Goal: Transaction & Acquisition: Purchase product/service

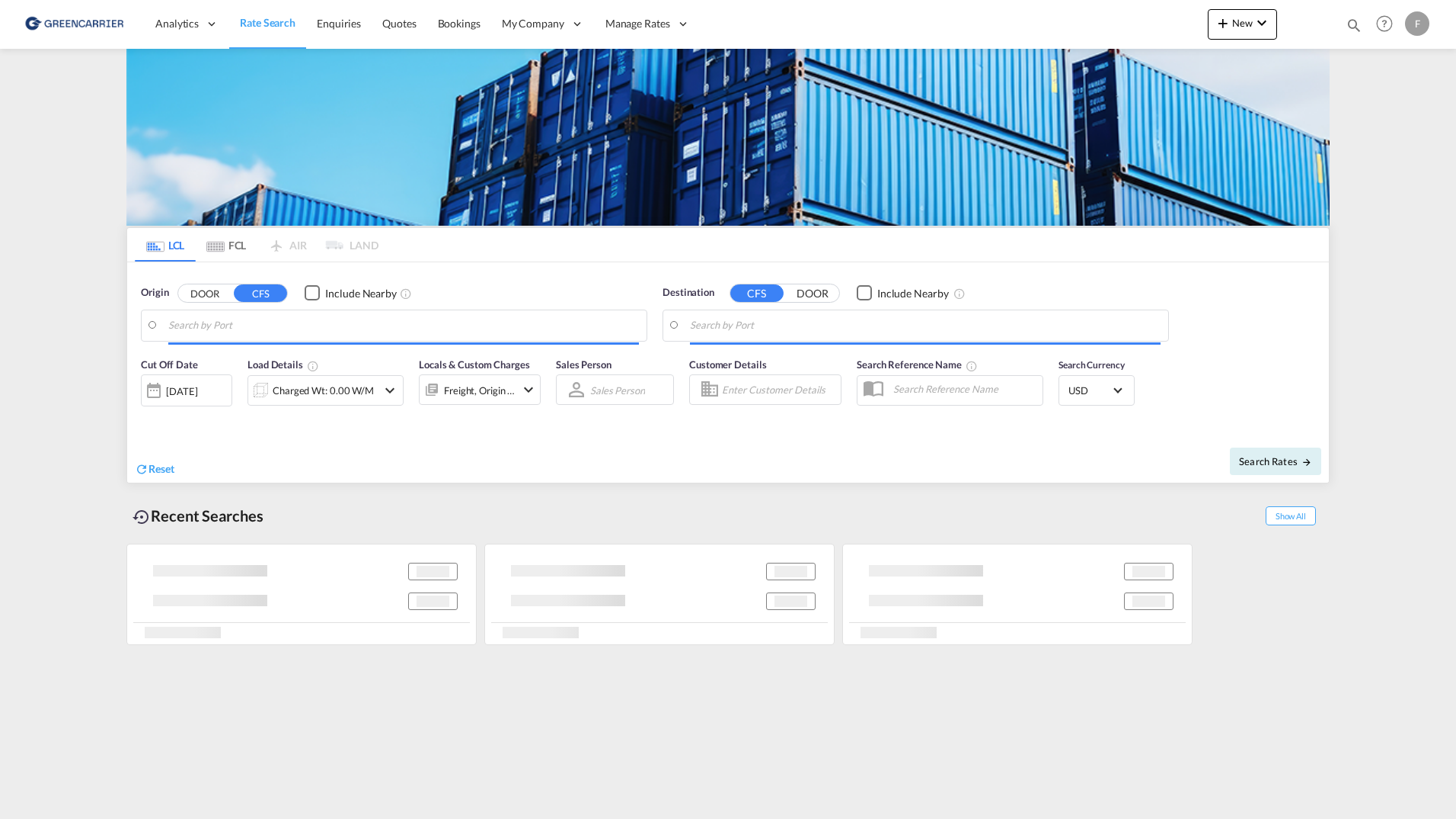
type input "SE-30271, [GEOGRAPHIC_DATA], [GEOGRAPHIC_DATA]"
type input "[GEOGRAPHIC_DATA], SGSIN"
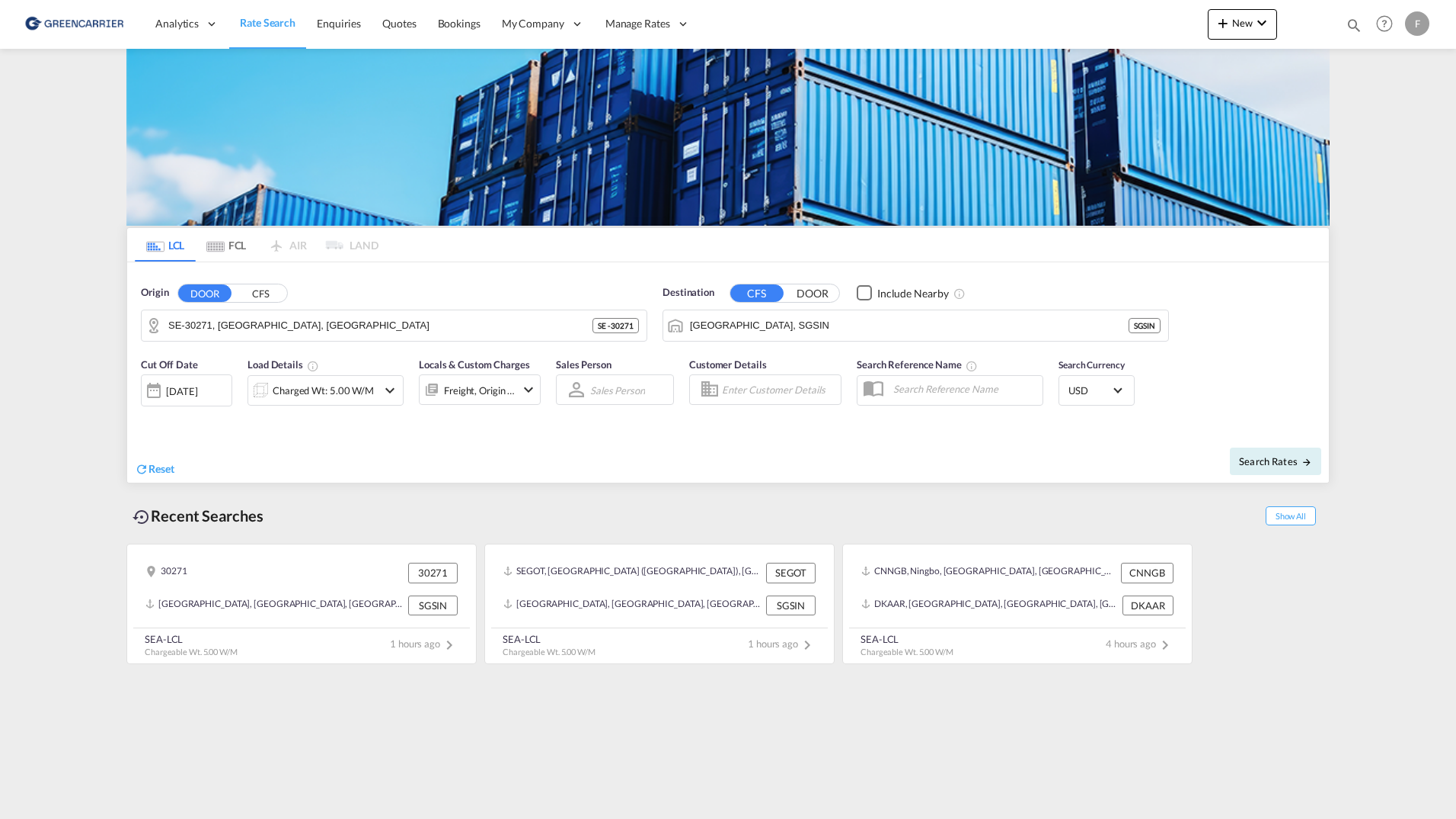
click at [257, 305] on div "Origin DOOR CFS SE-30271, [GEOGRAPHIC_DATA], [GEOGRAPHIC_DATA][PERSON_NAME] - 3…" at bounding box center [394, 313] width 506 height 57
click at [262, 297] on button "CFS" at bounding box center [260, 293] width 53 height 18
click at [262, 327] on body "Analytics Reports Dashboard Rate Search Enquiries Quotes Bookings" at bounding box center [728, 410] width 1456 height 819
click at [332, 32] on link "Enquiries" at bounding box center [339, 24] width 66 height 50
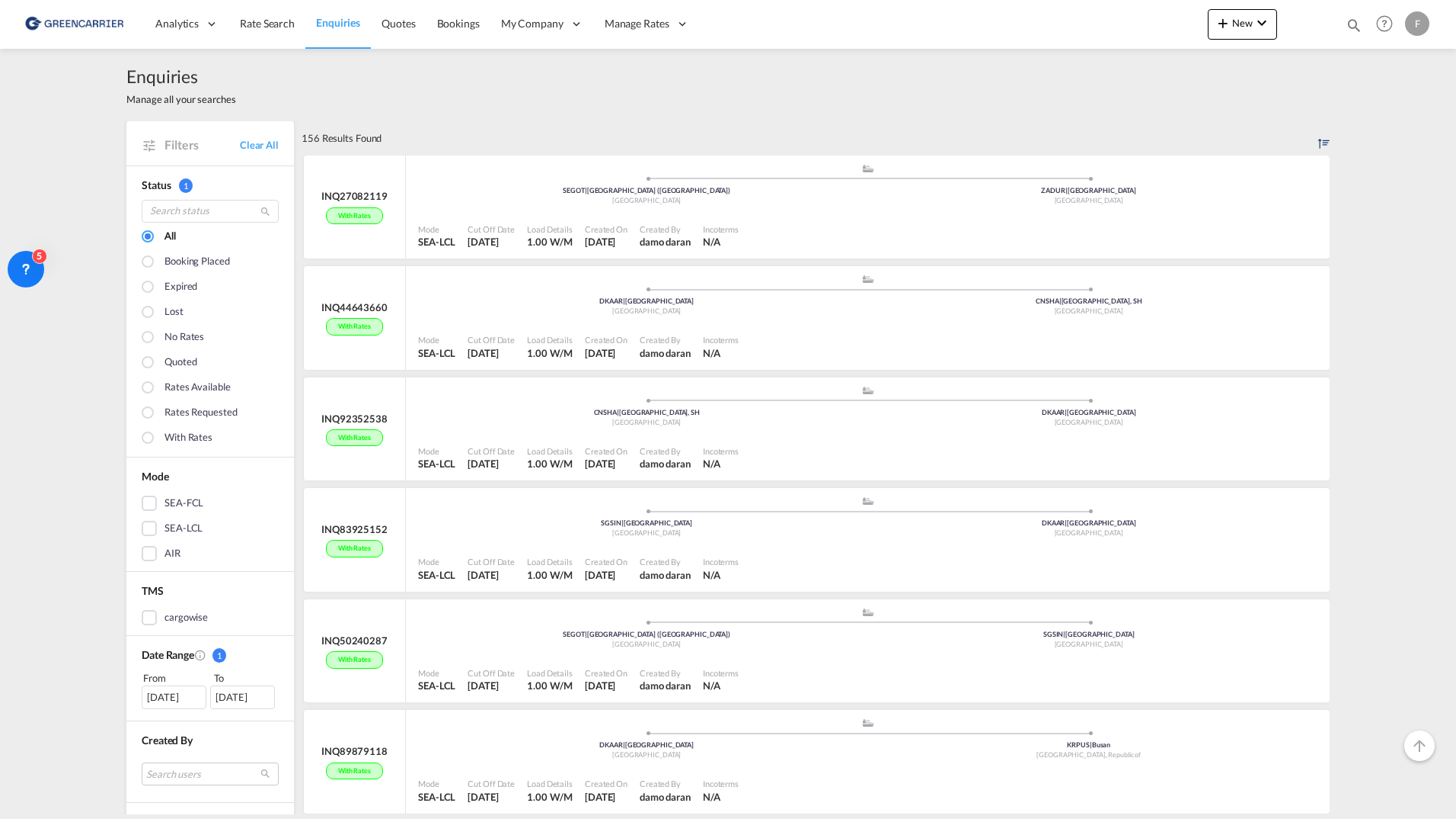
scroll to position [153, 0]
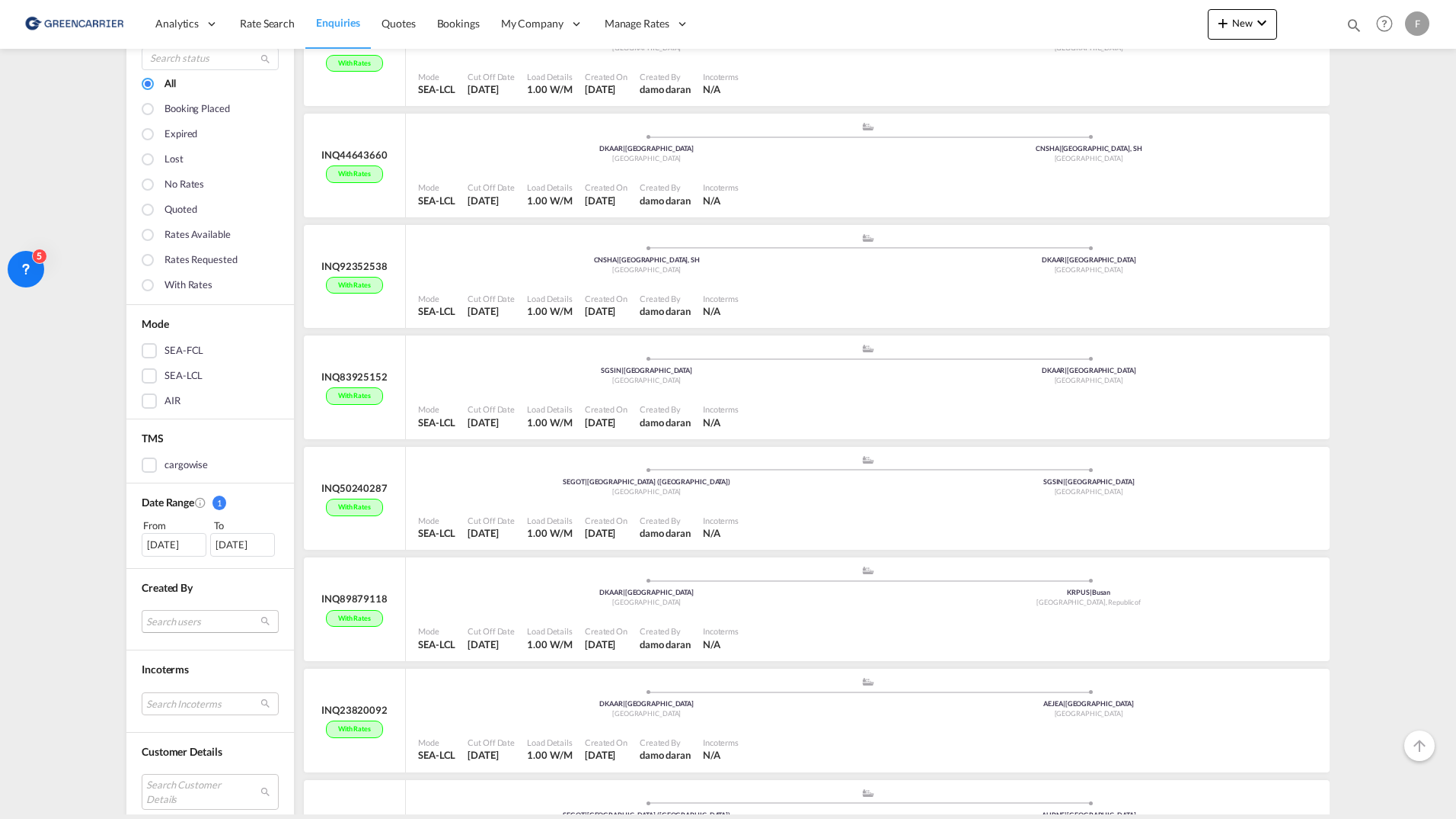
click at [213, 631] on md-select "Search users internal users internal_user sangeetha . test1234@gmail.com intern…" at bounding box center [211, 620] width 137 height 23
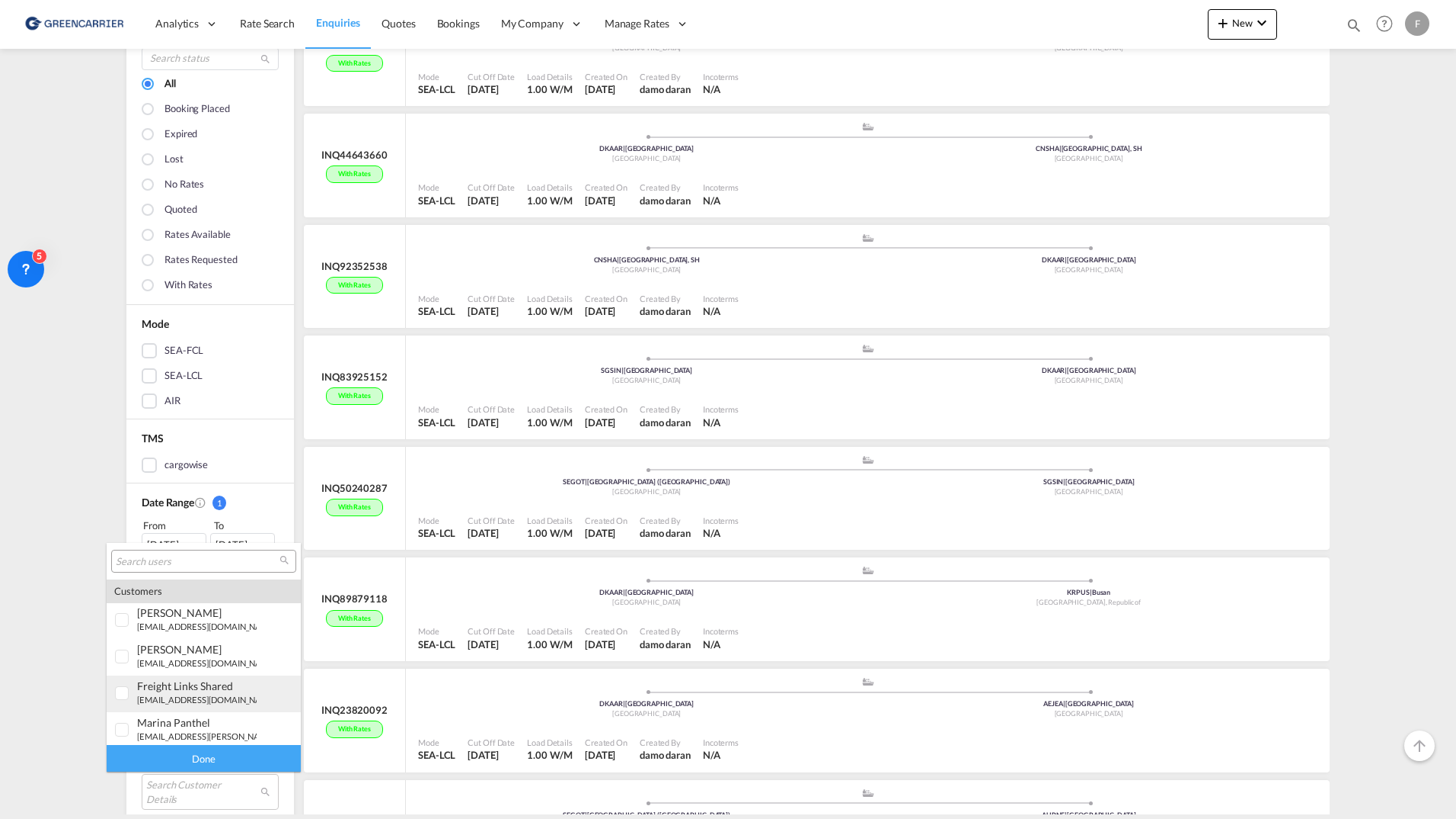
scroll to position [686, 0]
click at [208, 675] on md-option "customer_user freight links Shared scandinavia@freightlinks.net" at bounding box center [204, 692] width 194 height 36
click at [193, 755] on div "Done" at bounding box center [204, 757] width 194 height 26
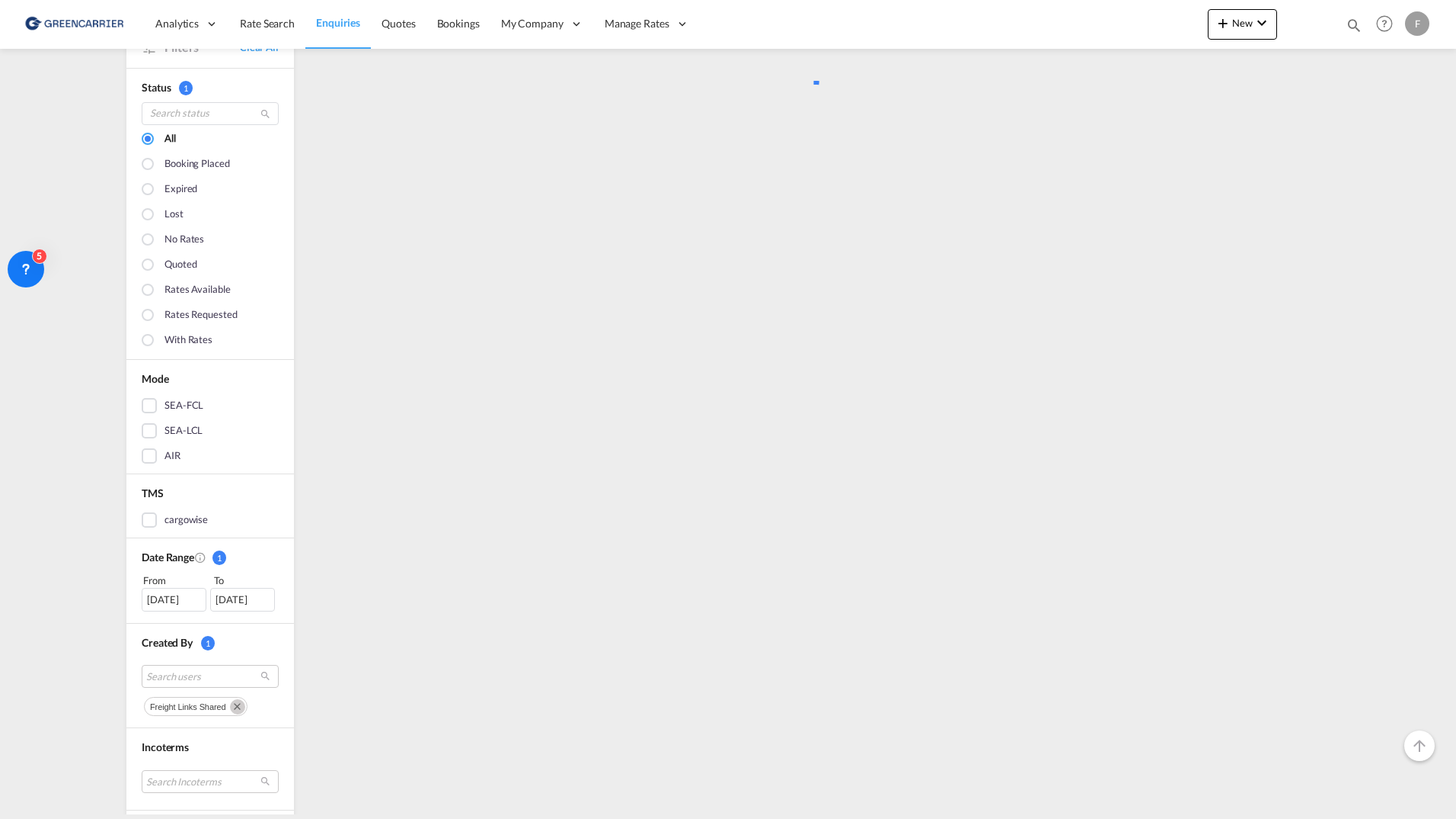
scroll to position [0, 0]
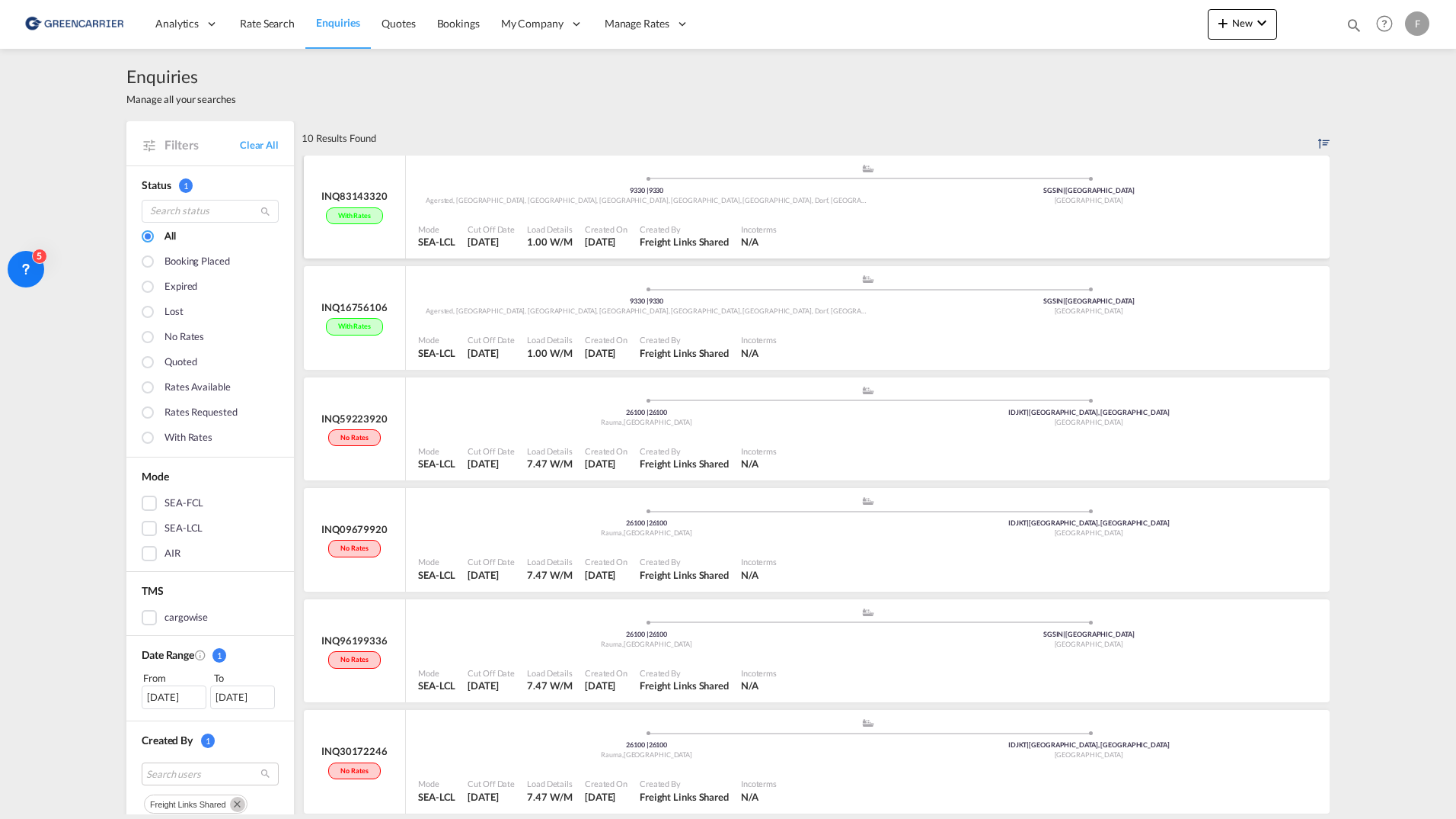
click at [1183, 215] on div "Mode SEA-LCL Cut Off Date 17 Sep 2025 Load Details 1.00 W/M Created On 17 Sep 2…" at bounding box center [869, 235] width 924 height 46
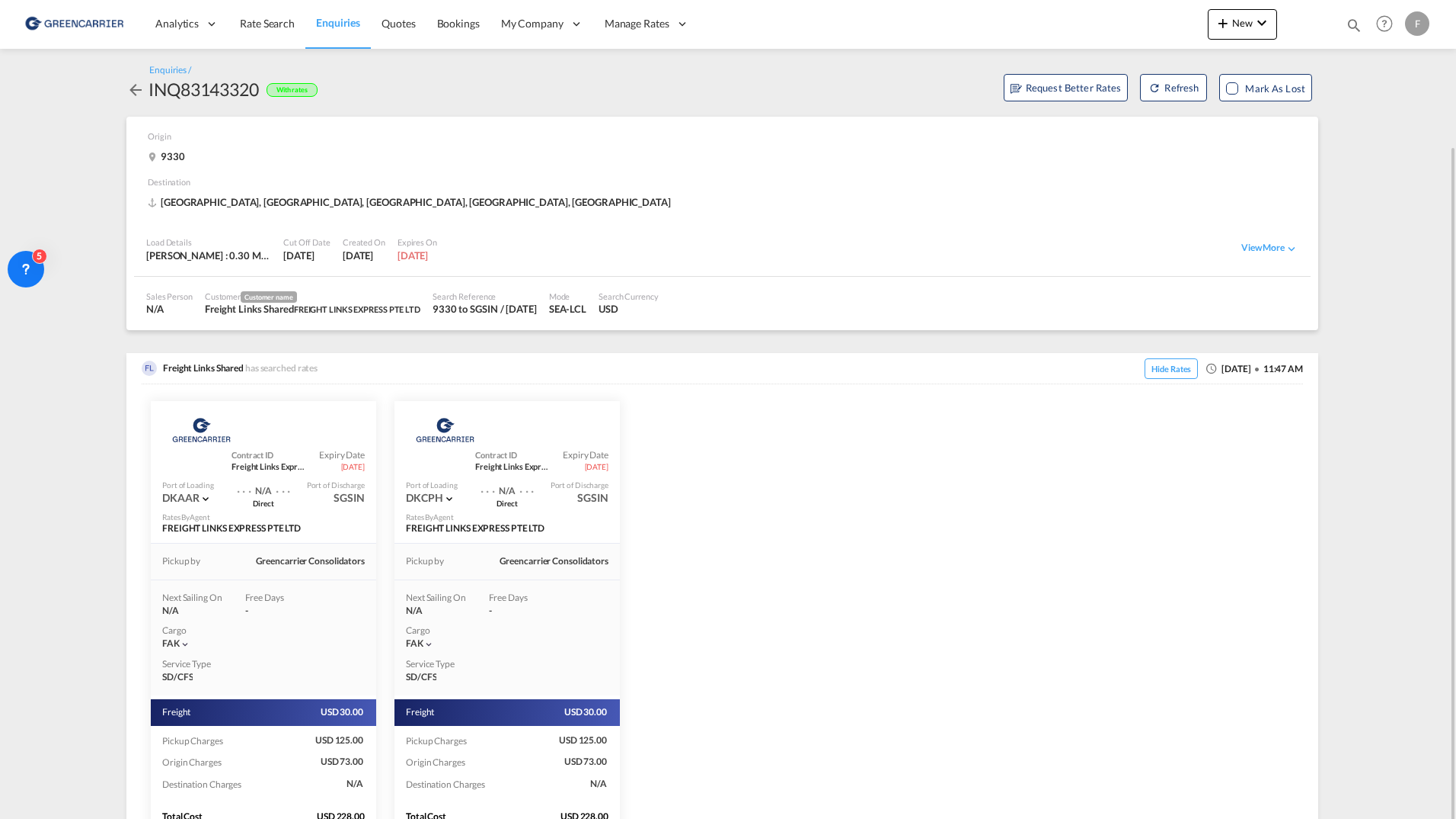
scroll to position [85, 0]
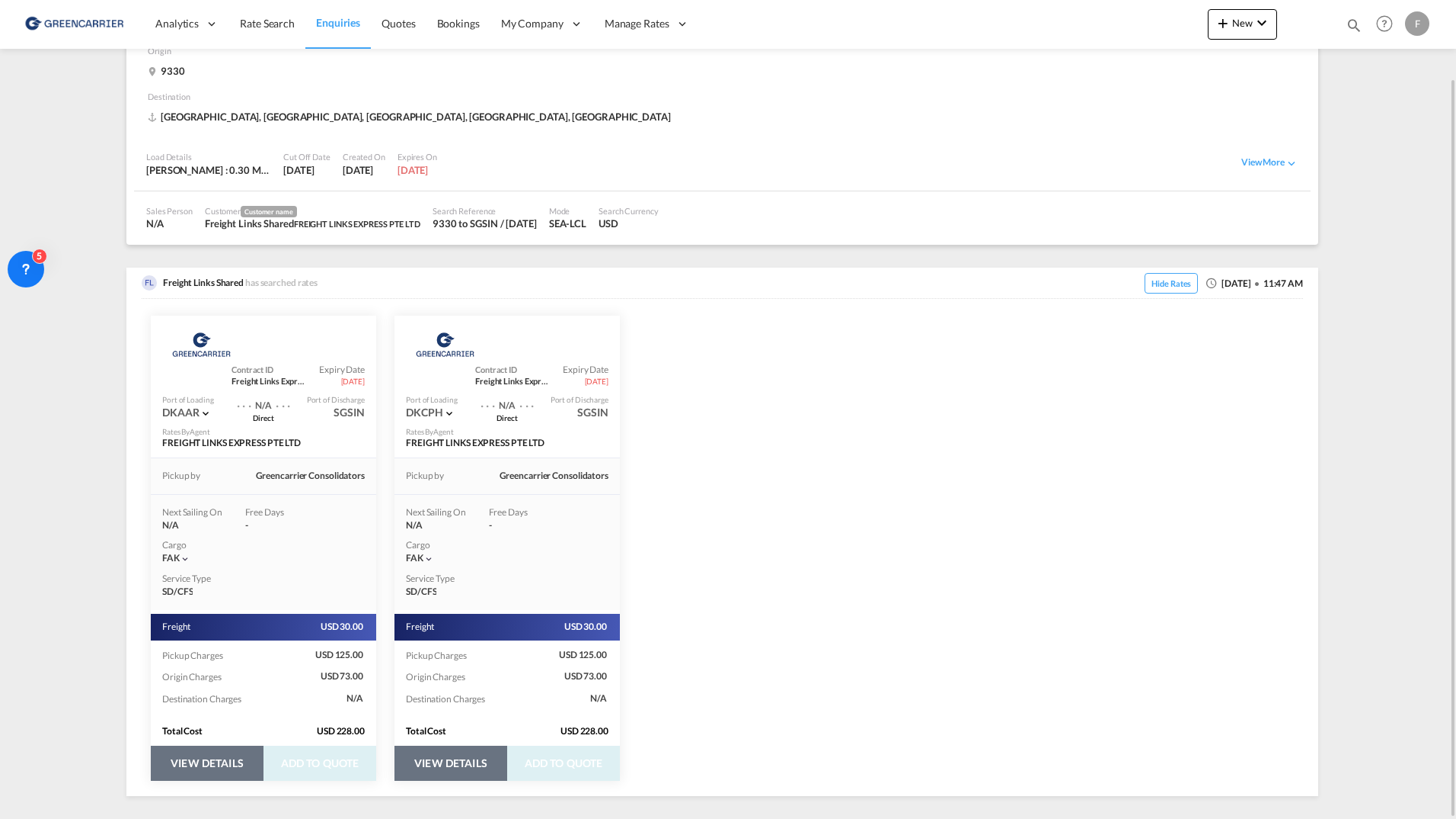
click at [211, 759] on button "VIEW DETAILS" at bounding box center [207, 763] width 113 height 35
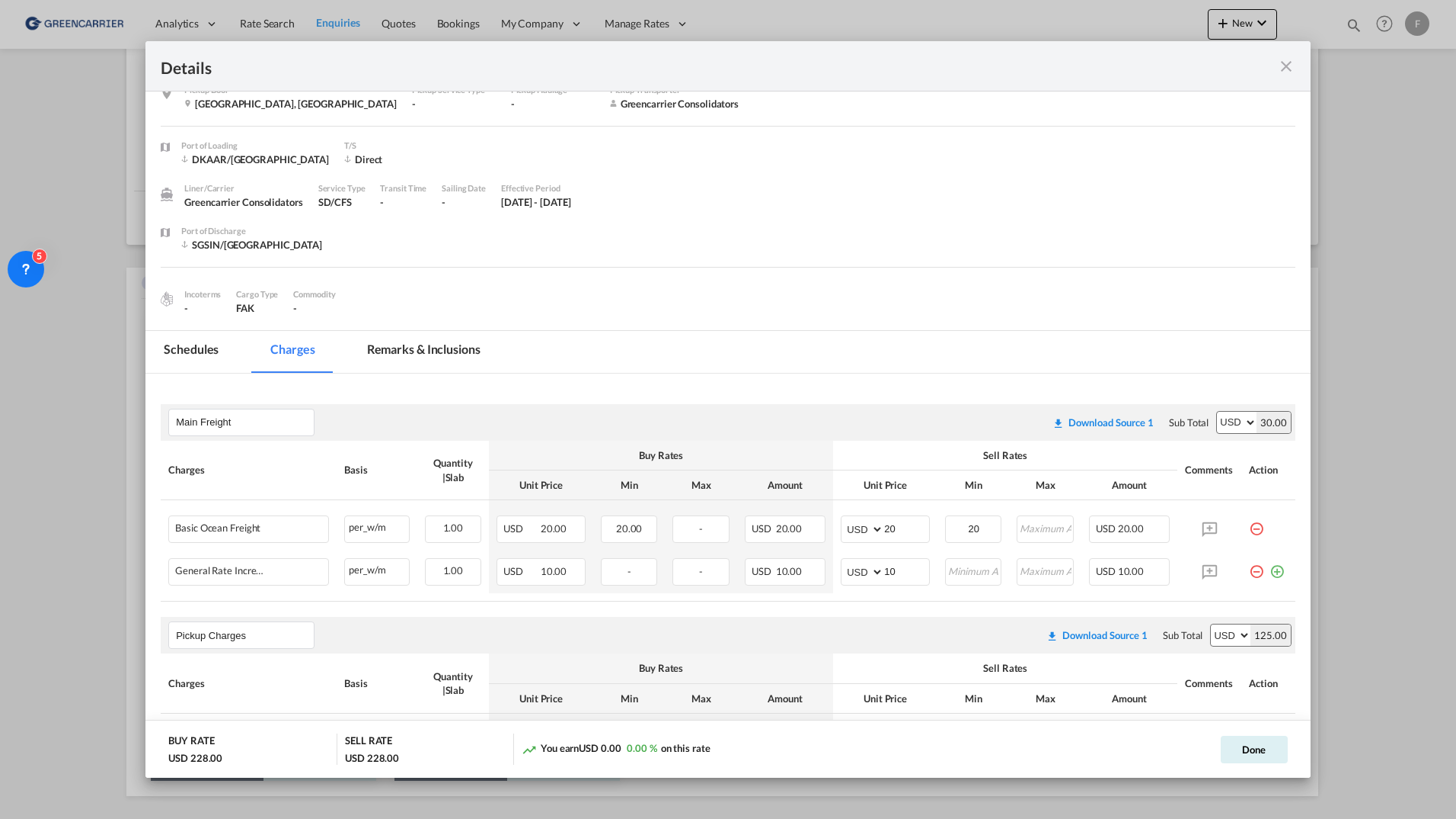
scroll to position [0, 0]
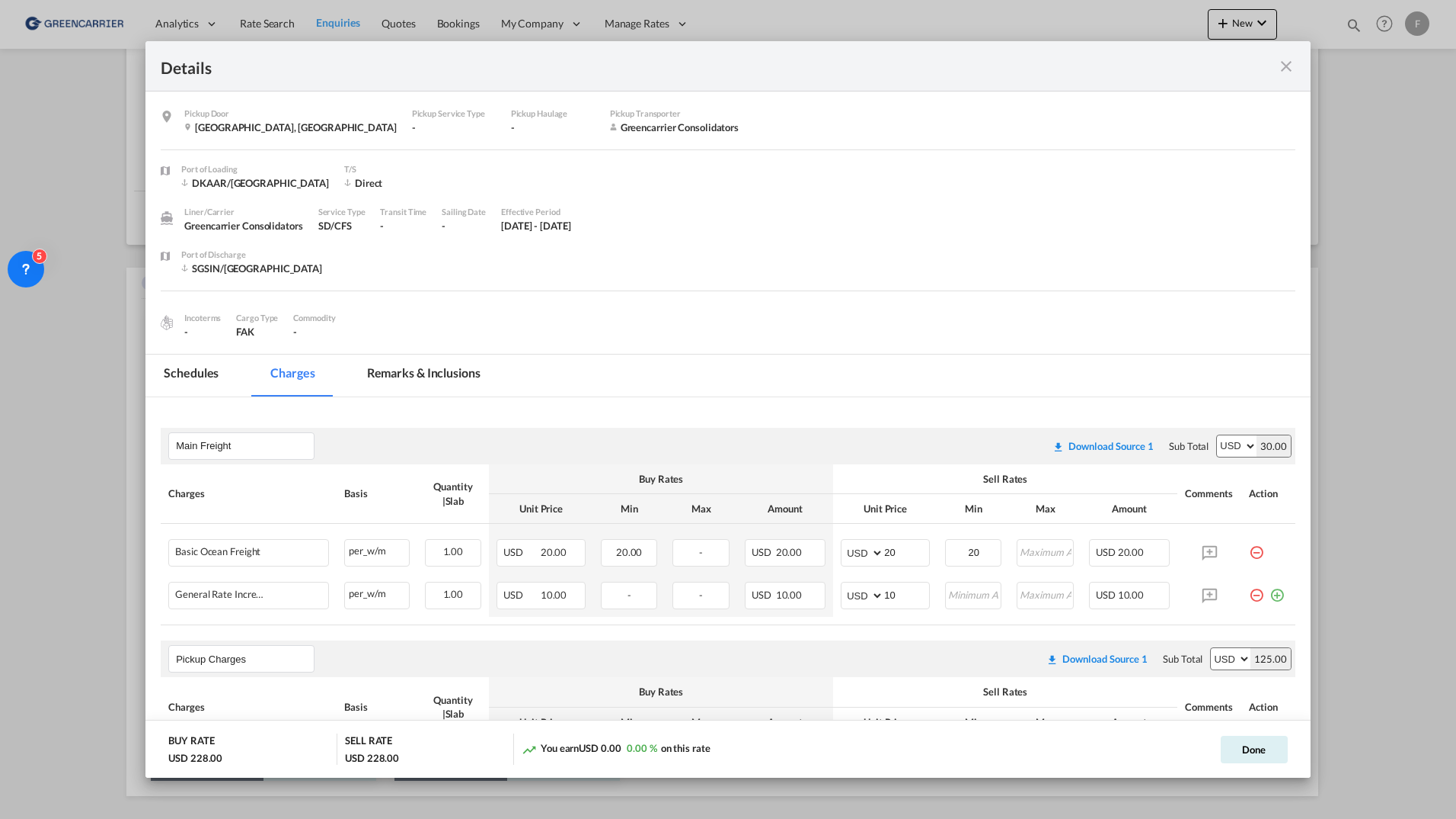
click at [1282, 67] on md-icon "icon-close fg-AAA8AD m-0 cursor" at bounding box center [1287, 66] width 19 height 19
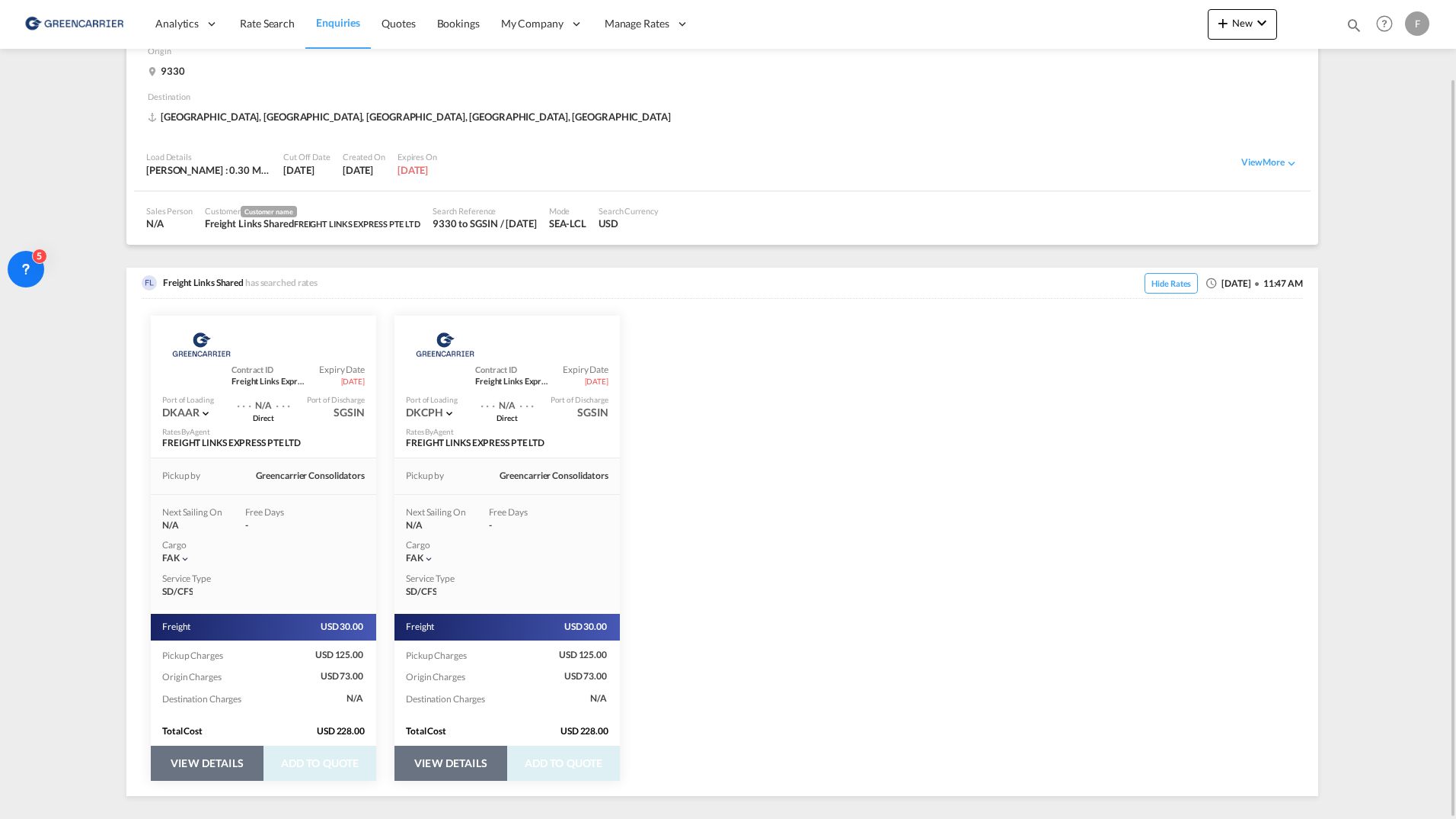
click at [454, 764] on button "VIEW DETAILS" at bounding box center [450, 763] width 113 height 35
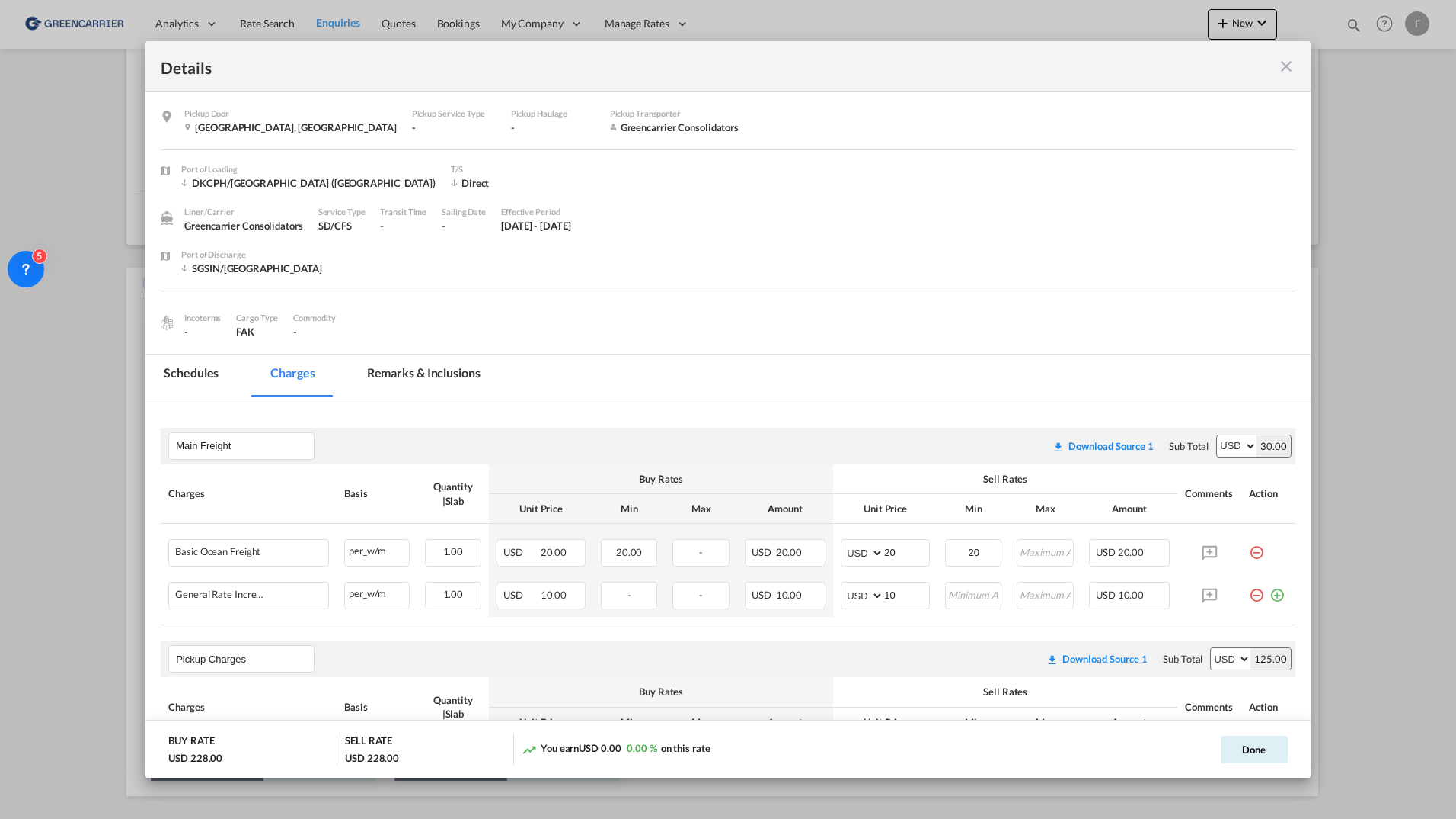
click at [1288, 67] on md-icon "icon-close fg-AAA8AD m-0 cursor" at bounding box center [1287, 66] width 19 height 19
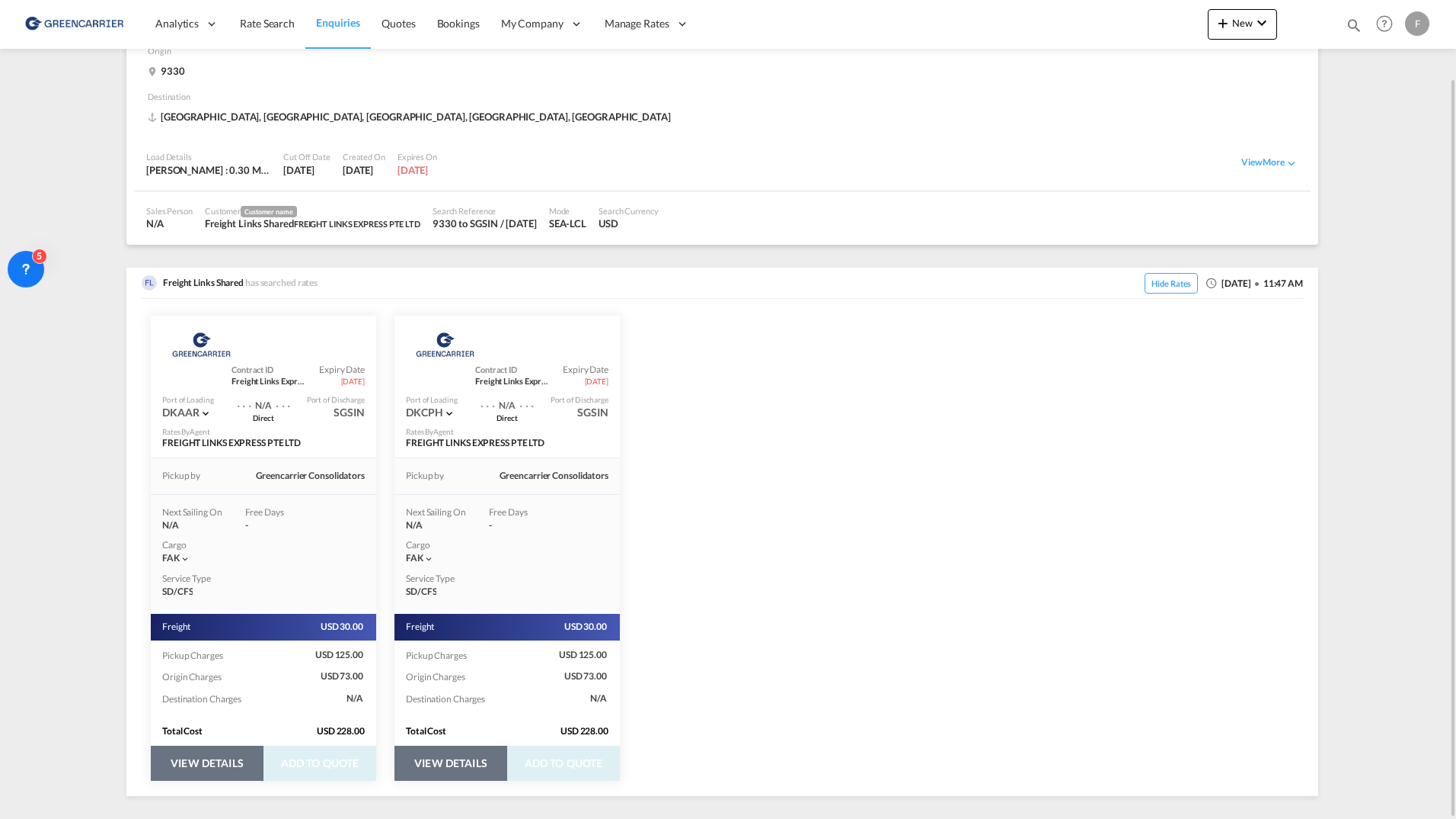
click at [1426, 21] on div "F" at bounding box center [1417, 24] width 24 height 24
click at [1357, 177] on button "Logout" at bounding box center [1389, 166] width 121 height 30
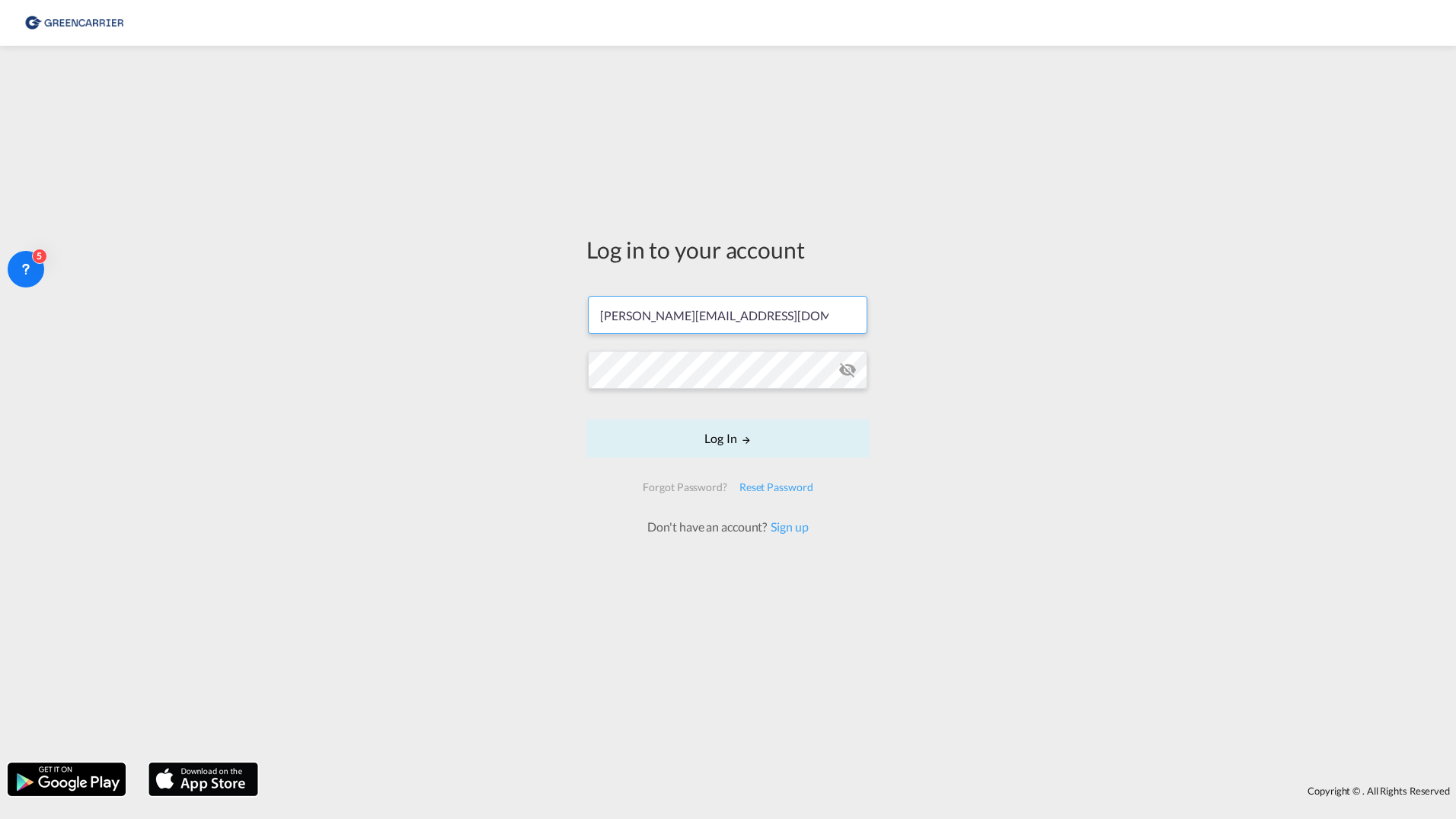
click at [750, 331] on input "[PERSON_NAME][EMAIL_ADDRESS][DOMAIN_NAME]" at bounding box center [728, 314] width 280 height 38
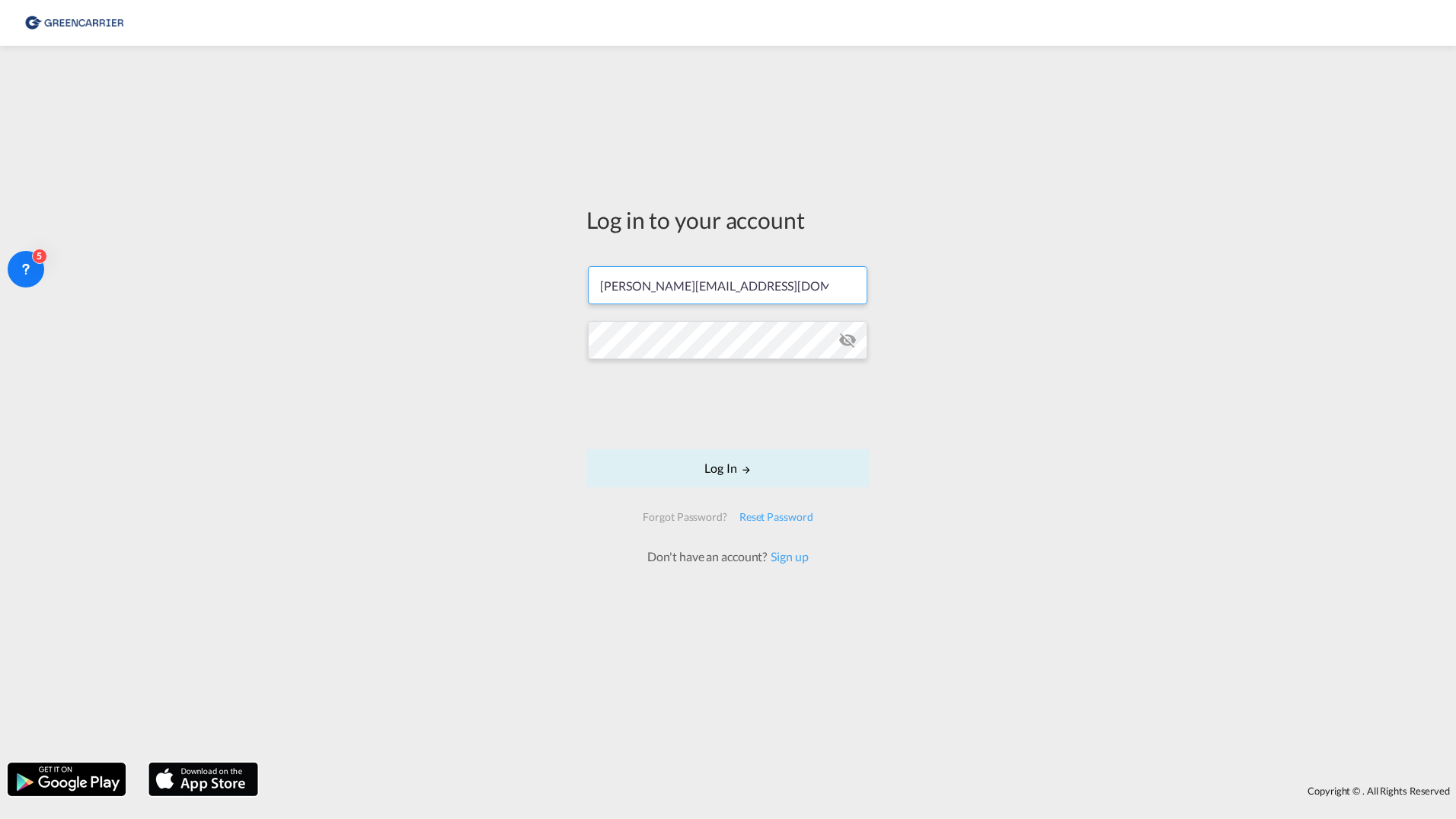
click at [775, 296] on input "[PERSON_NAME][EMAIL_ADDRESS][DOMAIN_NAME]" at bounding box center [728, 285] width 280 height 38
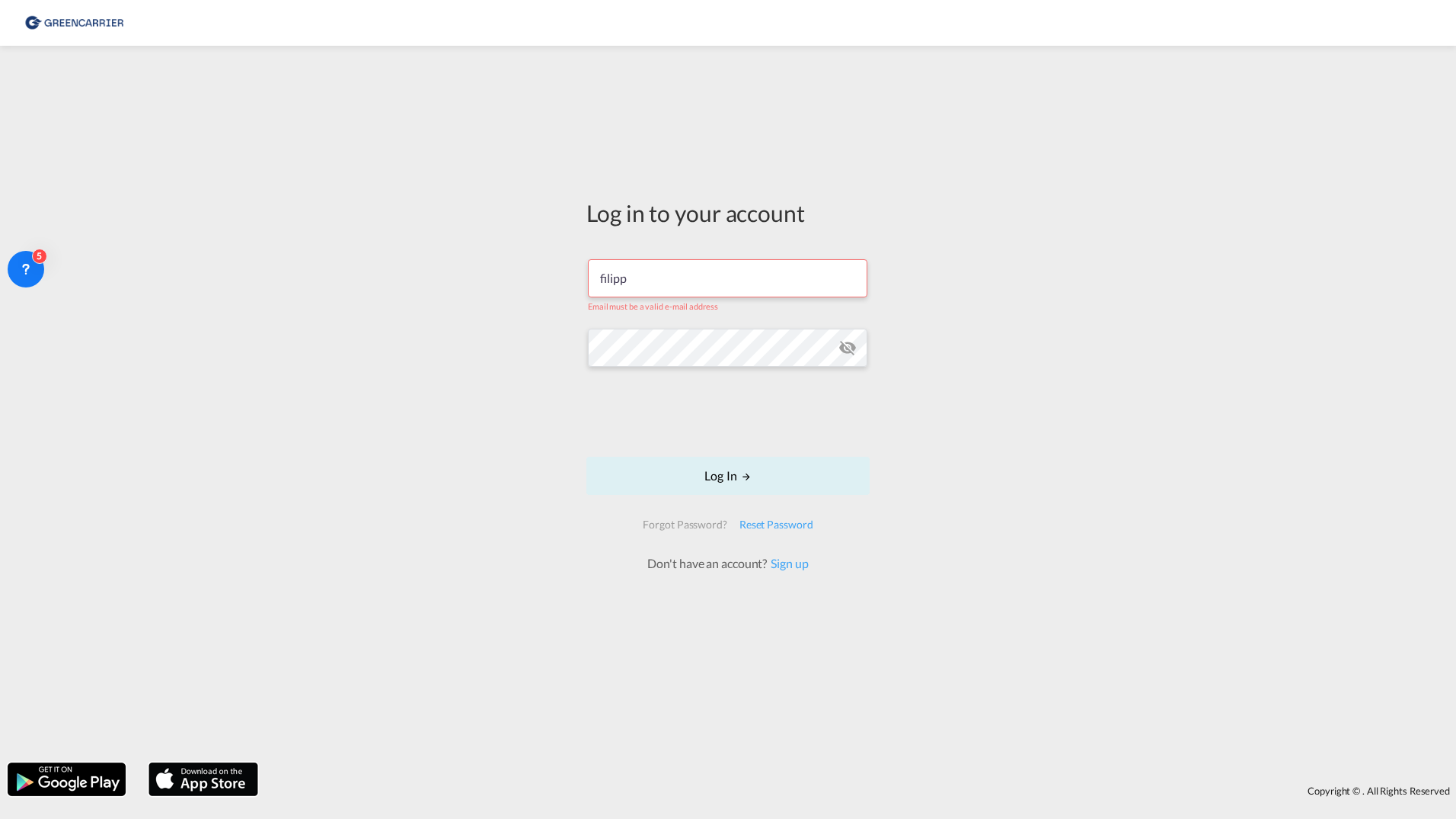
type input "filippehrsson1@gmail.com"
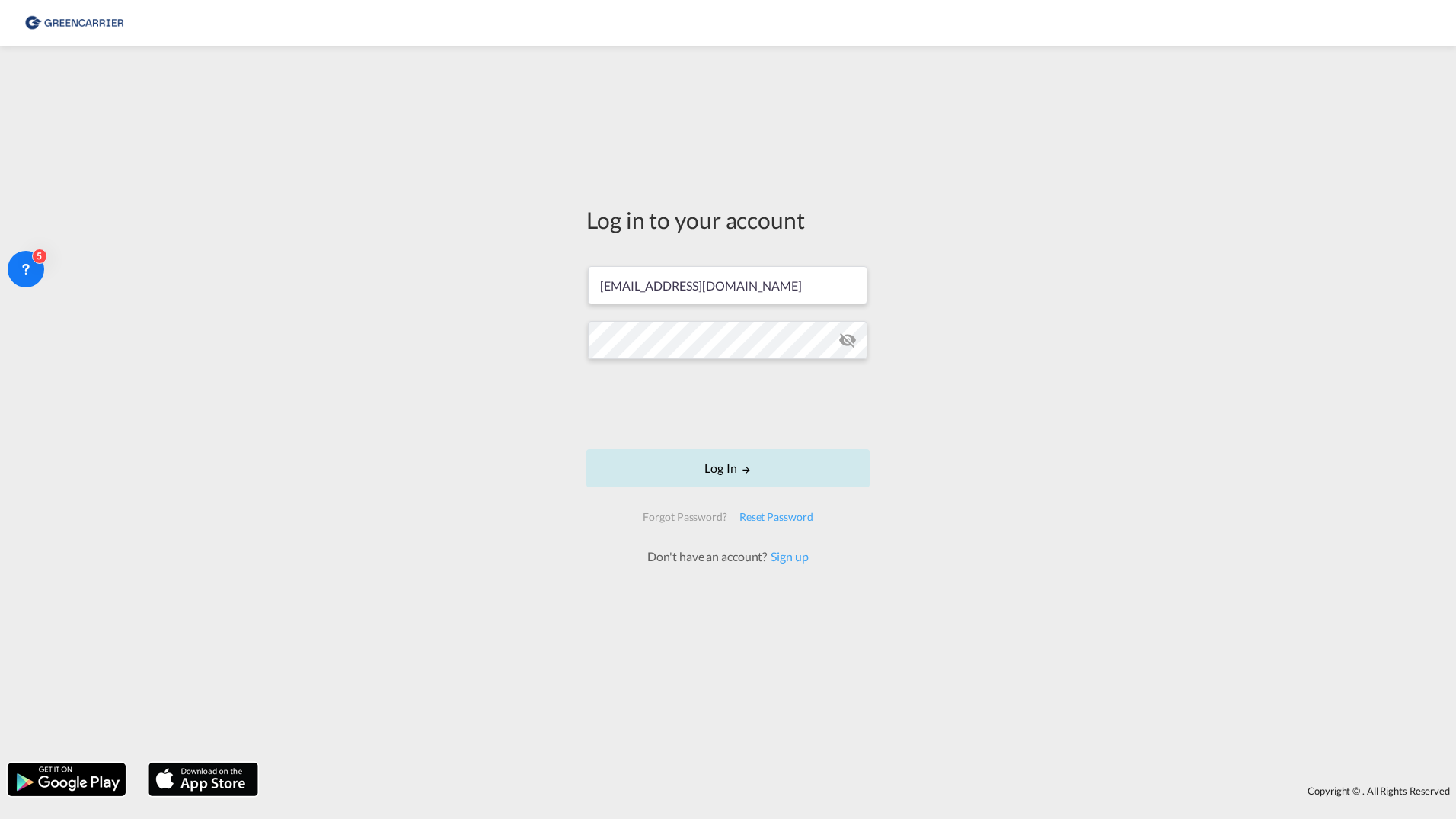
click at [638, 463] on button "Log In" at bounding box center [728, 467] width 283 height 38
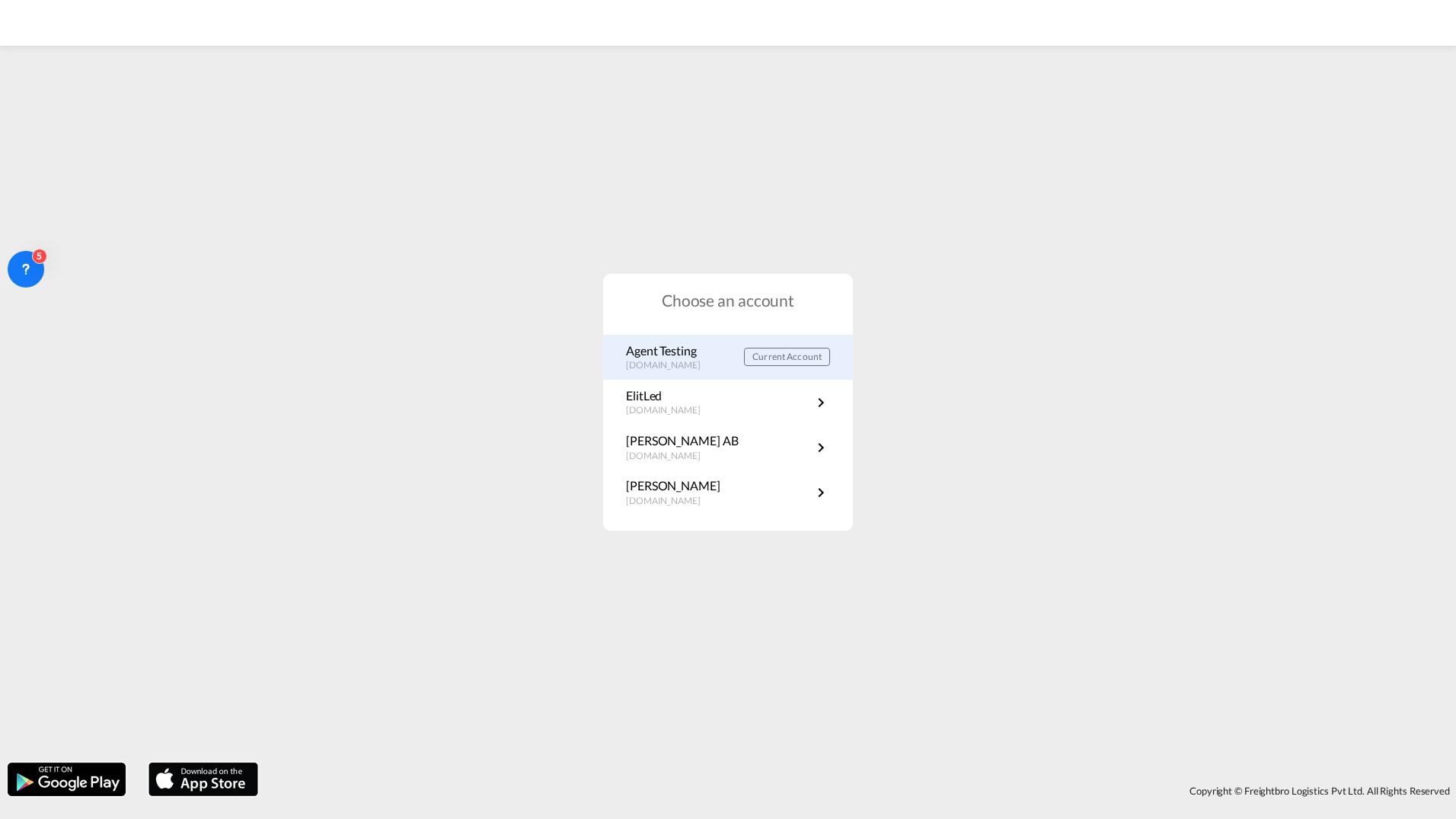
click at [664, 356] on p "Agent Testing" at bounding box center [671, 350] width 90 height 17
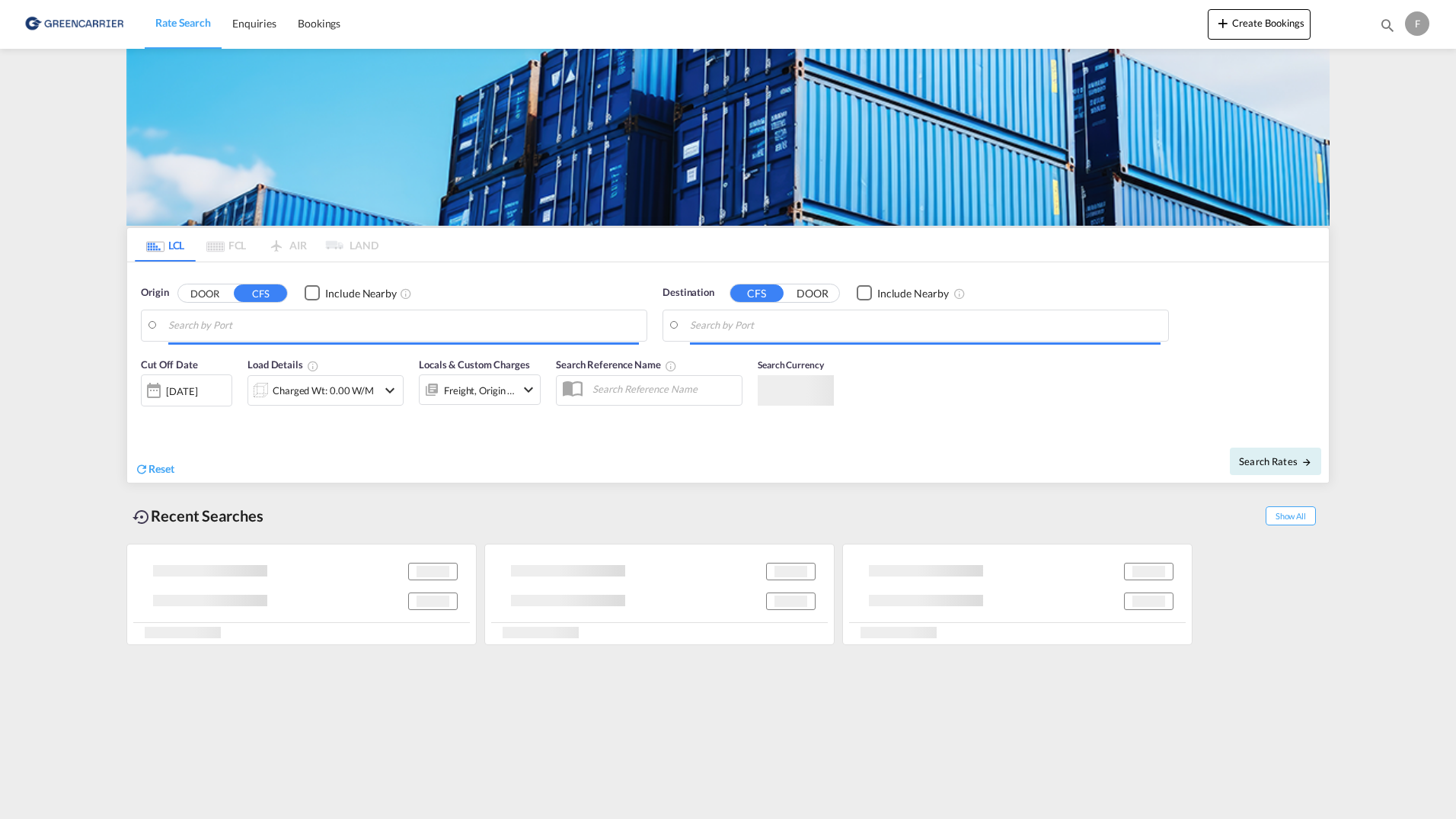
type input "[GEOGRAPHIC_DATA], SGSIN"
type input "Aarhus, DKAAR"
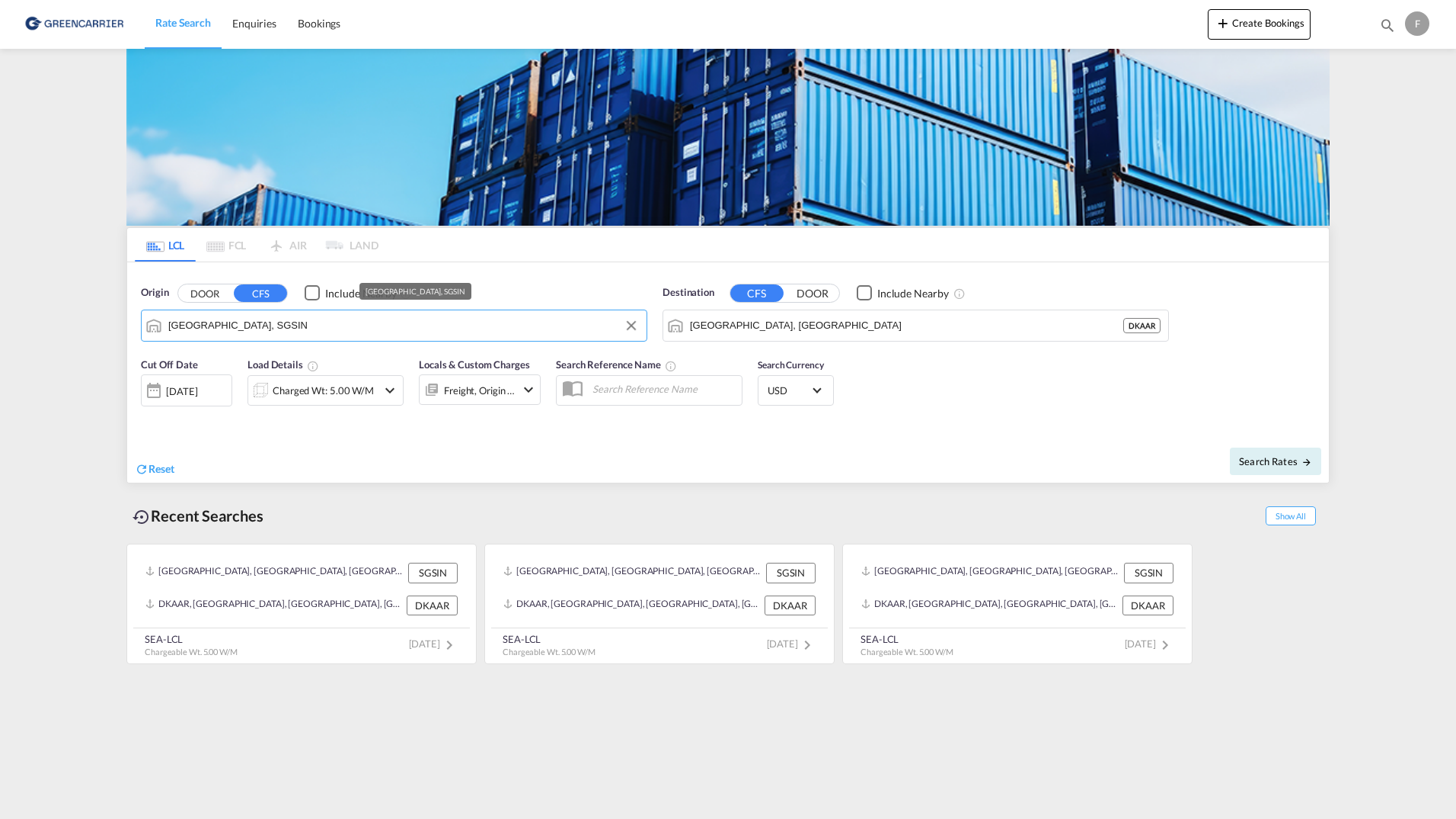
click at [319, 321] on input "[GEOGRAPHIC_DATA], SGSIN" at bounding box center [403, 325] width 471 height 23
click at [210, 296] on button "DOOR" at bounding box center [205, 293] width 53 height 18
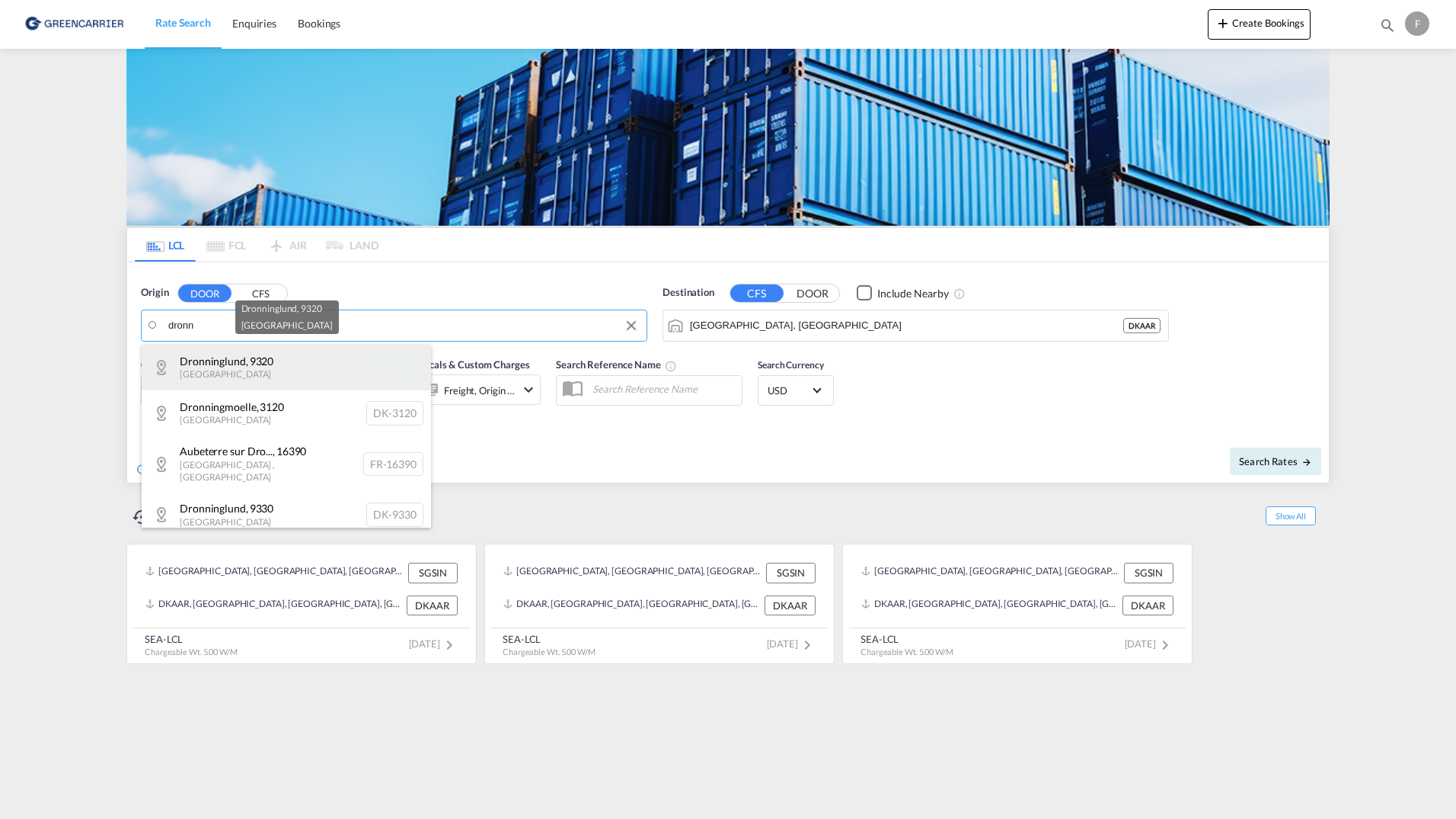
click at [256, 361] on div "Dronninglund , 9320 Denmark DK-9320" at bounding box center [287, 367] width 290 height 46
type input "DK-9320, Dronninglund"
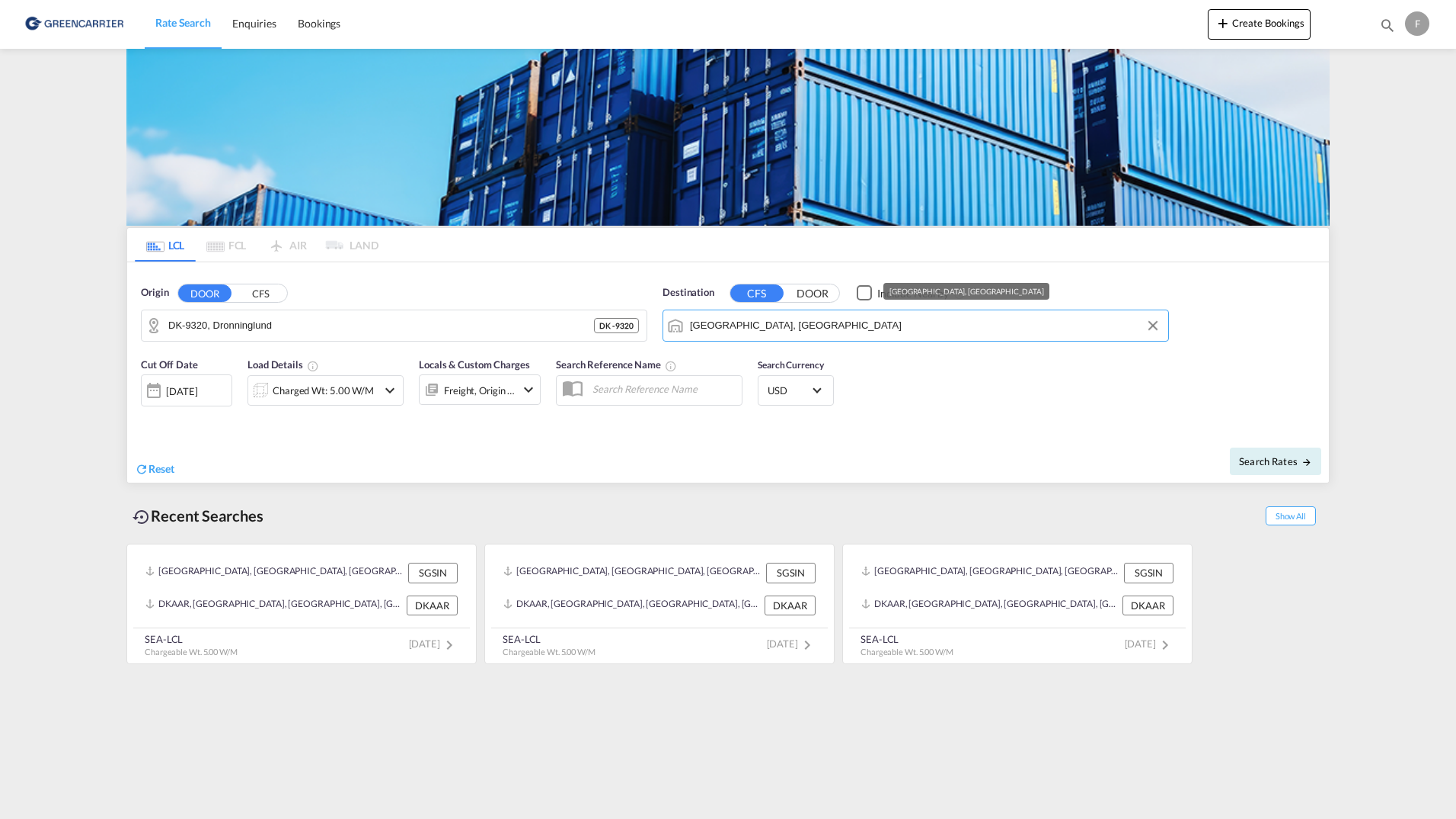
click at [1028, 328] on input "Aarhus, DKAAR" at bounding box center [925, 325] width 471 height 23
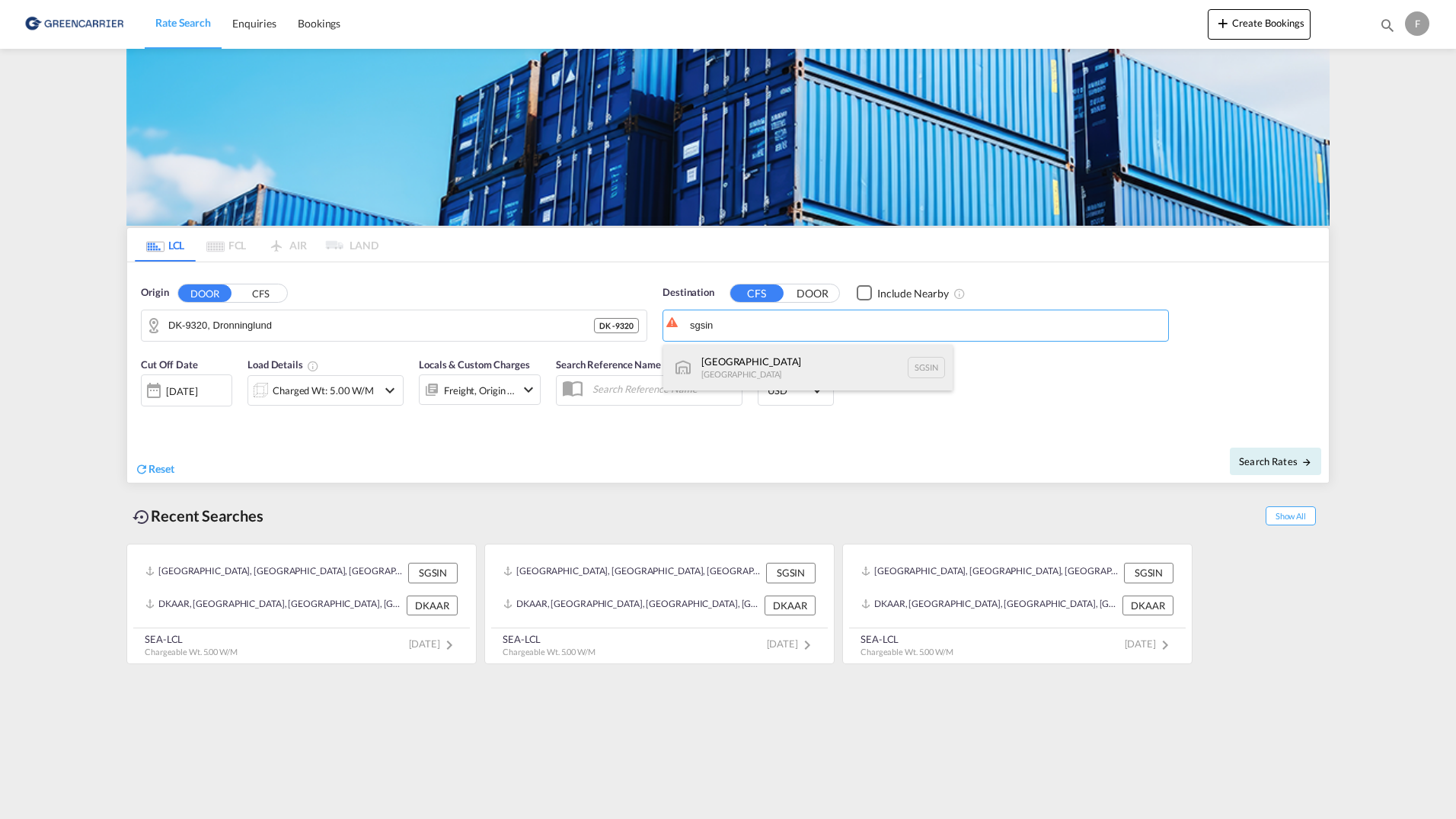
click at [855, 363] on div "Singapore Singapore SGSIN" at bounding box center [809, 367] width 290 height 46
type input "[GEOGRAPHIC_DATA], SGSIN"
click at [1266, 464] on span "Search Rates" at bounding box center [1276, 460] width 73 height 12
type input "9320 to SGSIN / 17 Sep 2025"
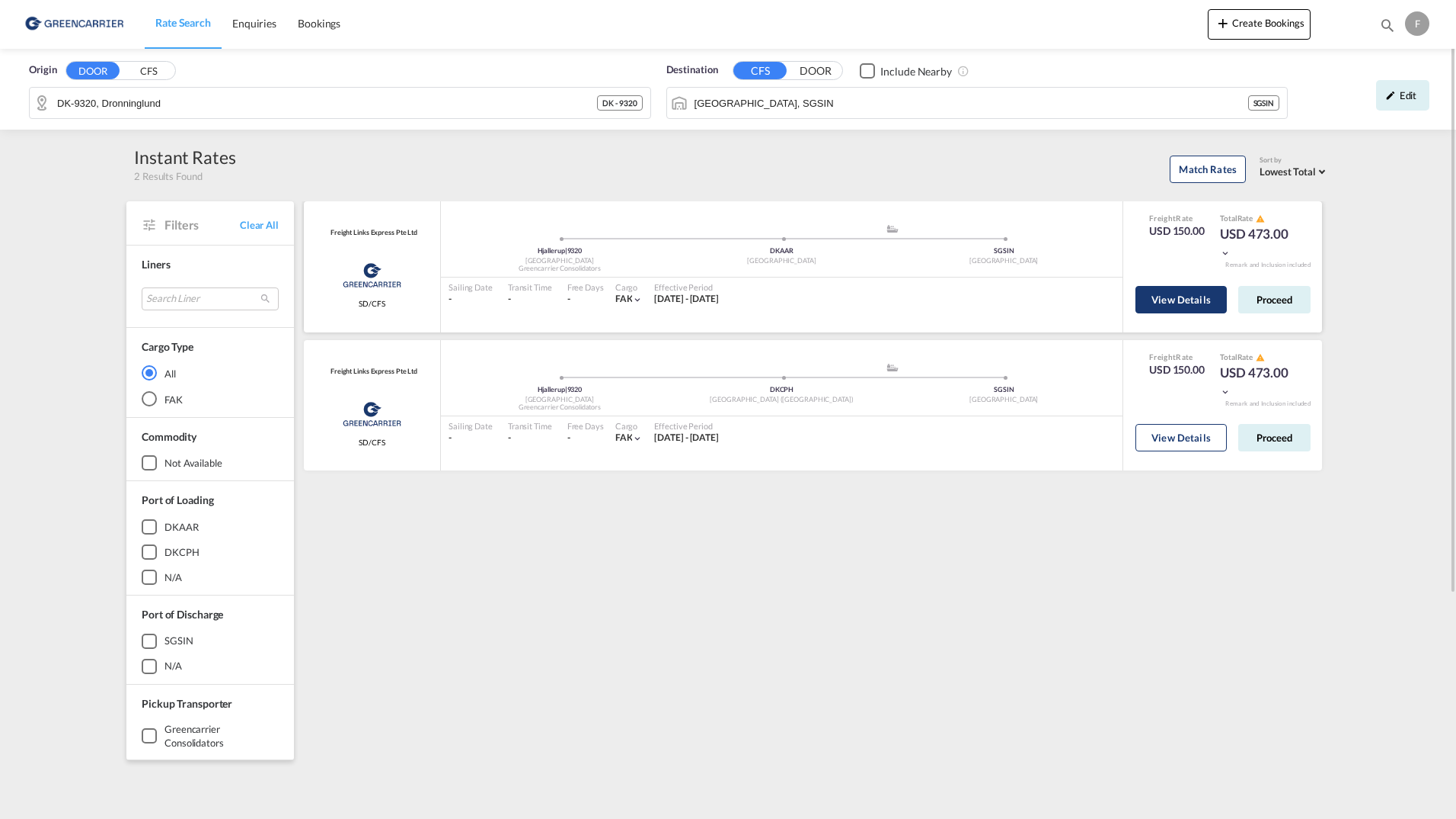
click at [1168, 299] on button "View Details" at bounding box center [1181, 300] width 91 height 27
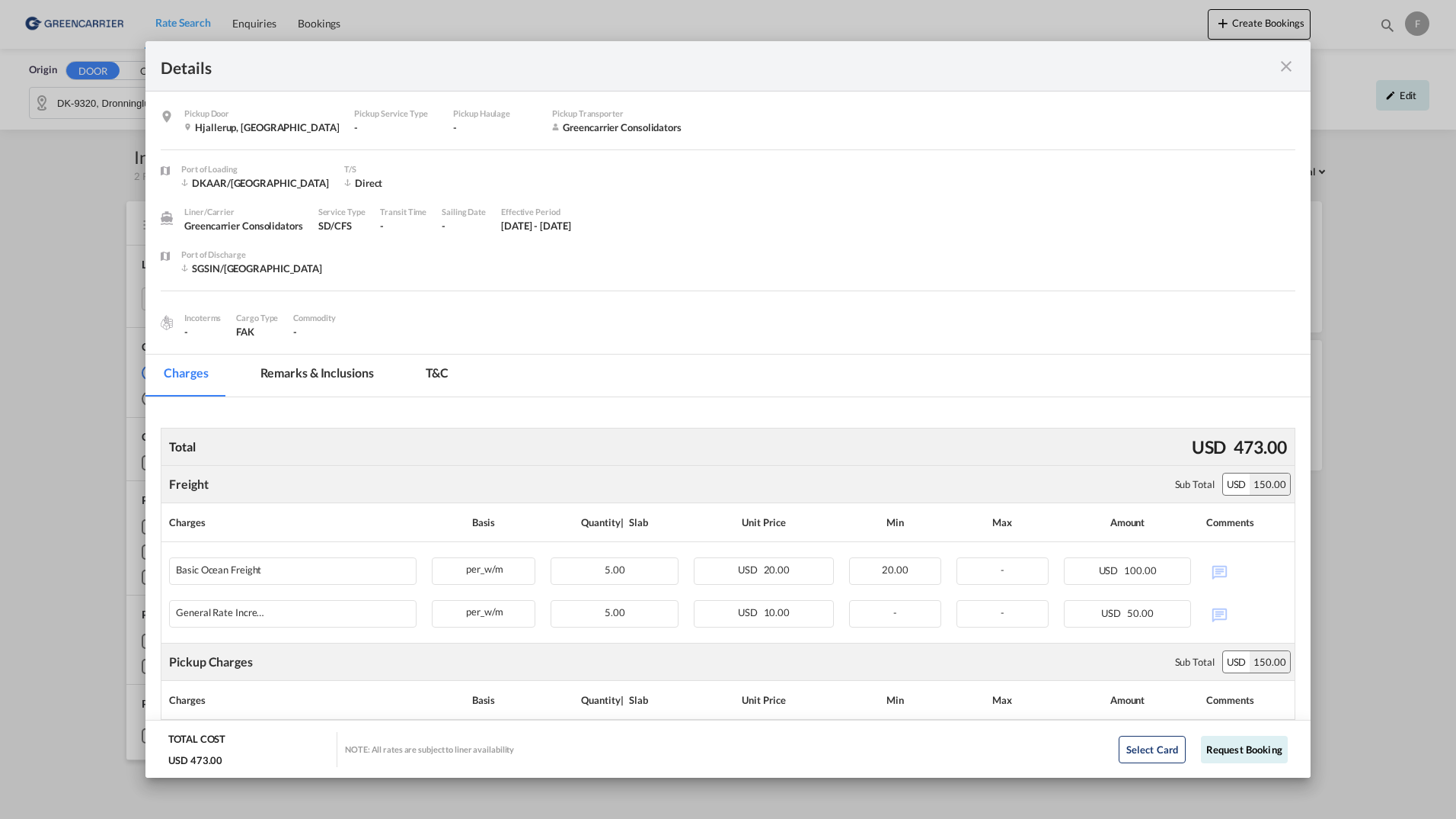
click at [1286, 64] on md-icon "icon-close fg-AAA8AD m-0 cursor" at bounding box center [1287, 66] width 19 height 19
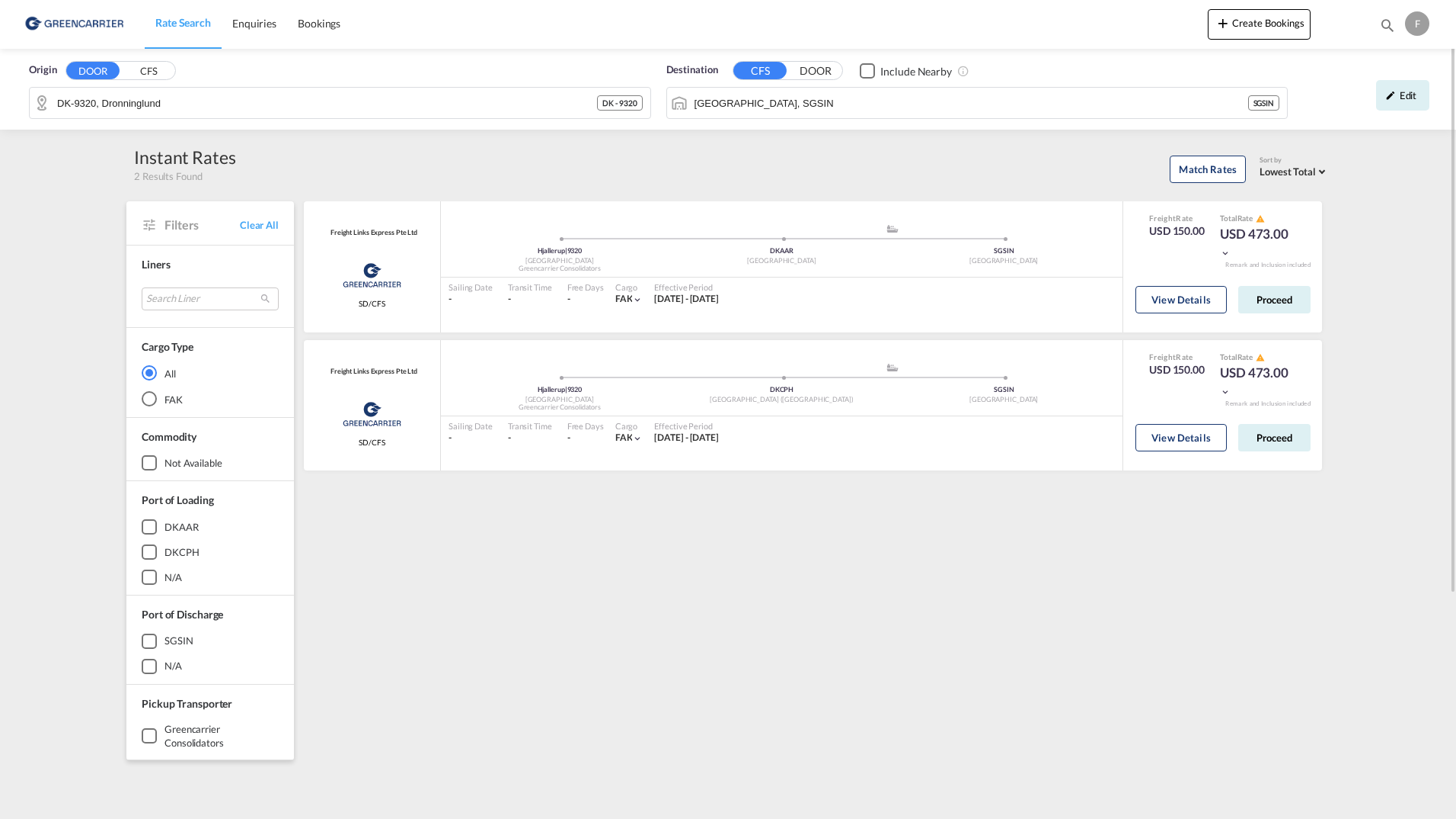
click at [1422, 25] on div "F" at bounding box center [1417, 24] width 24 height 24
click at [1434, 407] on md-backdrop at bounding box center [728, 410] width 1456 height 819
click at [1171, 289] on button "View Details" at bounding box center [1181, 300] width 91 height 27
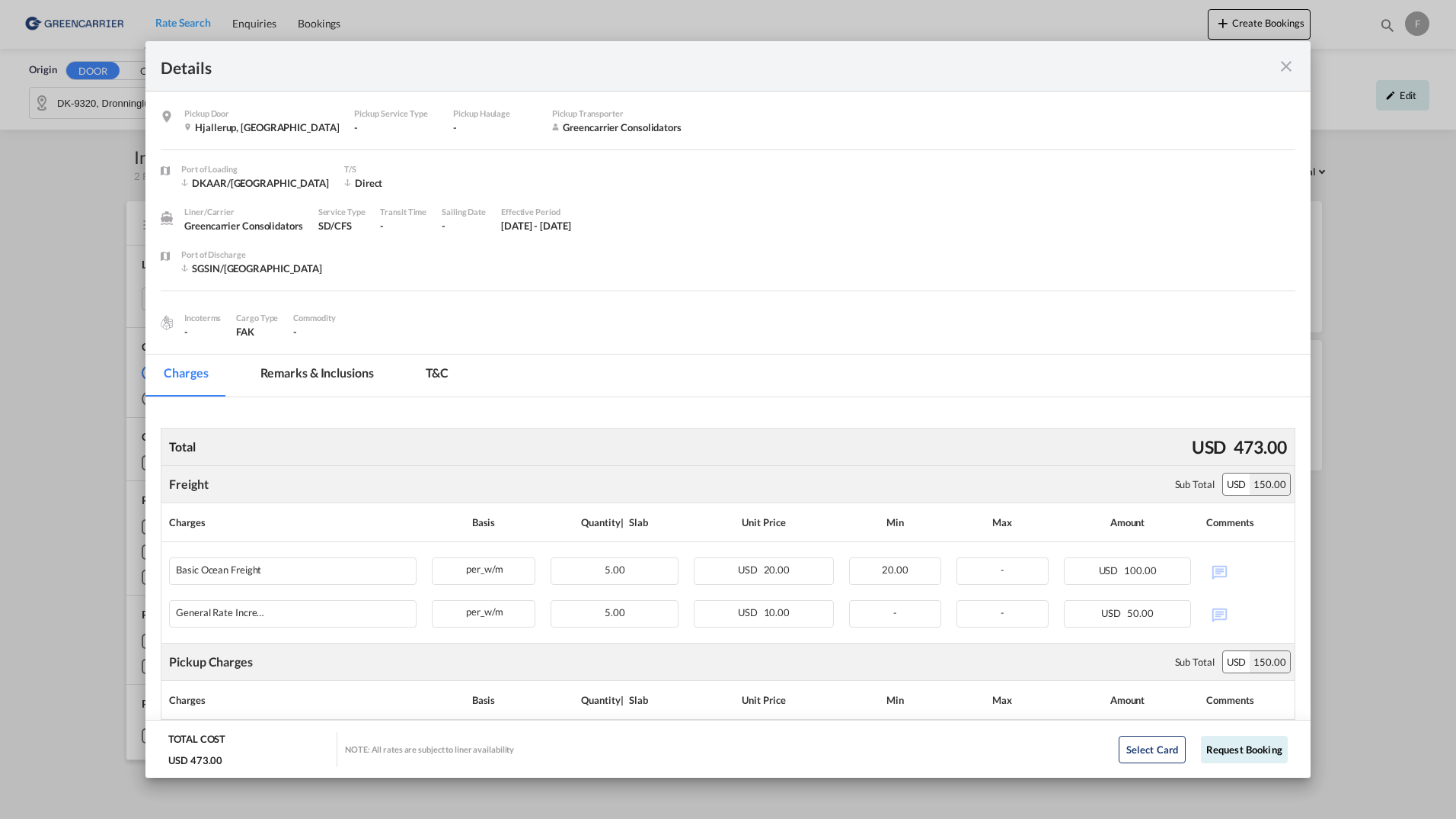
click at [1292, 66] on md-icon "icon-close fg-AAA8AD m-0 cursor" at bounding box center [1287, 66] width 19 height 19
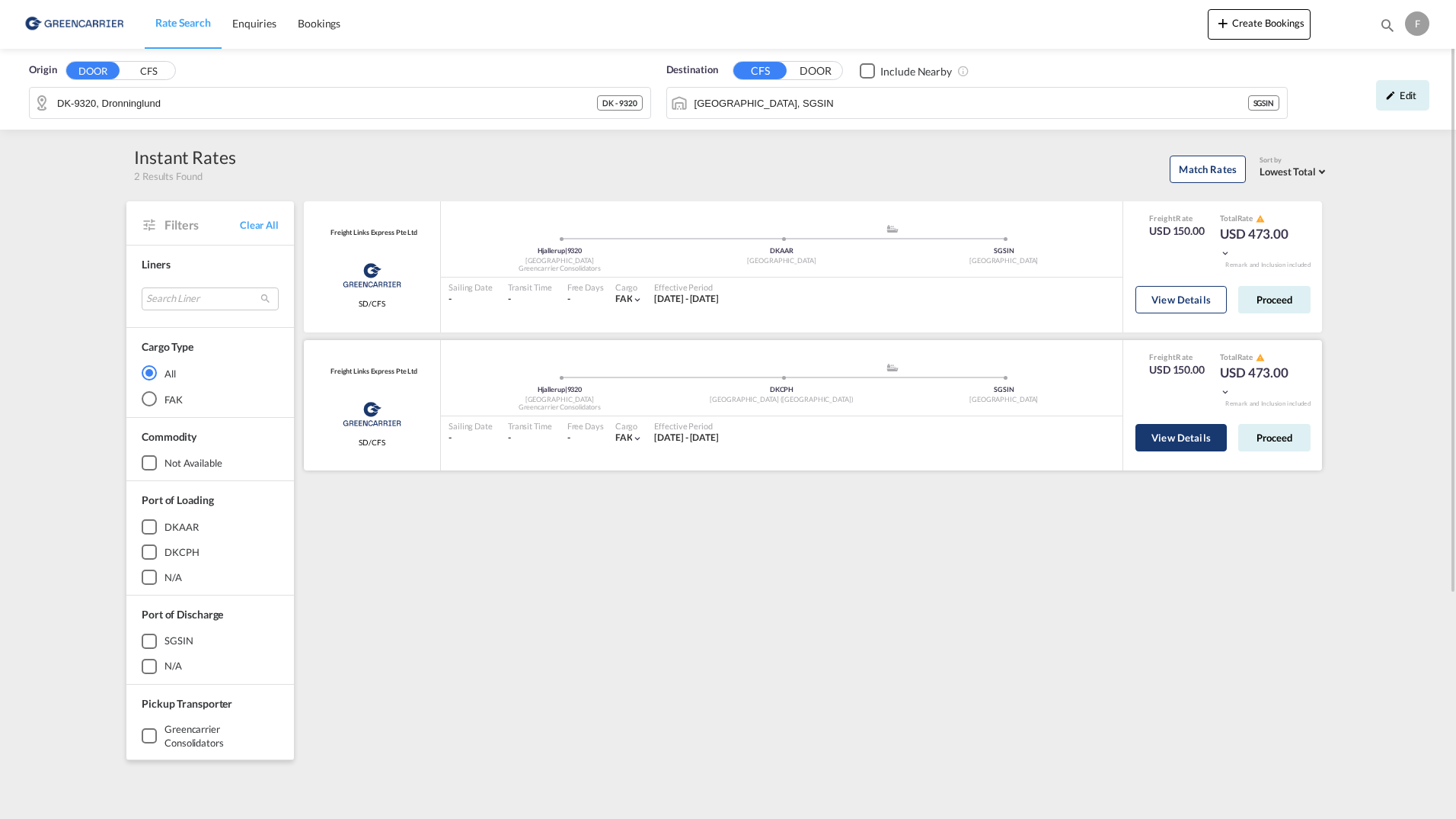
click at [1154, 443] on button "View Details" at bounding box center [1181, 438] width 91 height 27
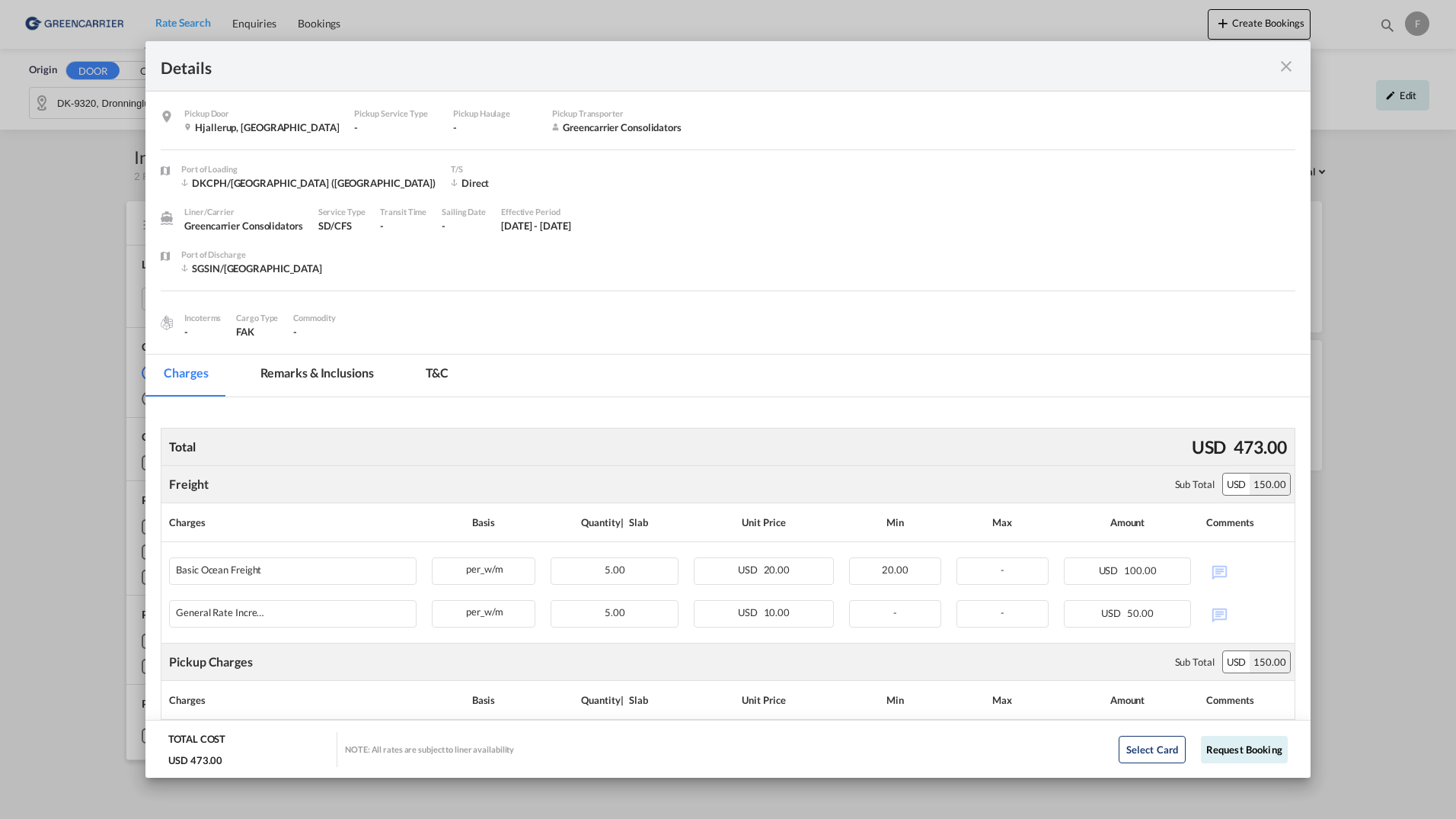
click at [1285, 70] on md-icon "icon-close fg-AAA8AD m-0 cursor" at bounding box center [1287, 66] width 19 height 19
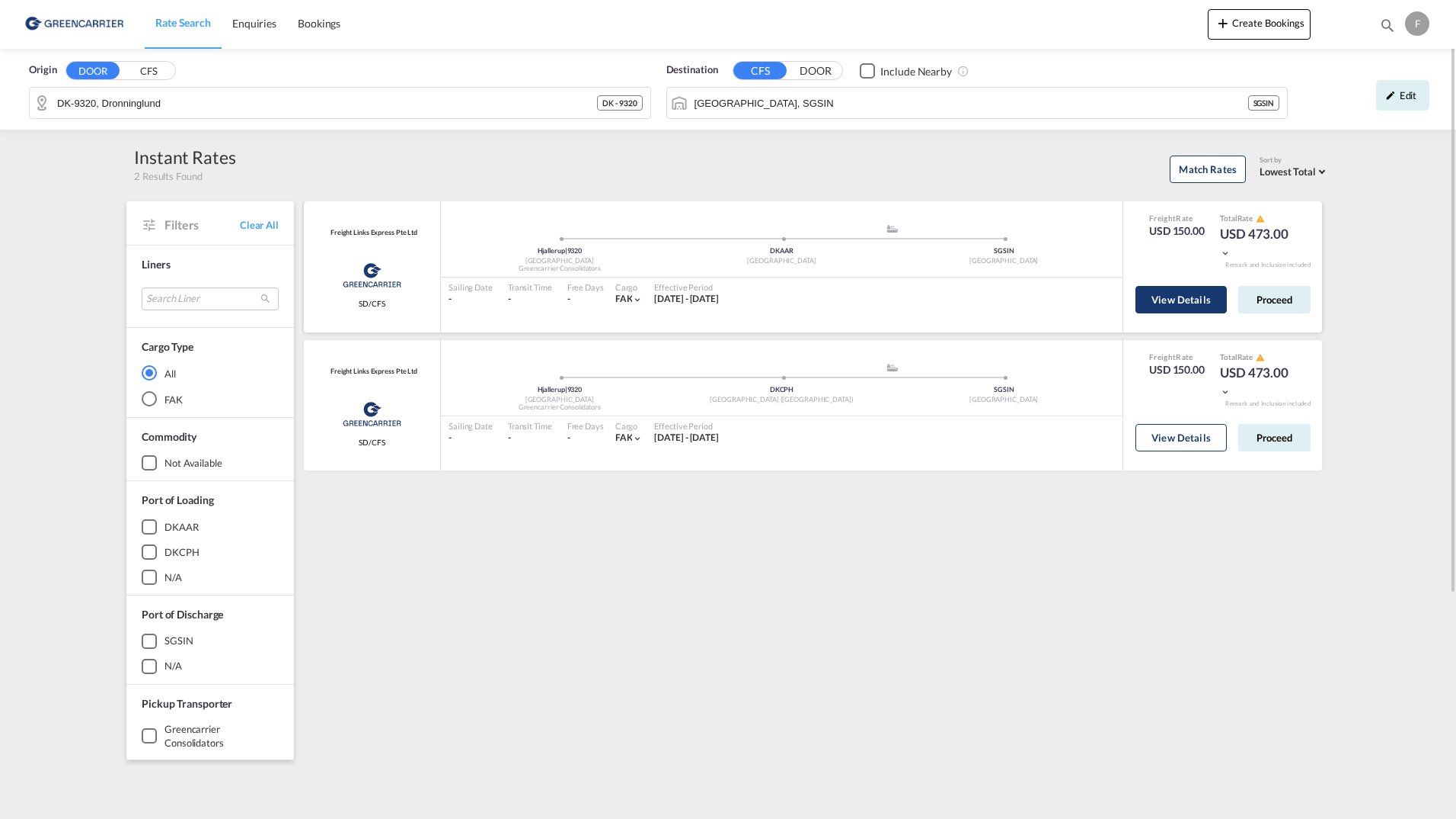
click at [1199, 301] on button "View Details" at bounding box center [1181, 300] width 91 height 27
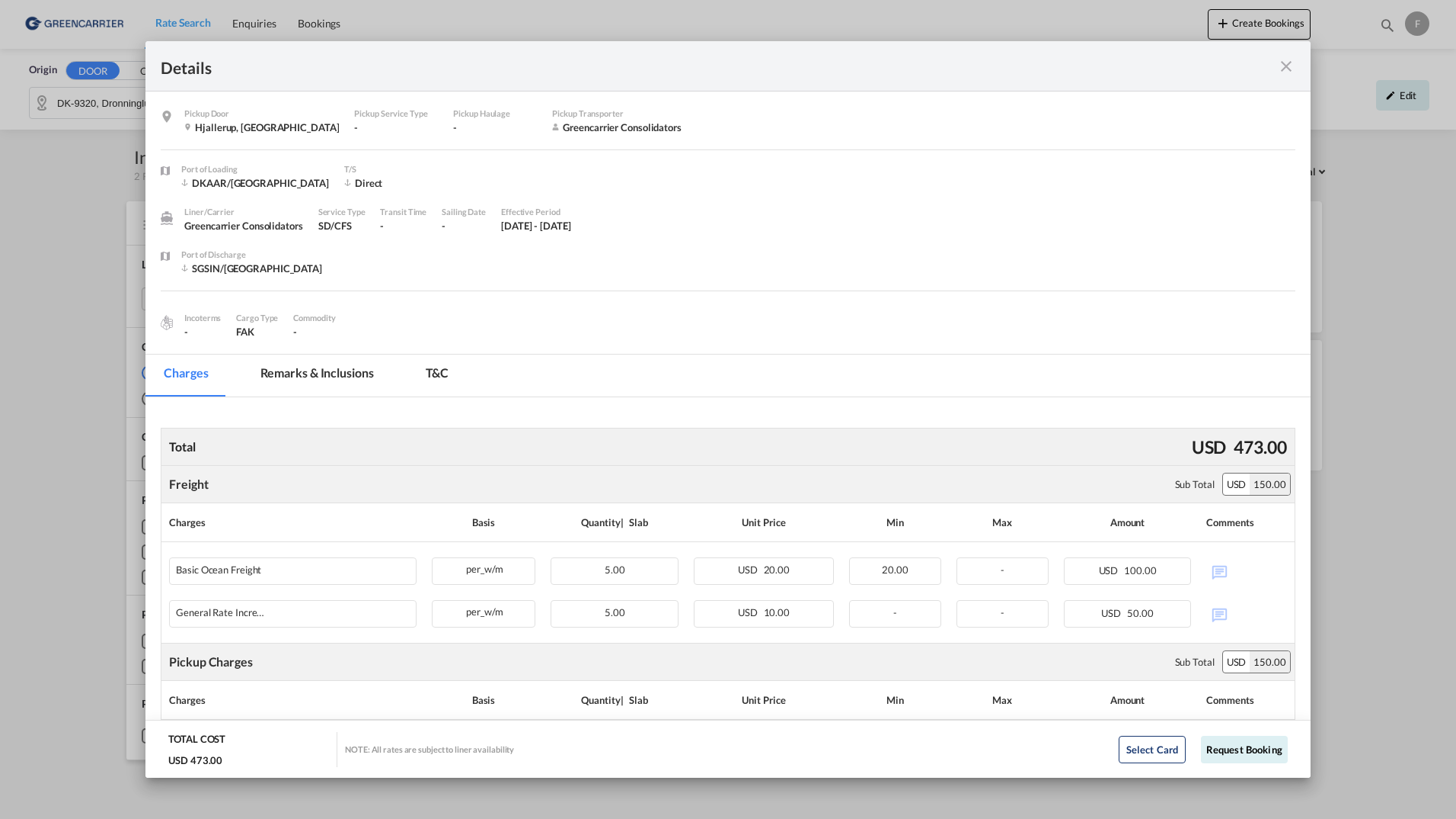
click at [1297, 64] on div "Details" at bounding box center [728, 66] width 1165 height 50
click at [1289, 64] on md-icon "icon-close fg-AAA8AD m-0 cursor" at bounding box center [1287, 66] width 19 height 19
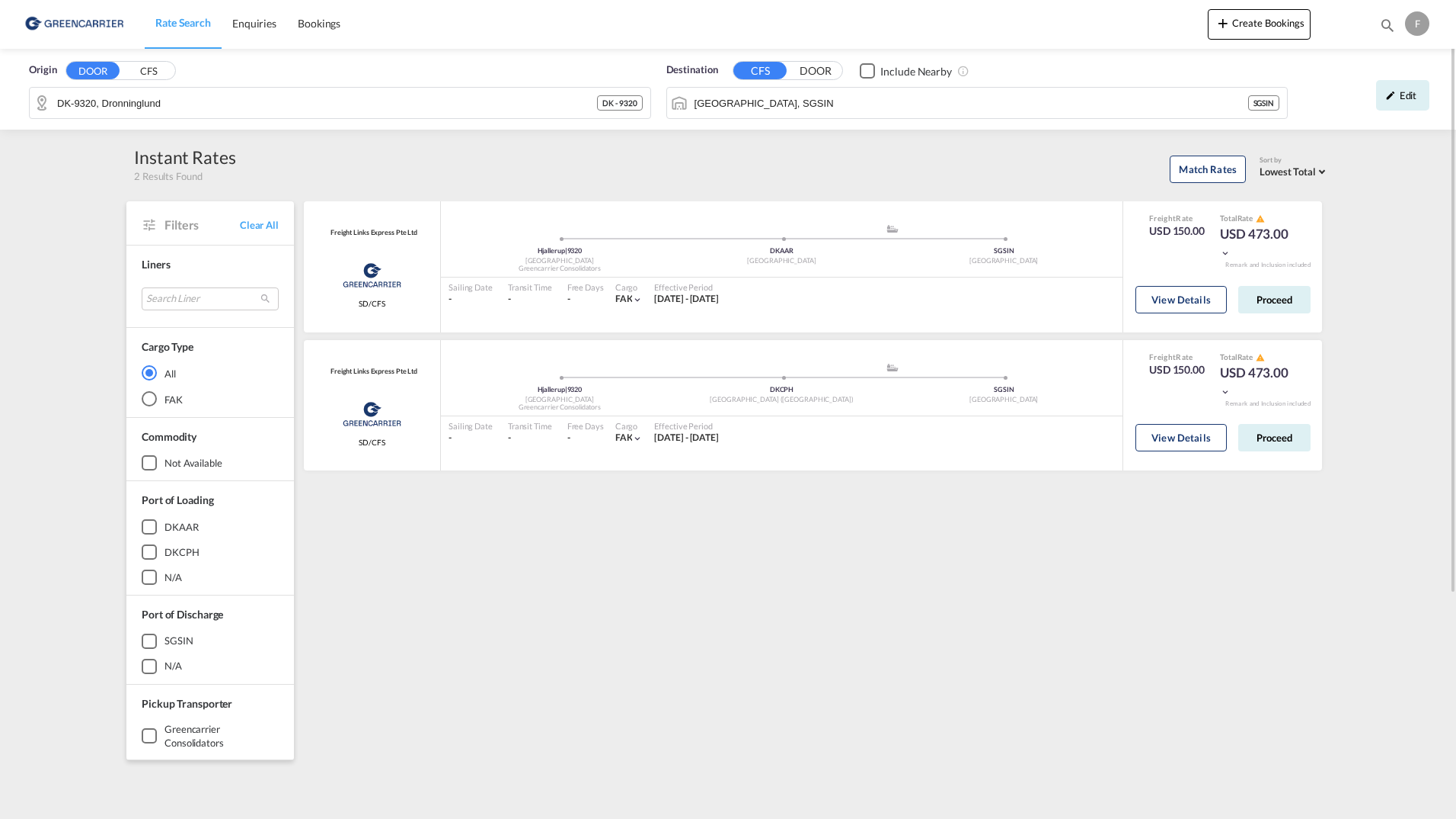
click at [1411, 20] on div "F" at bounding box center [1417, 24] width 24 height 24
click at [1367, 168] on button "Logout" at bounding box center [1389, 166] width 121 height 30
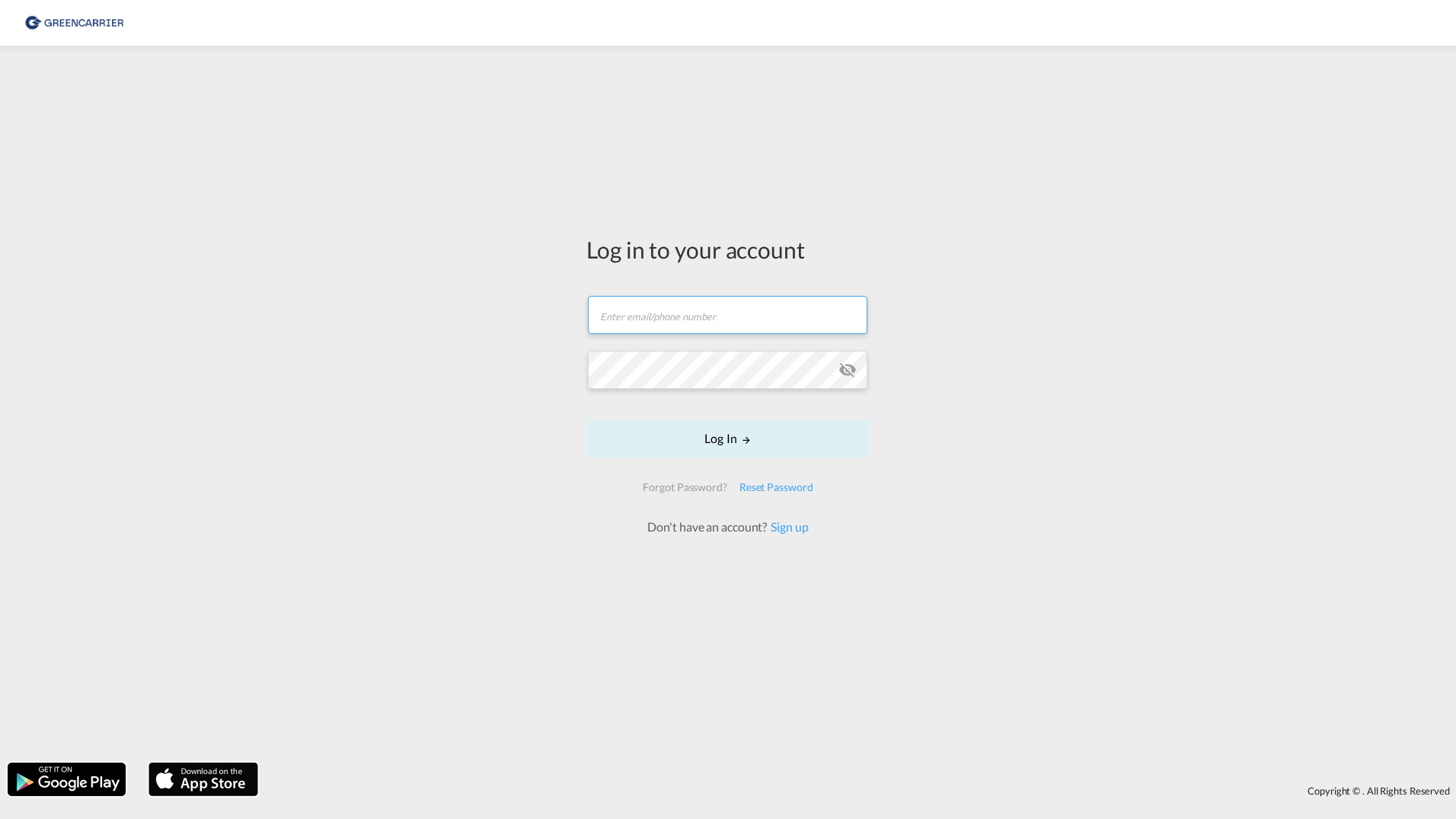
type input "[PERSON_NAME][EMAIL_ADDRESS][DOMAIN_NAME]"
click at [722, 441] on button "Log In" at bounding box center [728, 438] width 283 height 38
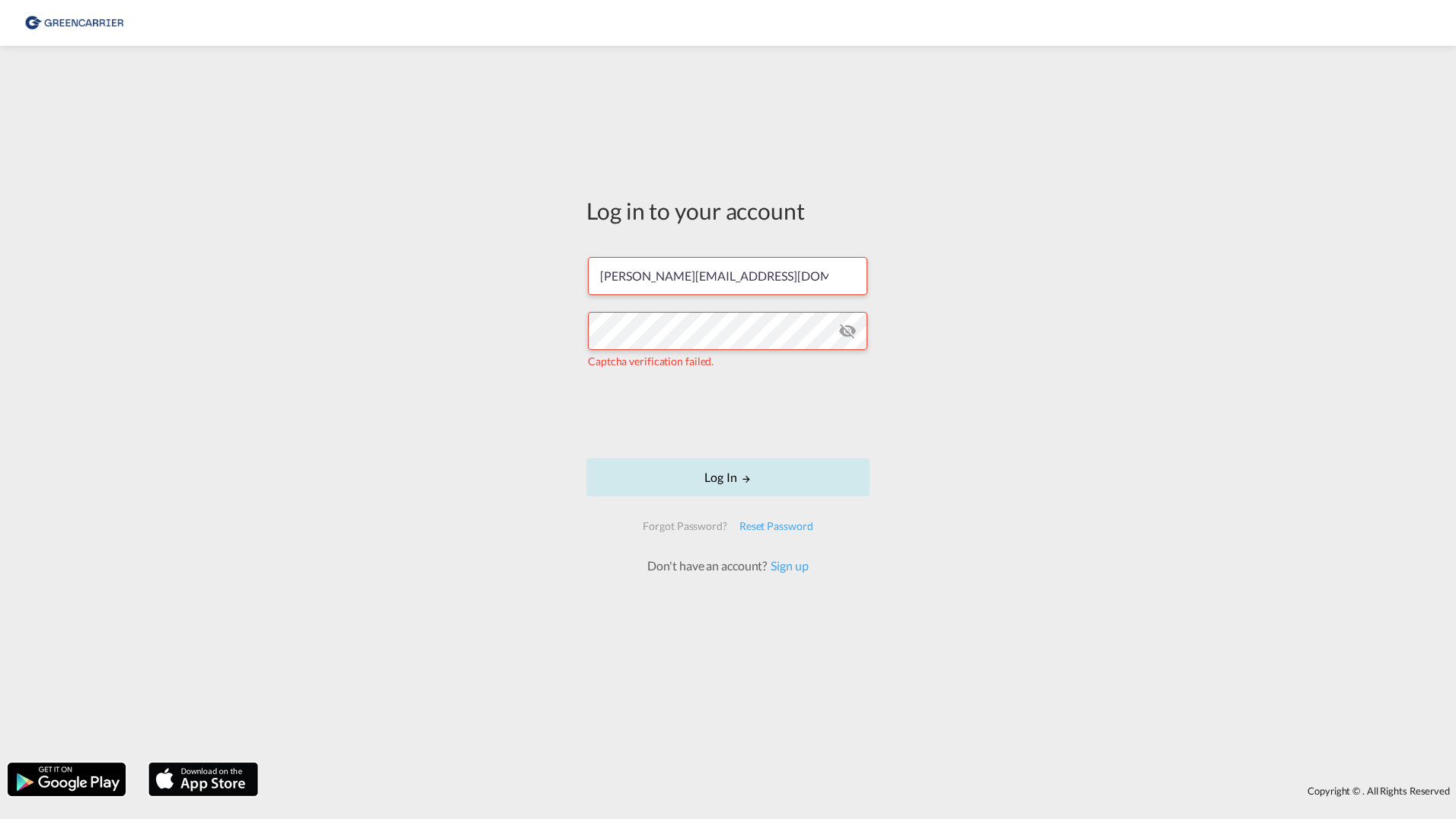
click at [687, 467] on button "Log In" at bounding box center [728, 477] width 283 height 38
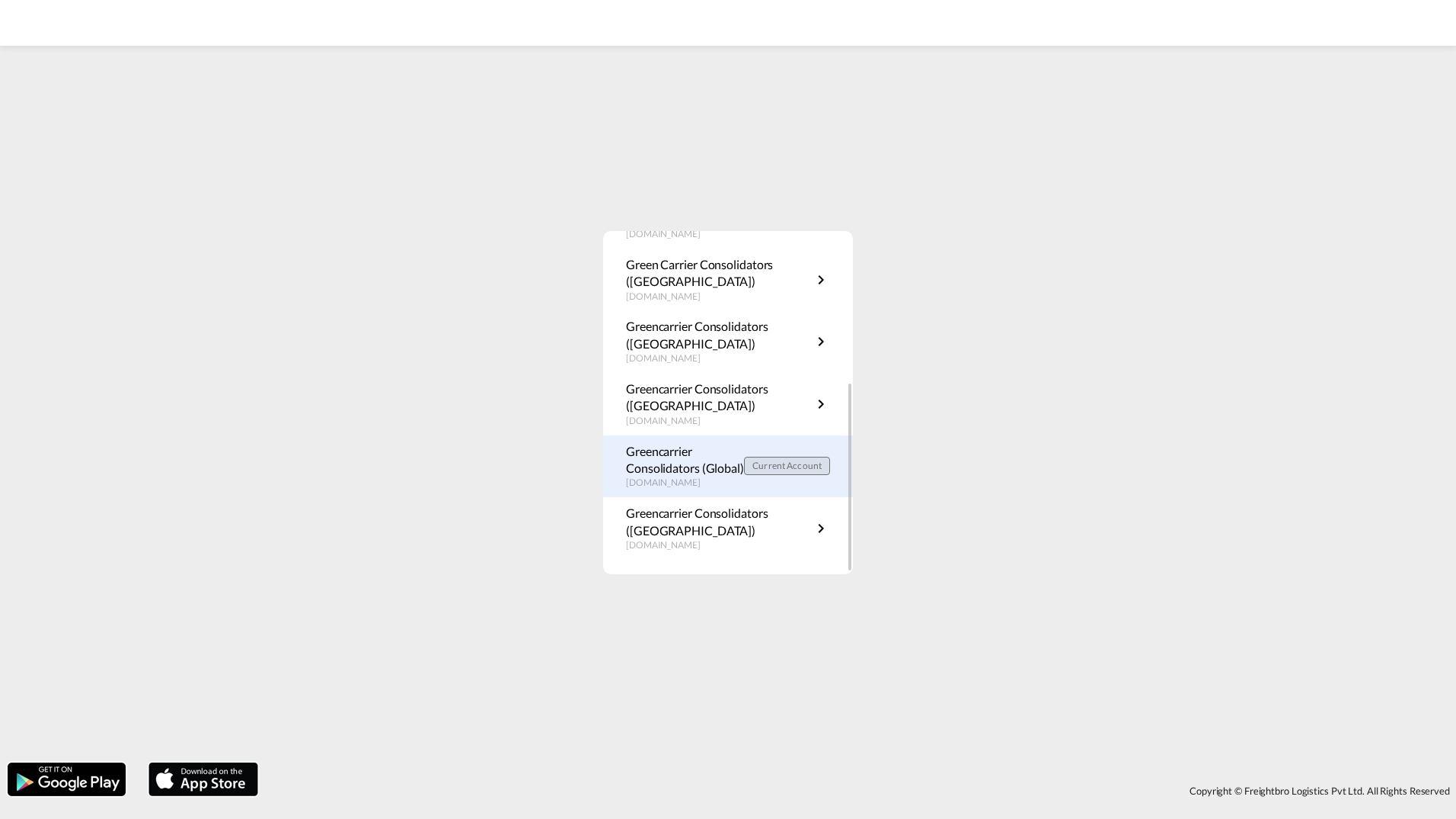
scroll to position [275, 0]
click at [715, 464] on p "Greencarrier Consolidators (Global)" at bounding box center [684, 458] width 118 height 34
click at [681, 472] on p "Greencarrier Consolidators (Global)" at bounding box center [684, 458] width 118 height 34
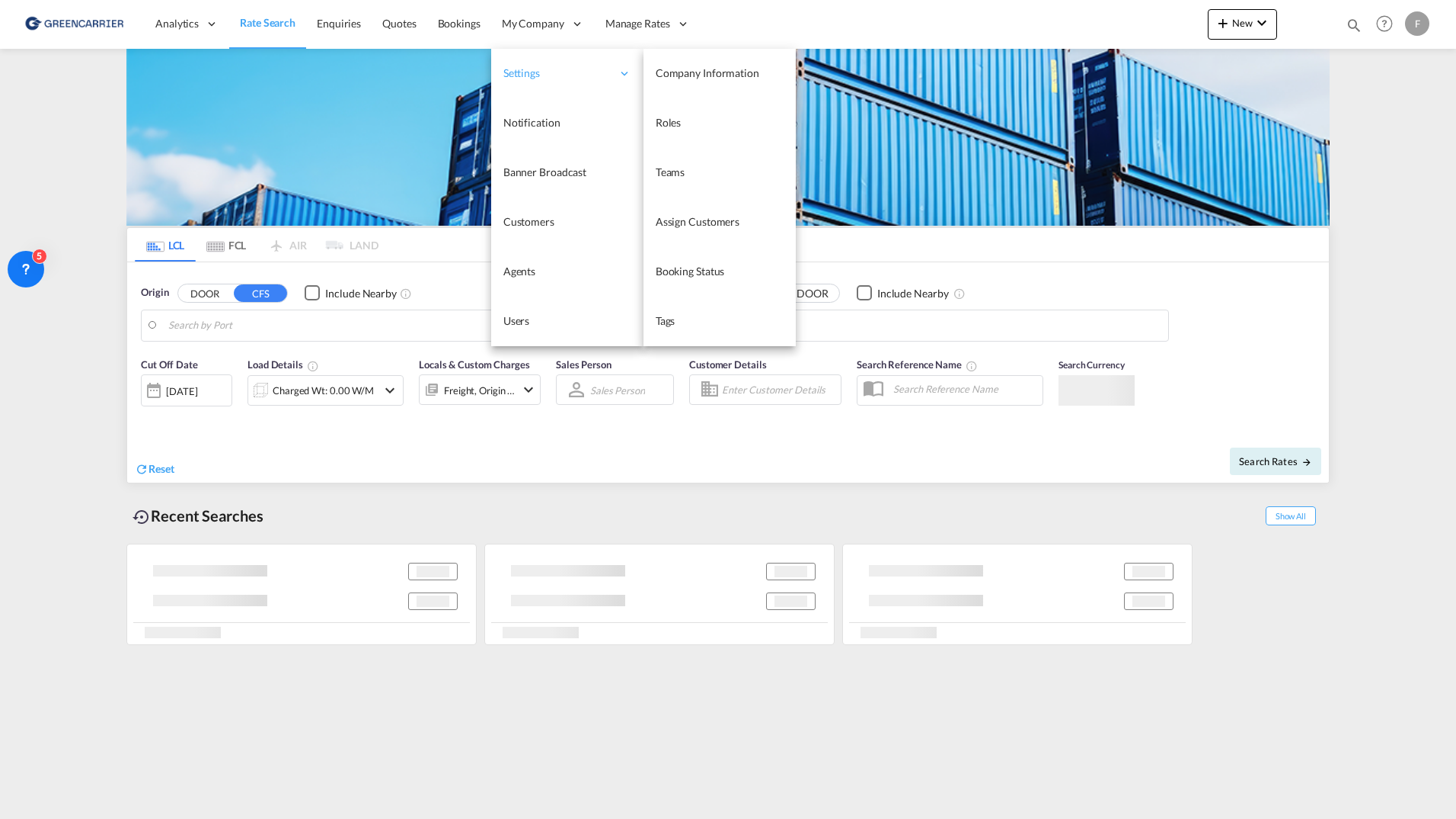
type input "SE-30271, [GEOGRAPHIC_DATA], [GEOGRAPHIC_DATA]"
type input "[GEOGRAPHIC_DATA], SGSIN"
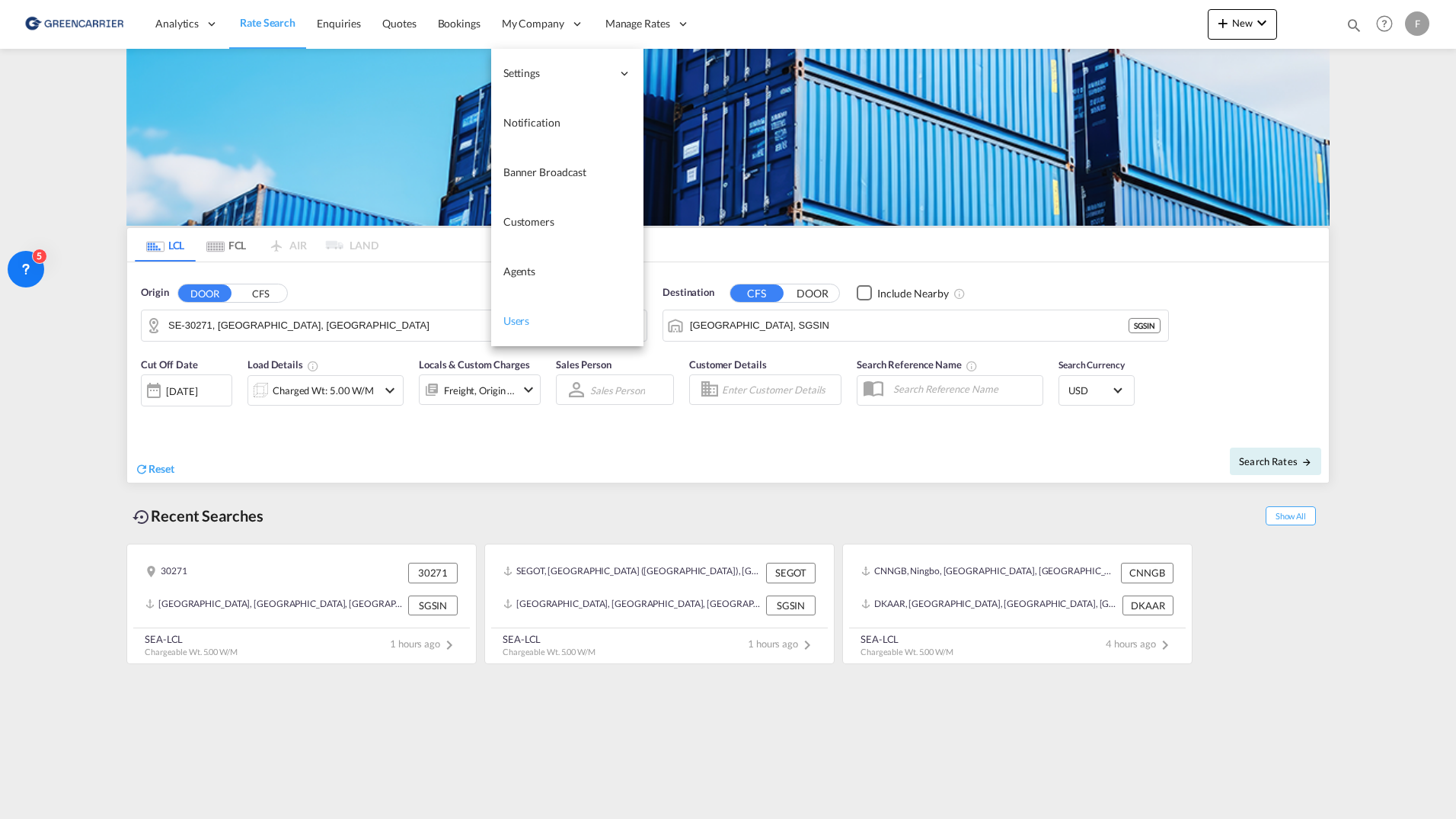
click at [525, 321] on span "Users" at bounding box center [516, 320] width 26 height 13
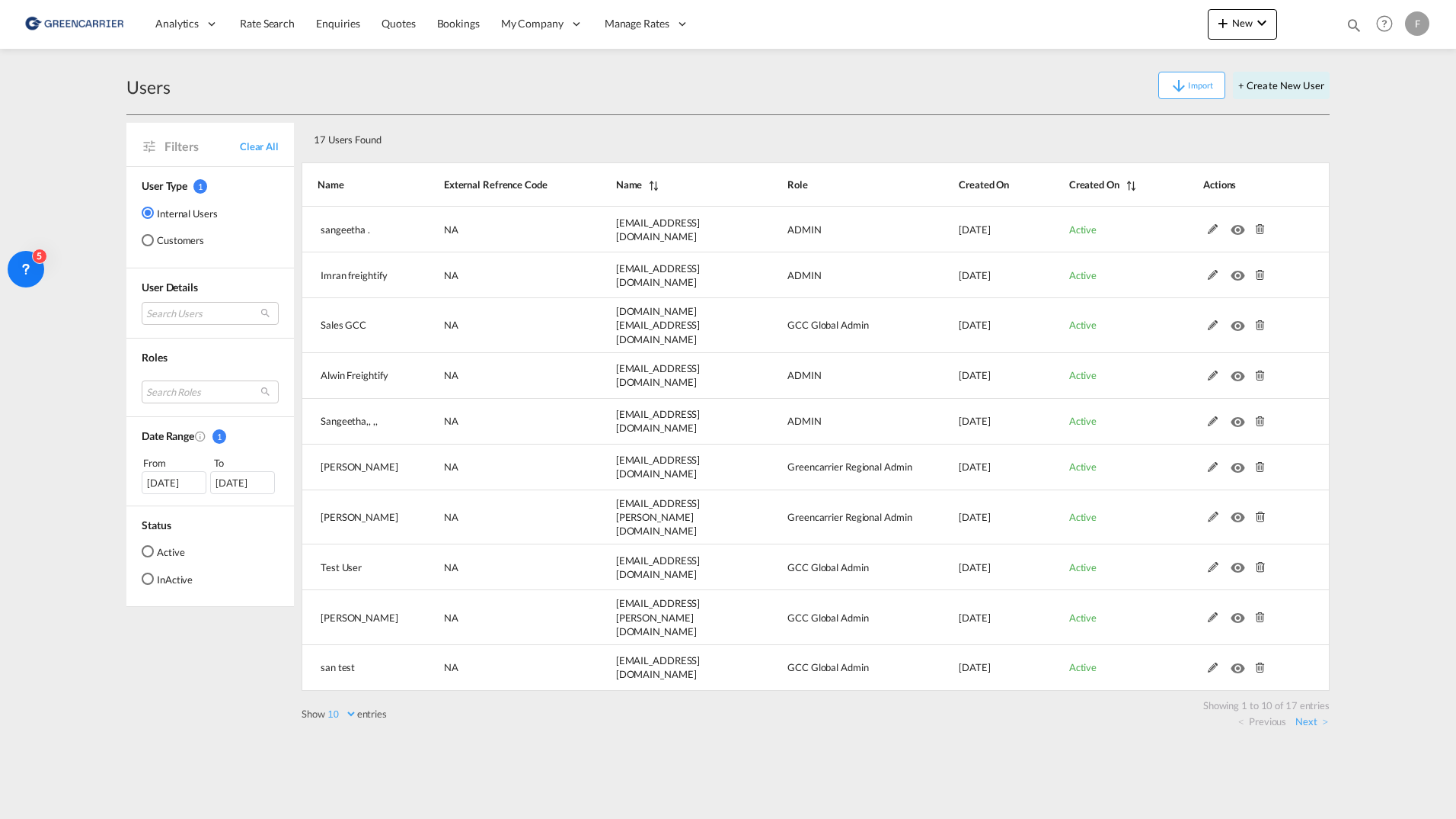
click at [173, 239] on md-radio-button "Customers" at bounding box center [180, 240] width 76 height 16
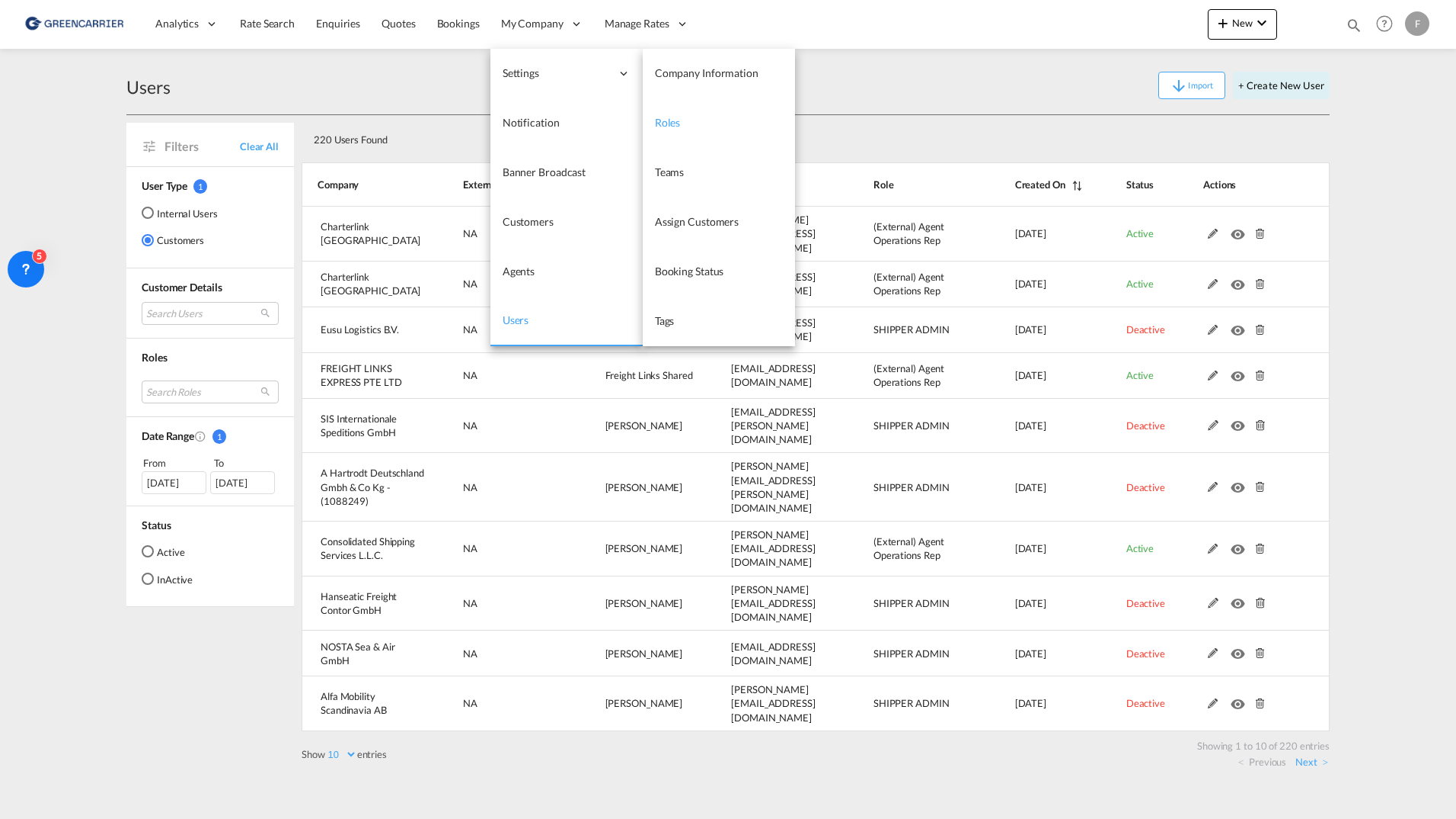
click at [659, 120] on span "Roles" at bounding box center [668, 121] width 25 height 13
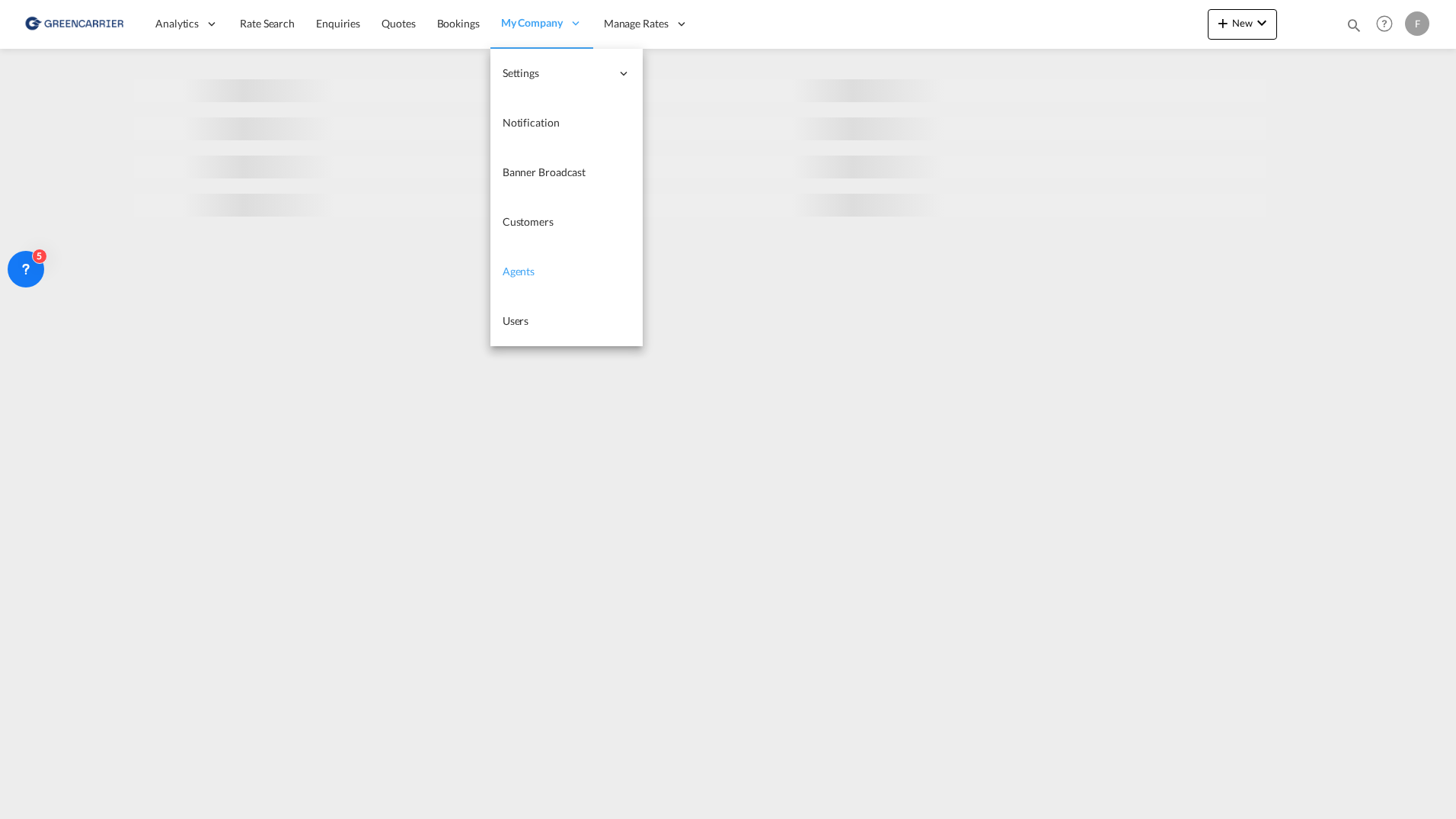
select select "10"
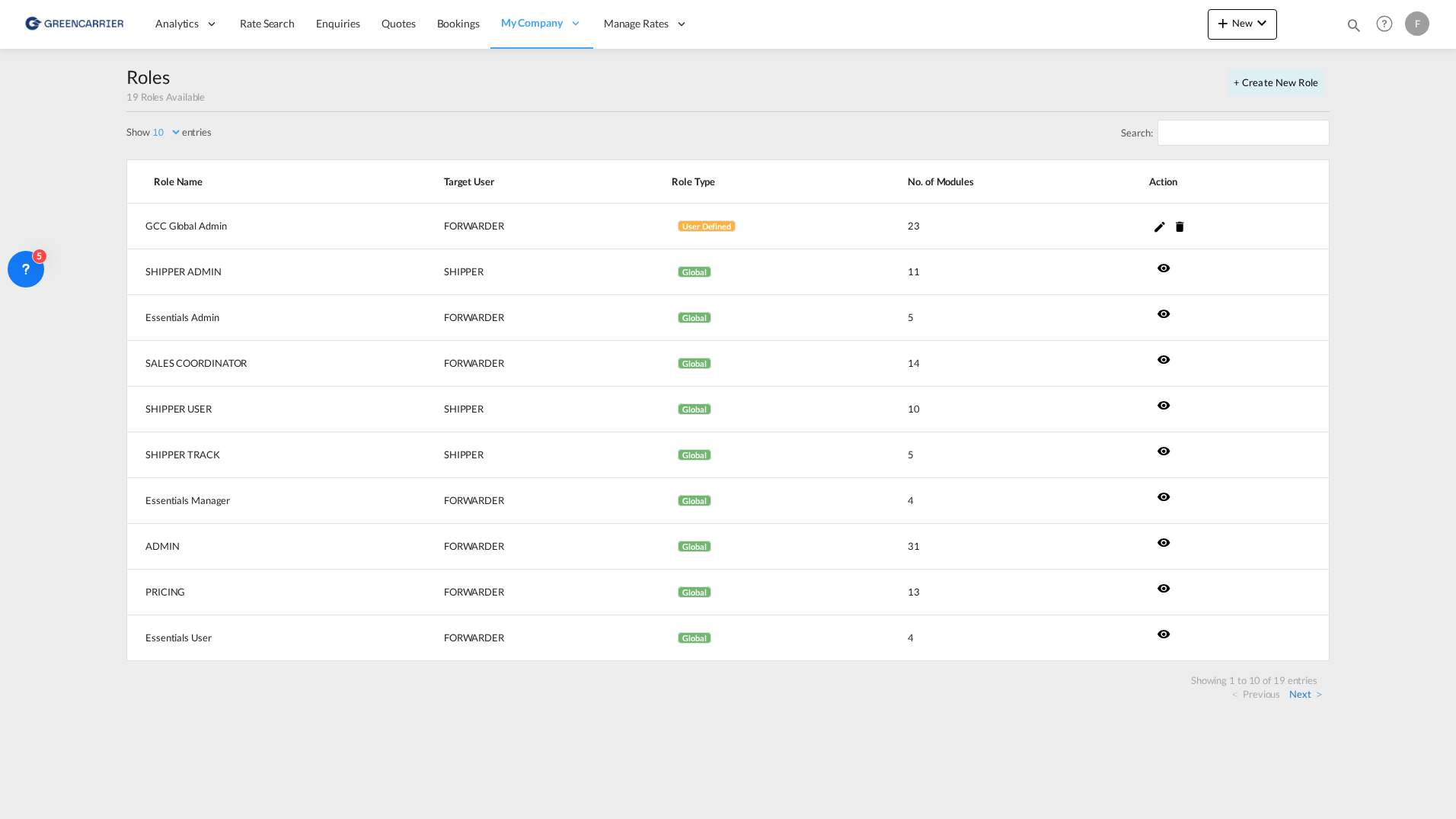
click at [1295, 693] on link "Next" at bounding box center [1305, 694] width 32 height 14
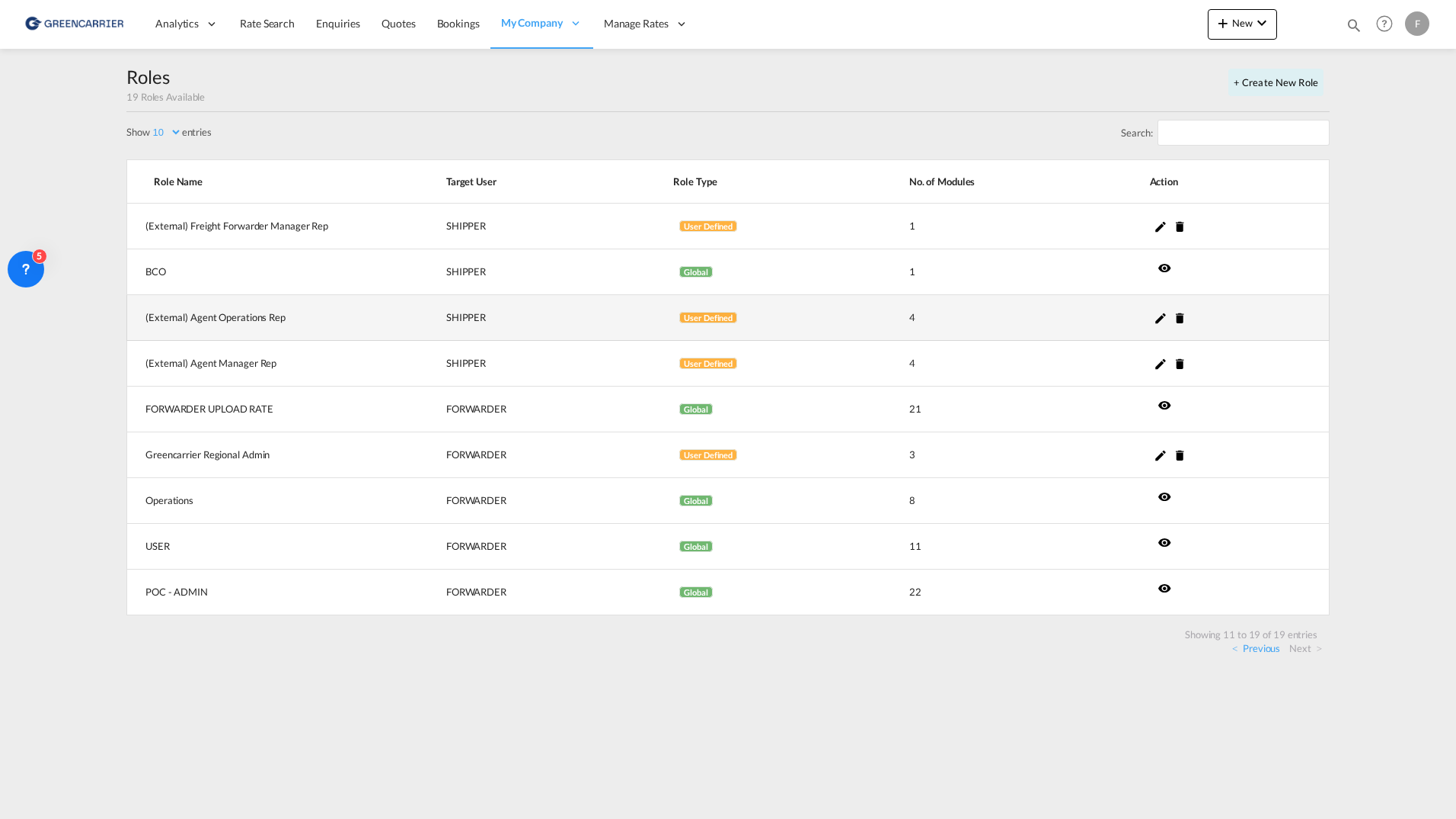
click at [1158, 319] on md-icon "icon-pencil" at bounding box center [1161, 317] width 14 height 14
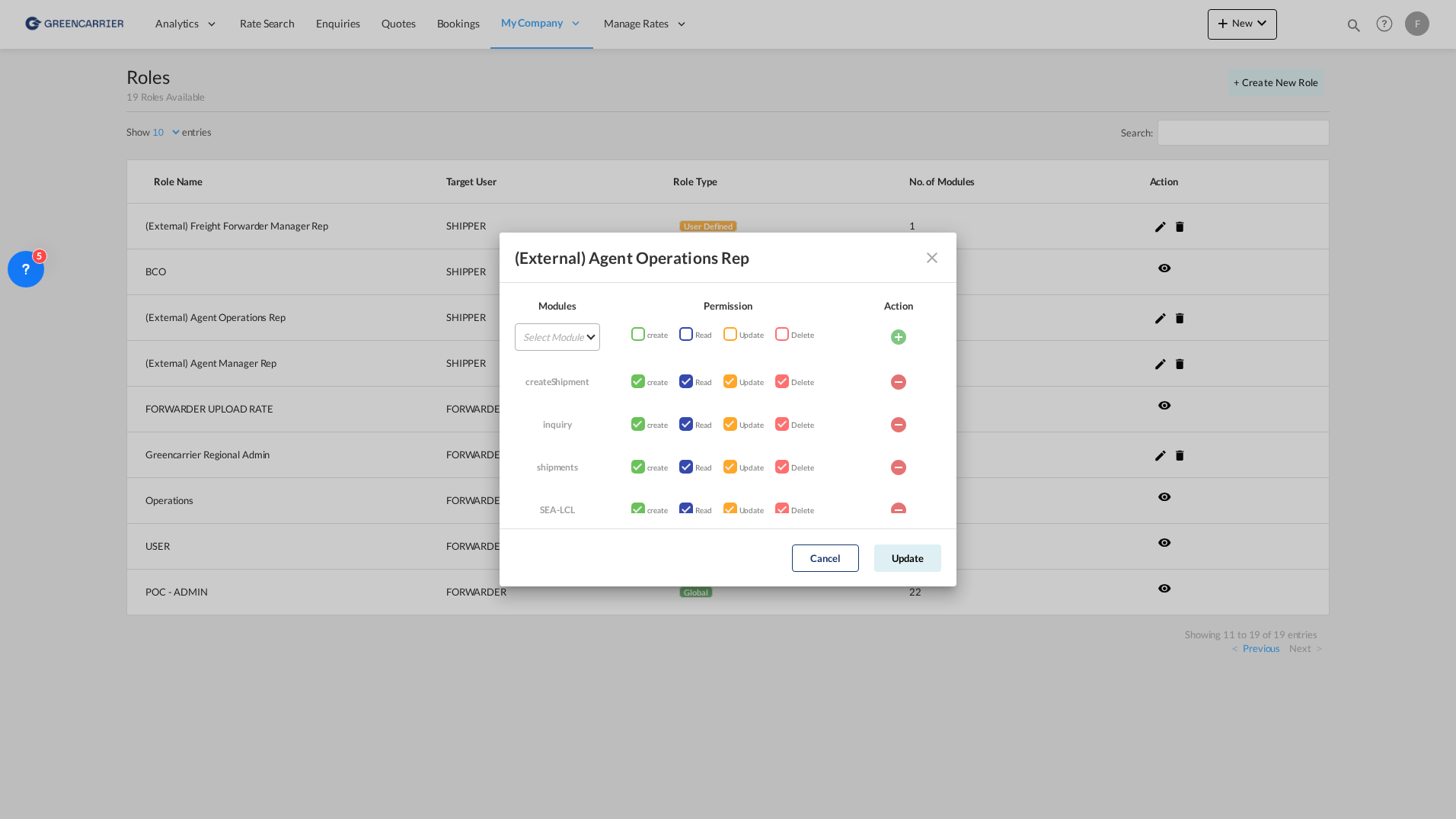
click at [563, 345] on md-select "Select Module AIR Bookings Create Shipment Customers Dashboard Enquiries FTL Qu…" at bounding box center [557, 337] width 85 height 27
type md-option "[object Object]"
click at [591, 383] on div "Schedule-Search" at bounding box center [558, 379] width 71 height 14
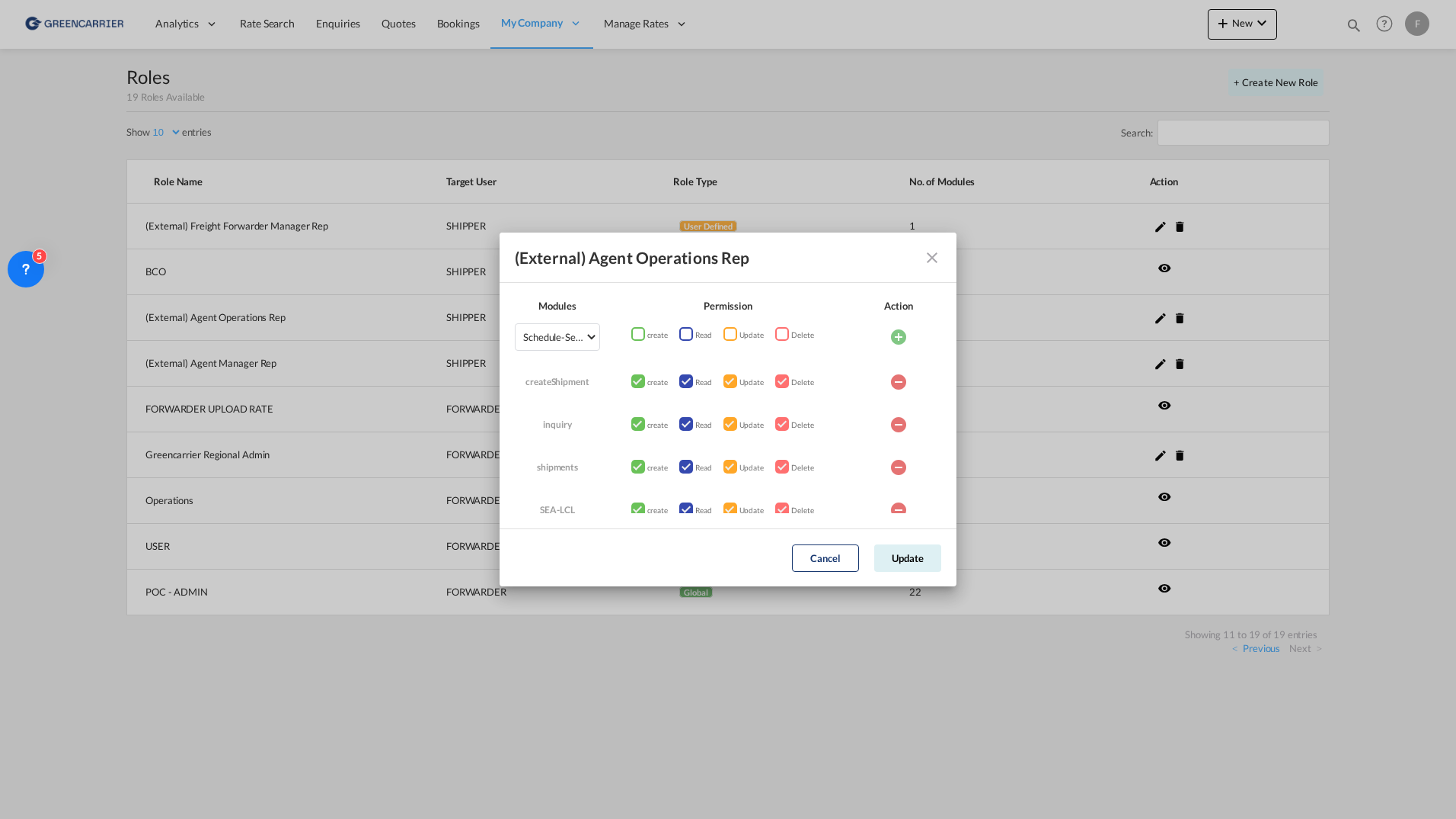
click at [636, 337] on div "ModulesPermissionActionSelect ModuleAIRBookingsCreate ShipmentCustomersDashboar…" at bounding box center [637, 333] width 12 height 12
click at [726, 336] on div "ModulesPermissionActionSelect ModuleAIRBookingsCreate ShipmentCustomersDashboar…" at bounding box center [729, 333] width 12 height 12
click at [779, 335] on div "ModulesPermissionActionSelect ModuleAIRBookingsCreate ShipmentCustomersDashboar…" at bounding box center [781, 333] width 12 height 12
click at [897, 335] on md-icon "icon-plus-circle" at bounding box center [899, 337] width 19 height 19
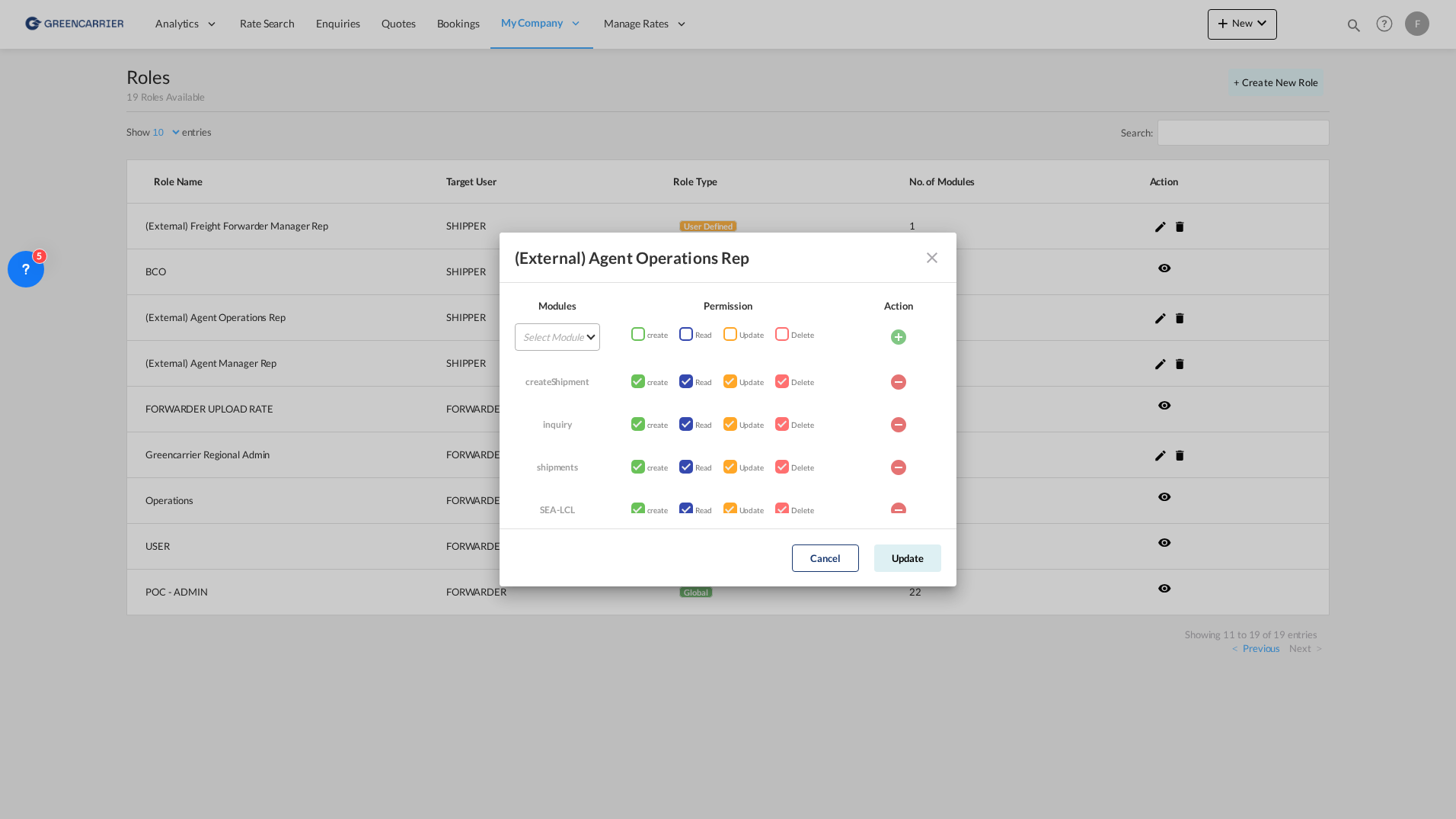
click at [570, 334] on md-select "Select Module" at bounding box center [557, 337] width 85 height 27
click at [568, 415] on div "Create Shipment" at bounding box center [559, 410] width 73 height 14
click at [568, 338] on md-select "Select Module" at bounding box center [557, 337] width 85 height 27
click at [585, 380] on md-option "Bookings" at bounding box center [567, 373] width 136 height 36
click at [918, 554] on button "Update" at bounding box center [908, 557] width 67 height 27
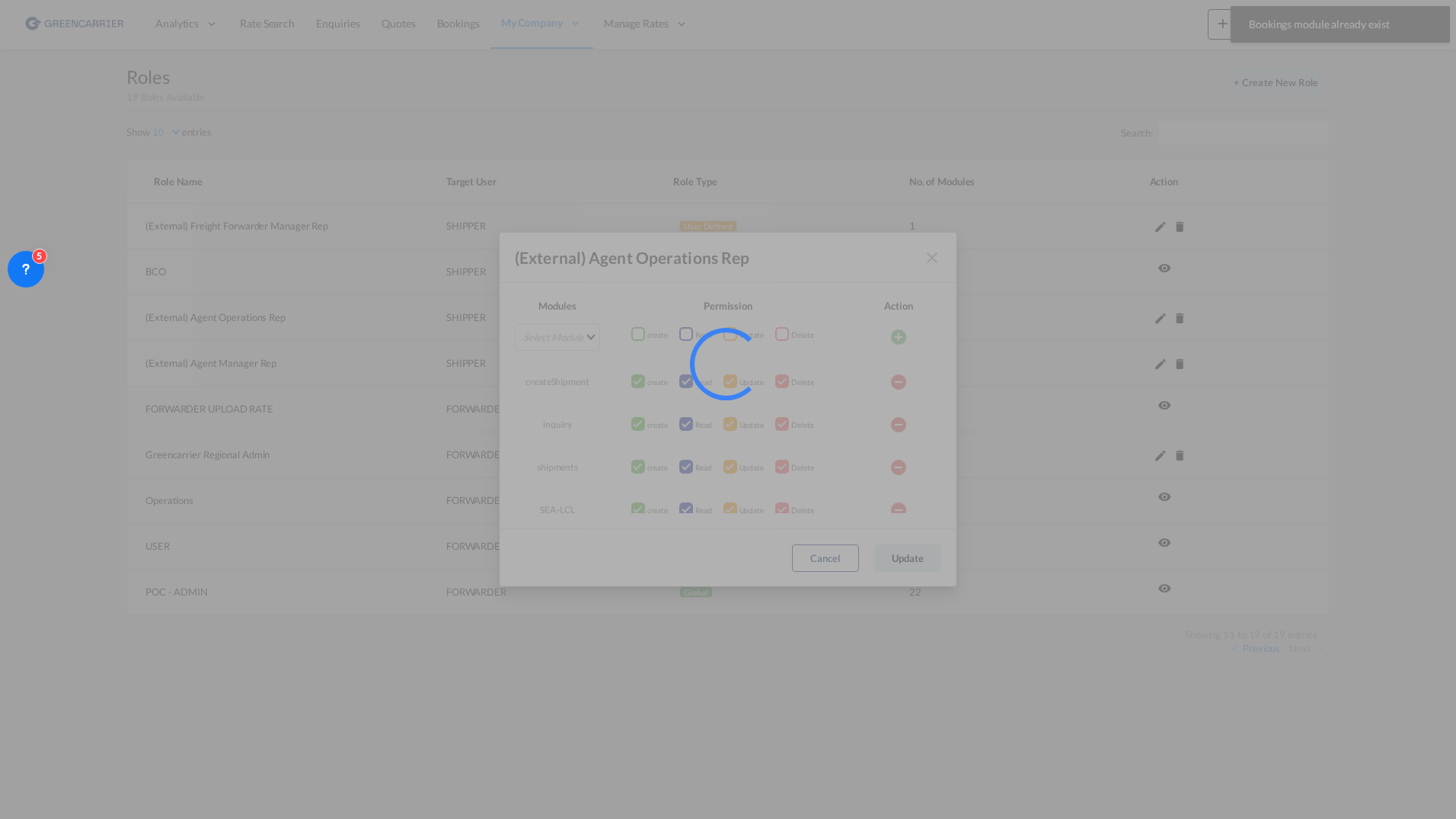
select select "10"
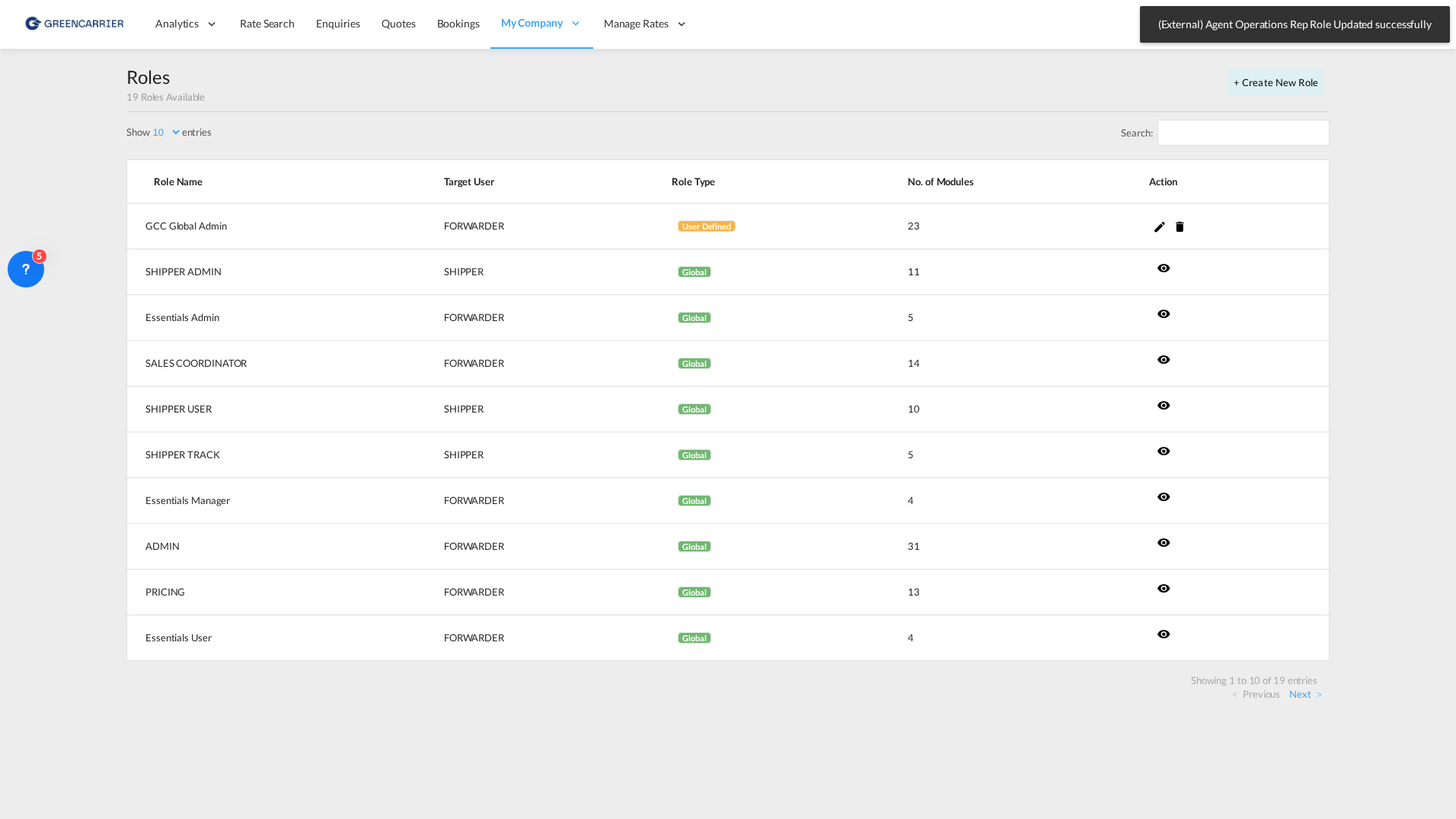
click at [1405, 133] on md-content "Analytics Reports Dashboard Rate Search Enquiries Quotes Bookings" at bounding box center [728, 410] width 1456 height 819
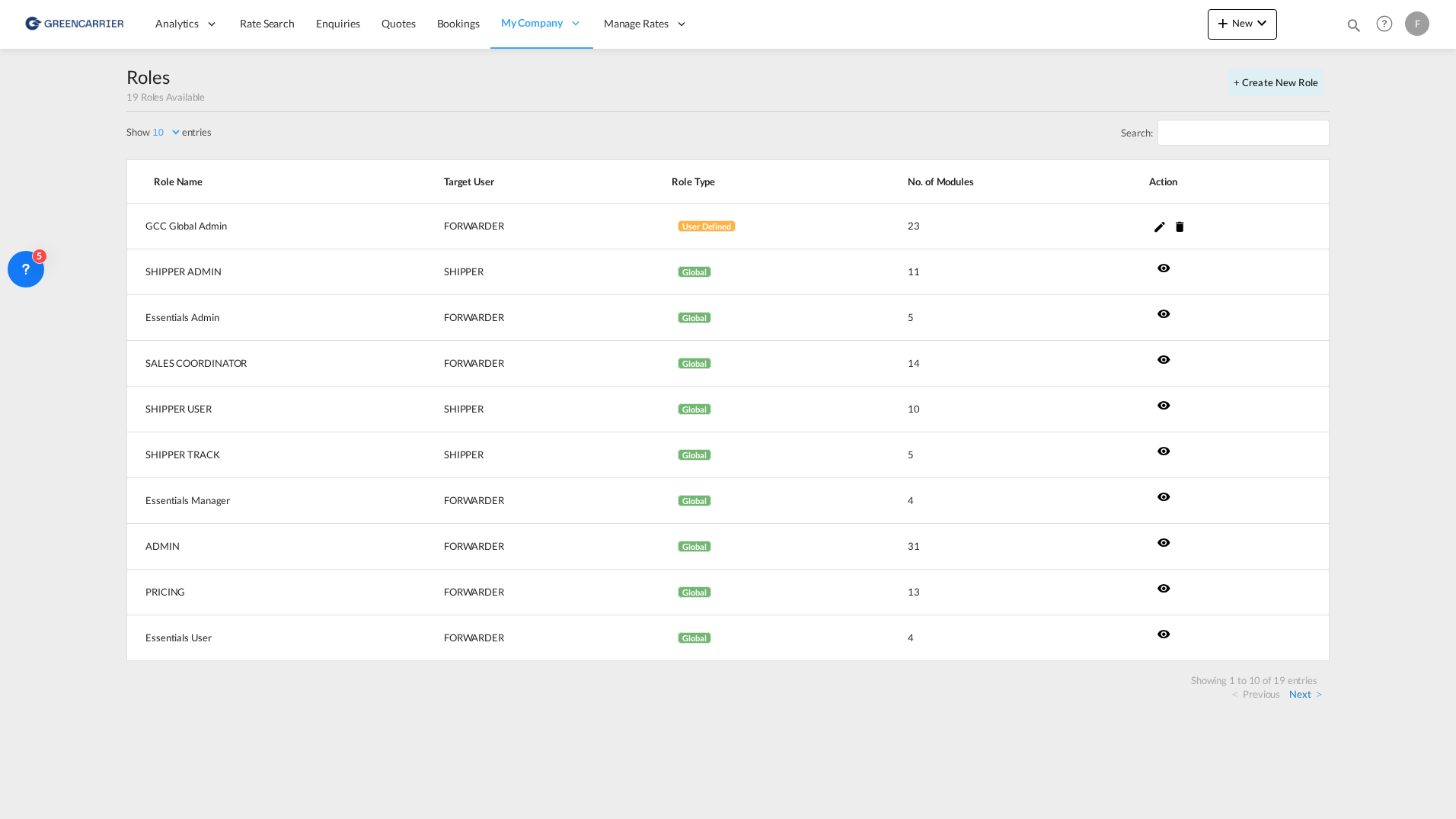
click at [1300, 693] on link "Next" at bounding box center [1305, 694] width 32 height 14
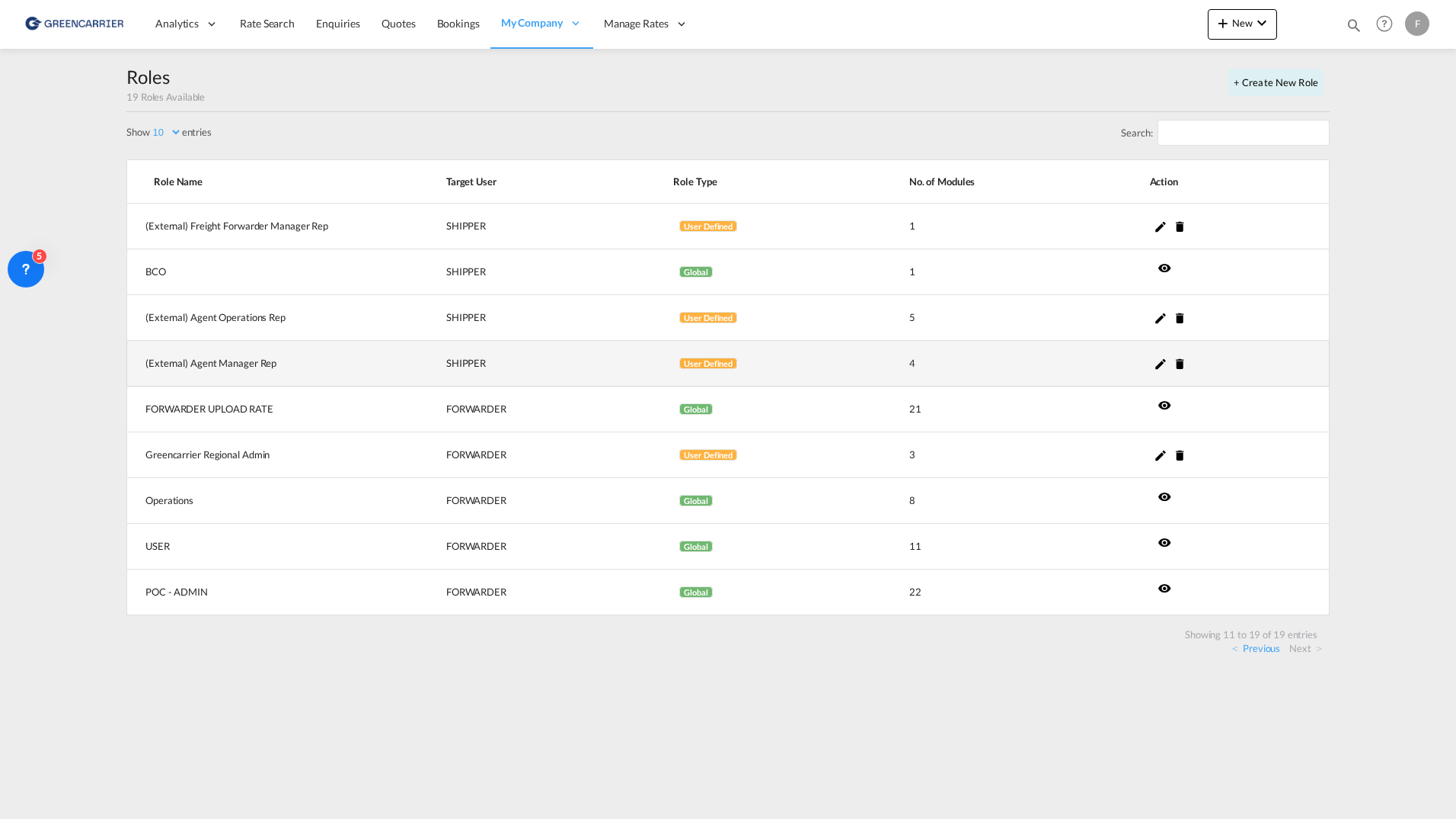
click at [1163, 363] on md-icon "icon-pencil" at bounding box center [1161, 363] width 14 height 14
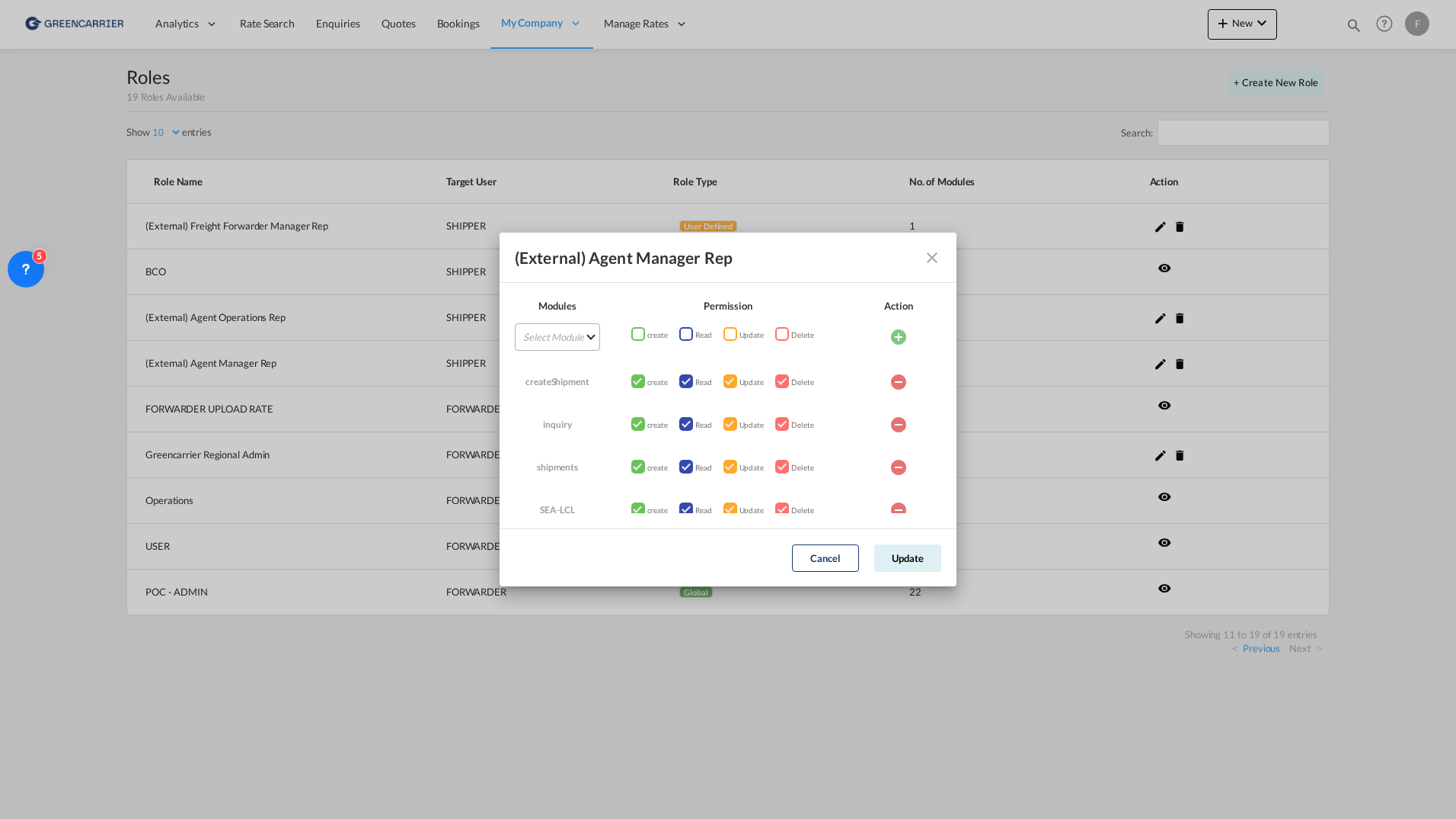
click at [557, 328] on md-select "Select Module AIR Bookings Create Shipment Customers Dashboard Enquiries FTL Qu…" at bounding box center [557, 337] width 85 height 27
click at [573, 346] on div "Schedule-Search" at bounding box center [558, 352] width 71 height 14
click at [643, 332] on div "ModulesPermissionActionSelect ModuleAIRBookingsCreate ShipmentCustomersDashboar…" at bounding box center [637, 333] width 12 height 12
click at [691, 335] on div "ModulesPermissionActionSelect ModuleAIRBookingsCreate ShipmentCustomersDashboar…" at bounding box center [685, 333] width 12 height 12
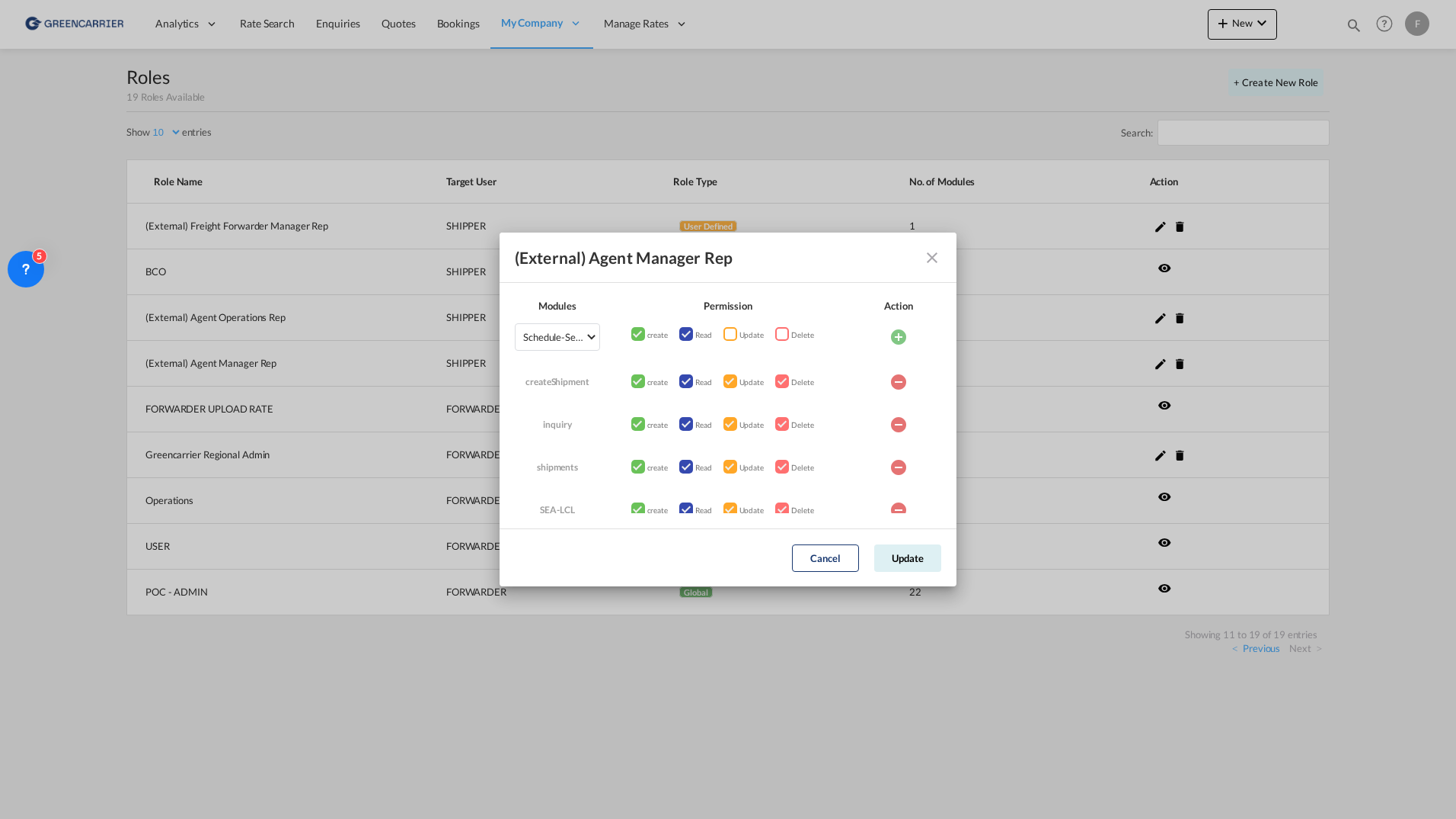
click at [732, 335] on div "ModulesPermissionActionSelect ModuleAIRBookingsCreate ShipmentCustomersDashboar…" at bounding box center [729, 333] width 12 height 12
click at [805, 335] on span "Delete" at bounding box center [802, 335] width 23 height 16
click at [787, 339] on div "ModulesPermissionActionSelect ModuleAIRBookingsCreate ShipmentCustomersDashboar…" at bounding box center [781, 333] width 12 height 12
click at [912, 557] on button "Update" at bounding box center [908, 557] width 67 height 27
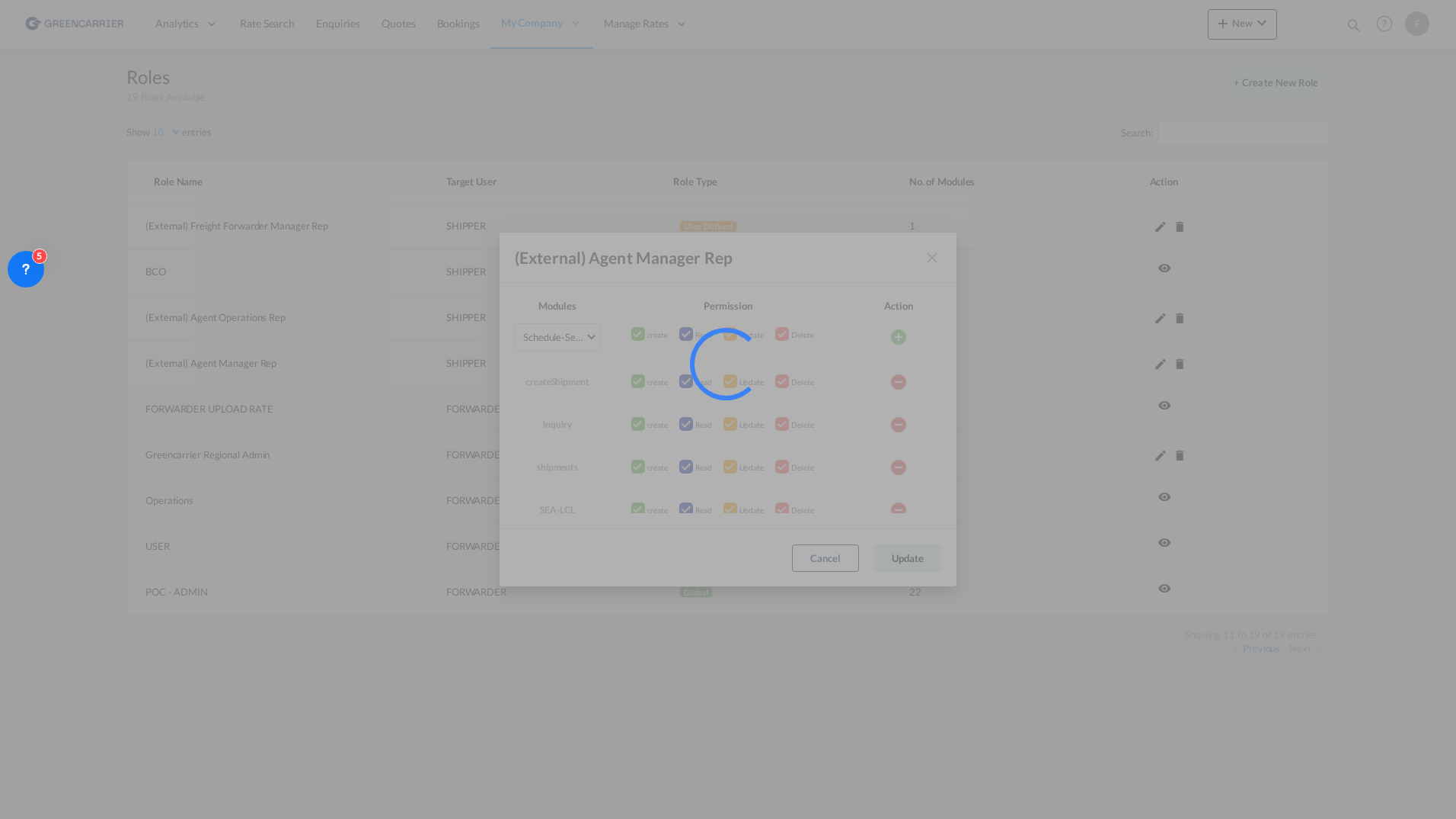
select select "10"
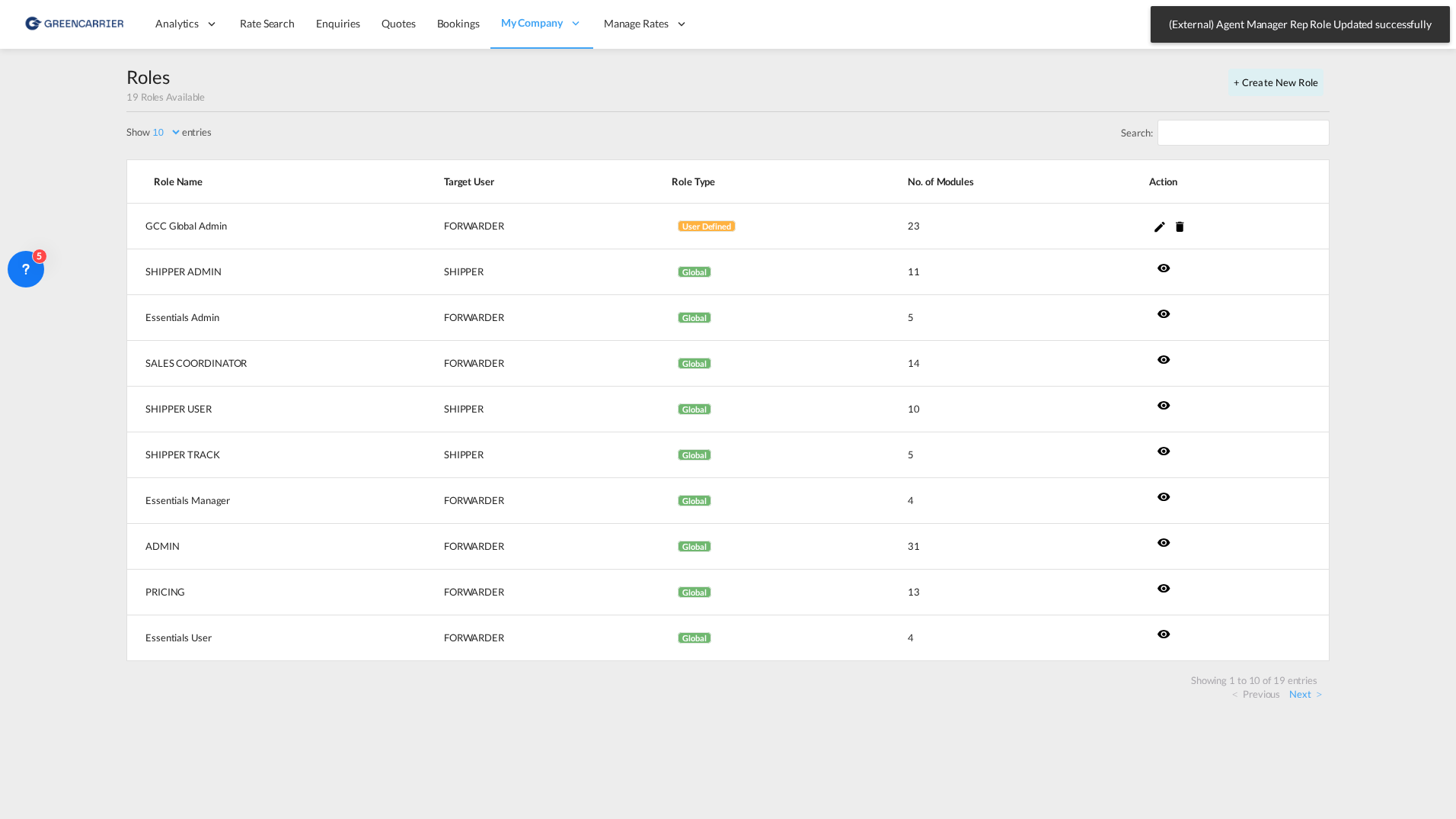
click at [1378, 86] on md-content "Analytics Reports Dashboard Rate Search Enquiries Quotes Bookings" at bounding box center [728, 410] width 1456 height 819
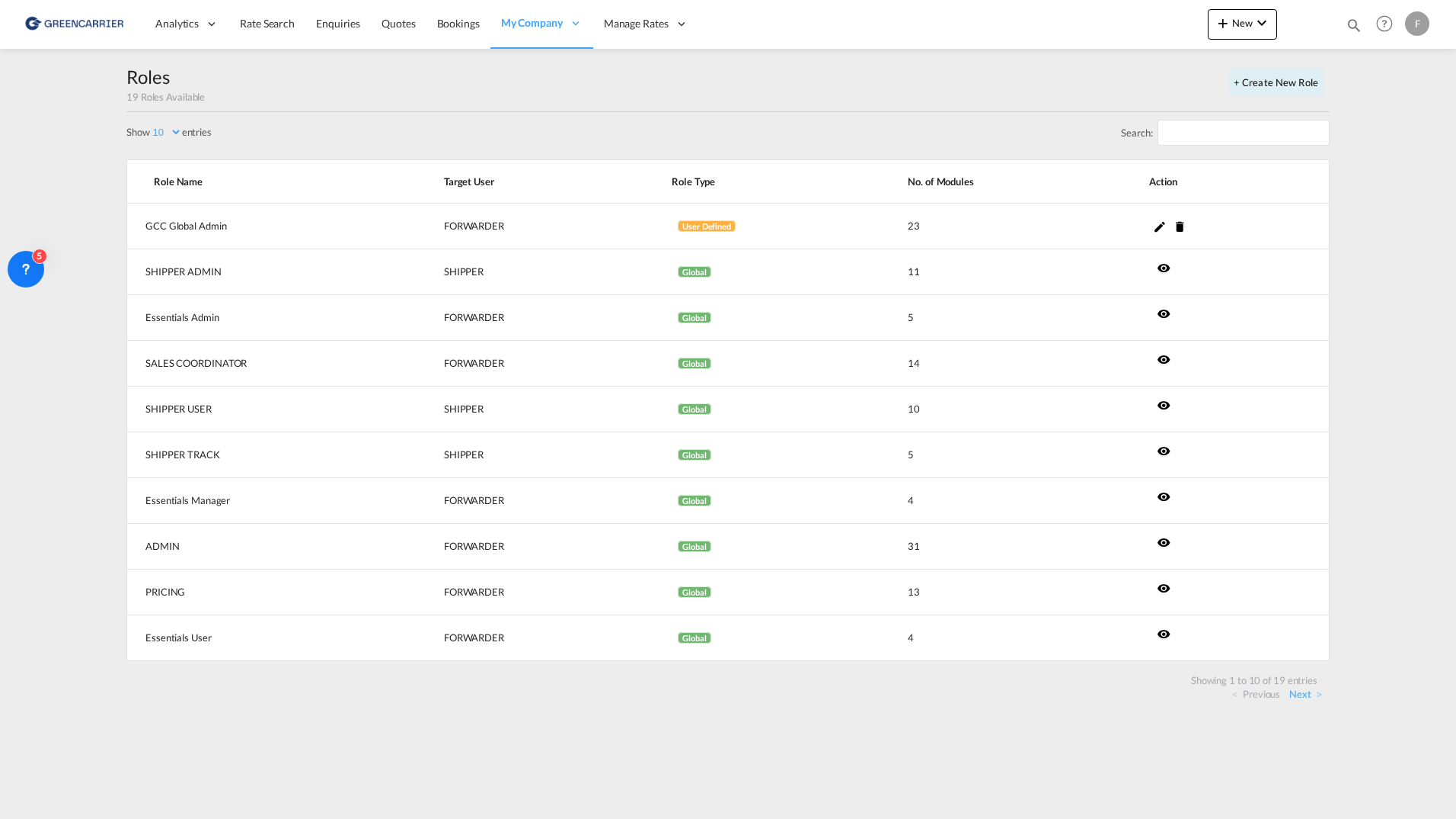
click at [1418, 36] on md-menu-bar "F My Profile Switch Account Logout" at bounding box center [1419, 24] width 28 height 47
click at [1424, 19] on div "F" at bounding box center [1417, 24] width 24 height 24
click at [1371, 170] on button "Logout" at bounding box center [1389, 166] width 121 height 30
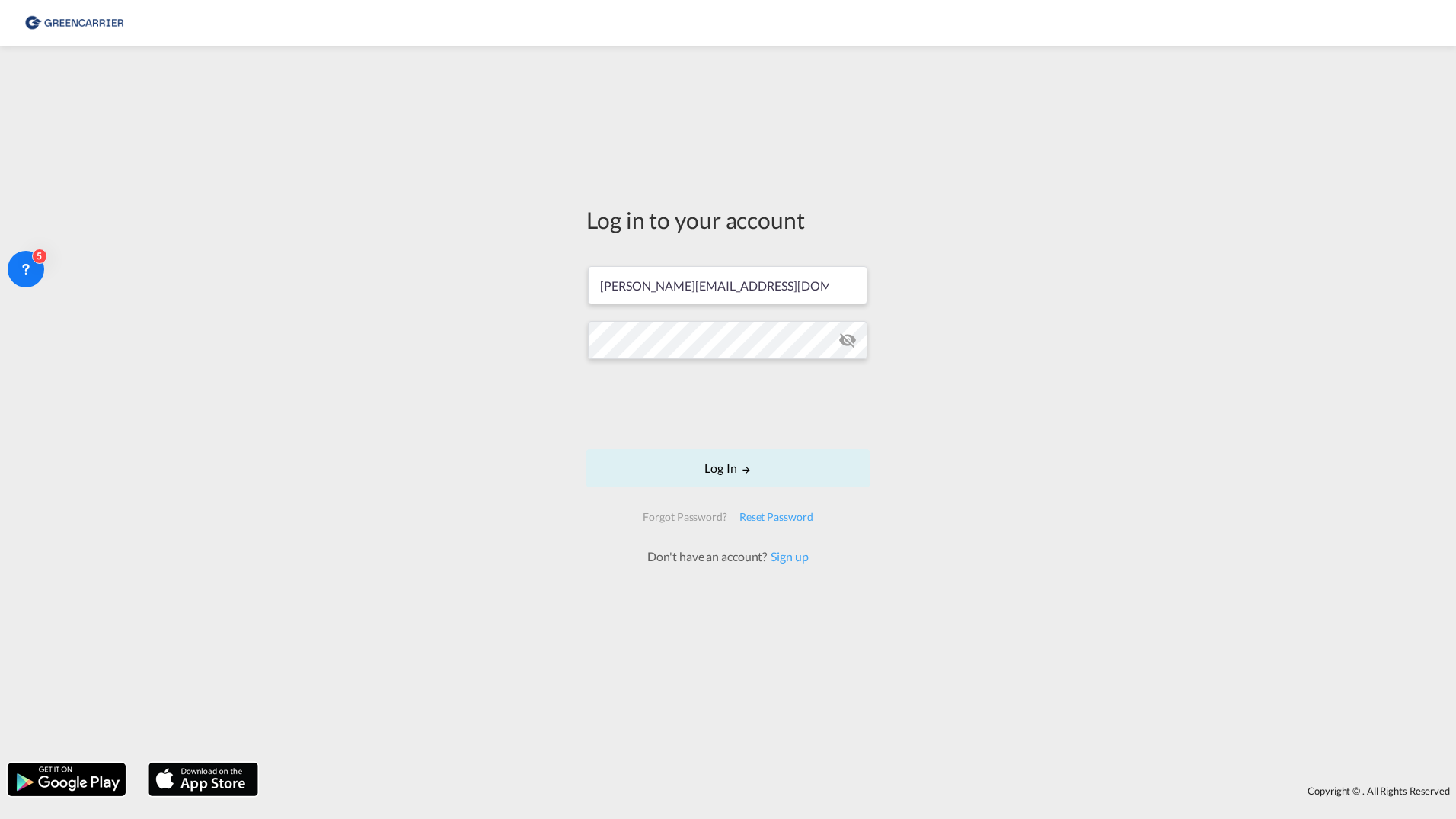
drag, startPoint x: 773, startPoint y: 316, endPoint x: 485, endPoint y: 317, distance: 288.0
click at [485, 317] on div "Log in to your account filip.pehrsson@greencarrier.com Log In Forgot Password? …" at bounding box center [728, 404] width 1456 height 701
click at [800, 284] on input "[PERSON_NAME][EMAIL_ADDRESS][DOMAIN_NAME]" at bounding box center [728, 285] width 280 height 38
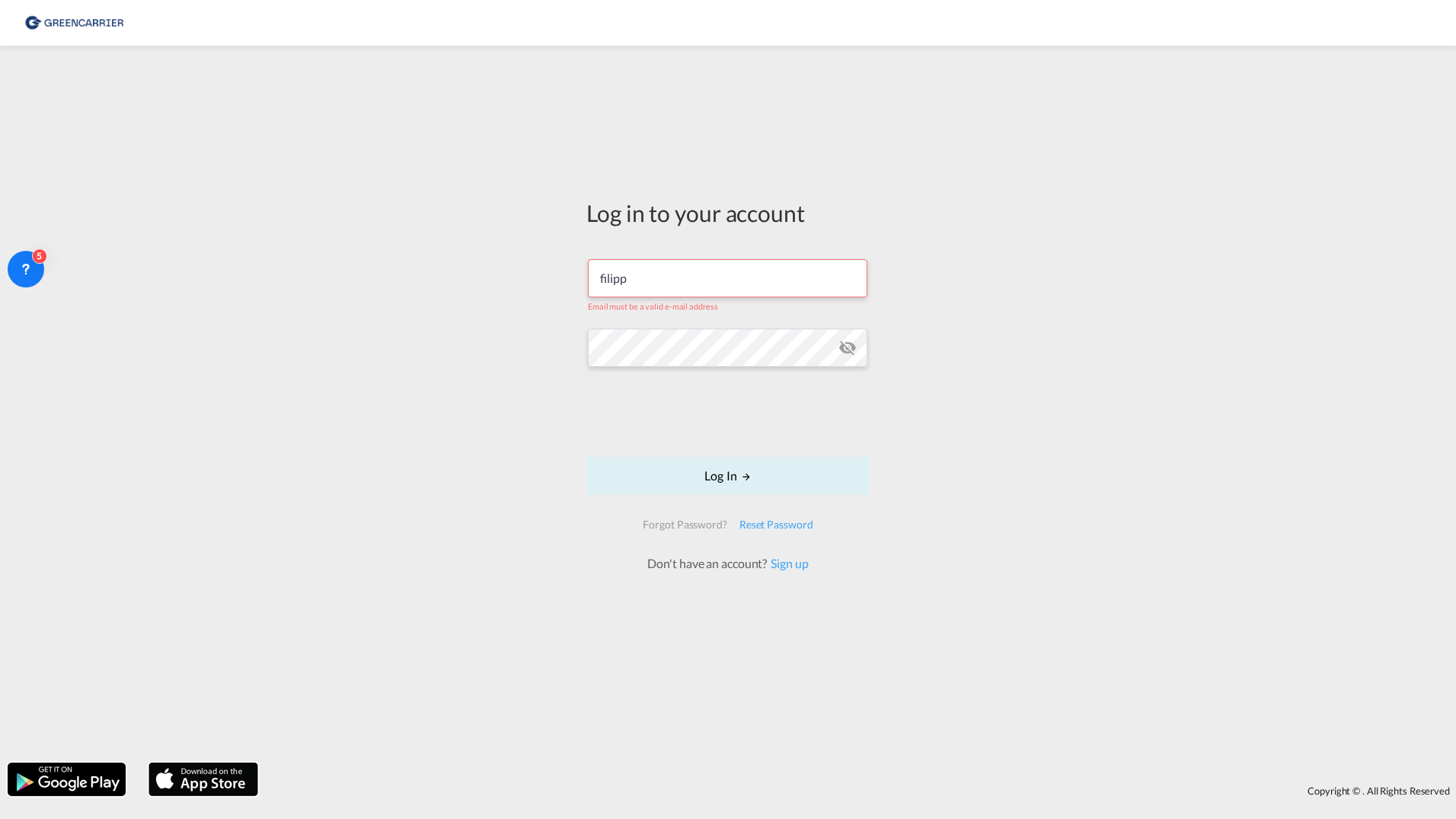
type input "[EMAIL_ADDRESS][DOMAIN_NAME]"
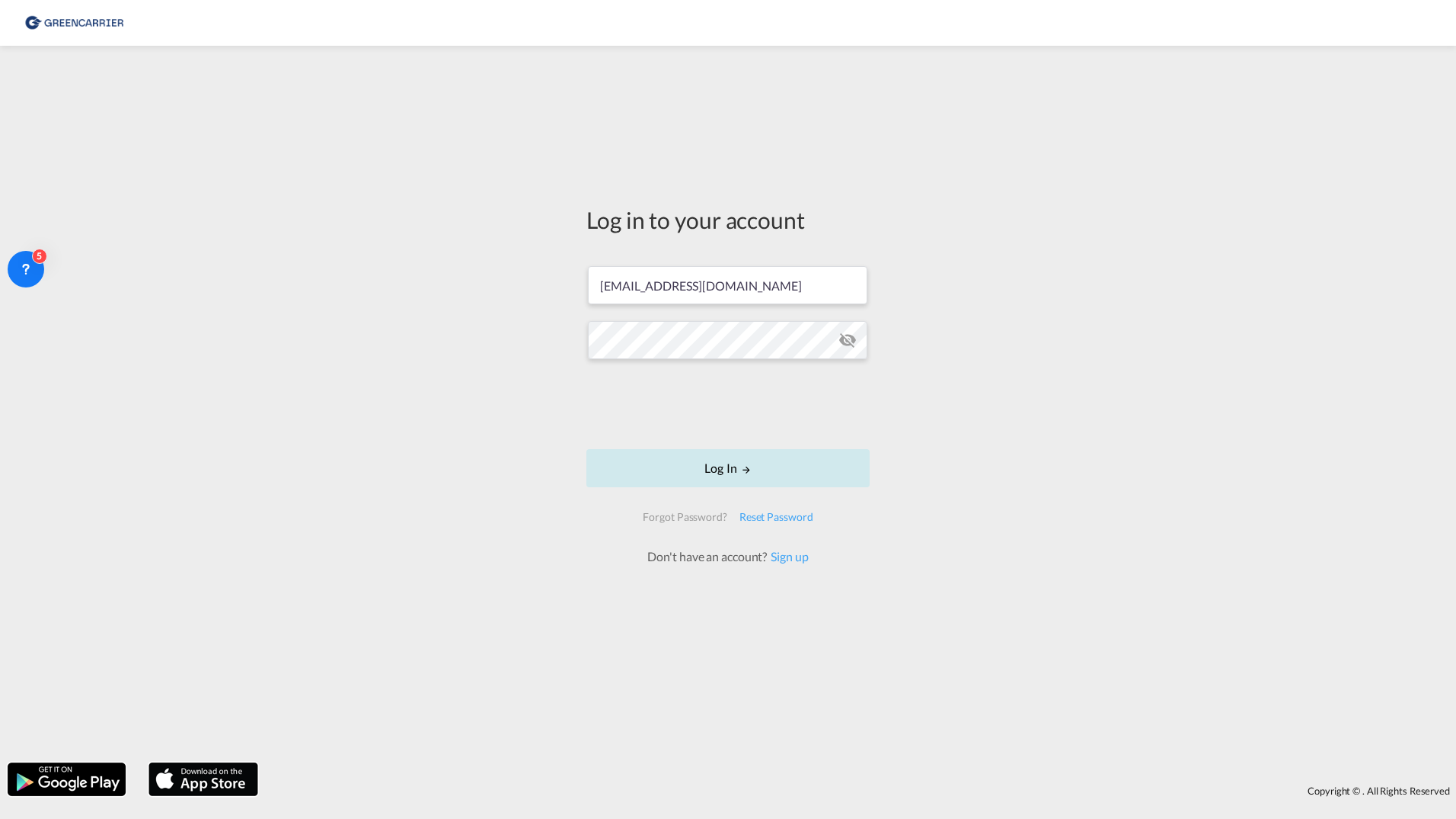
click at [717, 465] on button "Log In" at bounding box center [728, 467] width 283 height 38
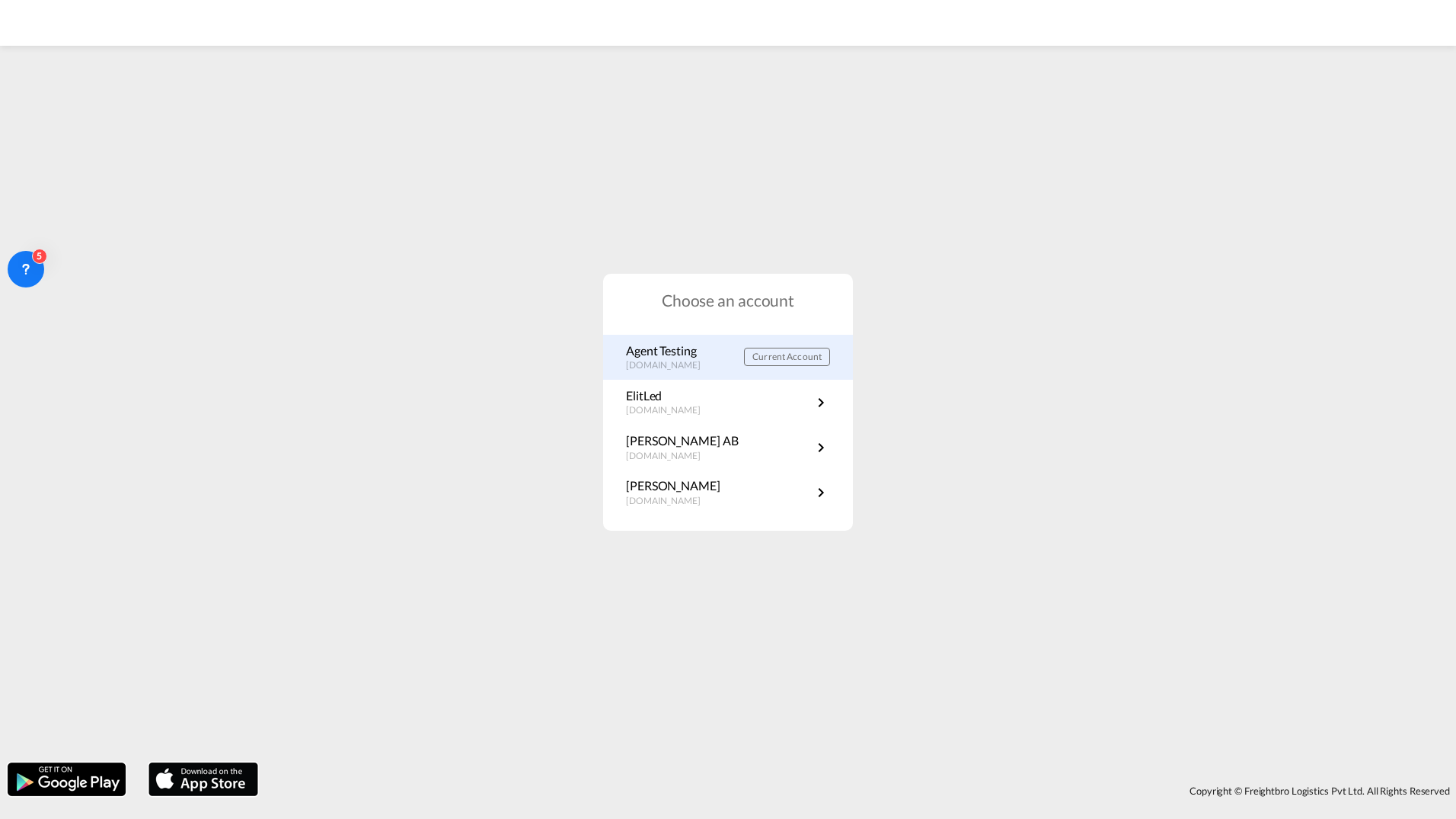
click at [677, 365] on p "[DOMAIN_NAME]" at bounding box center [671, 364] width 90 height 13
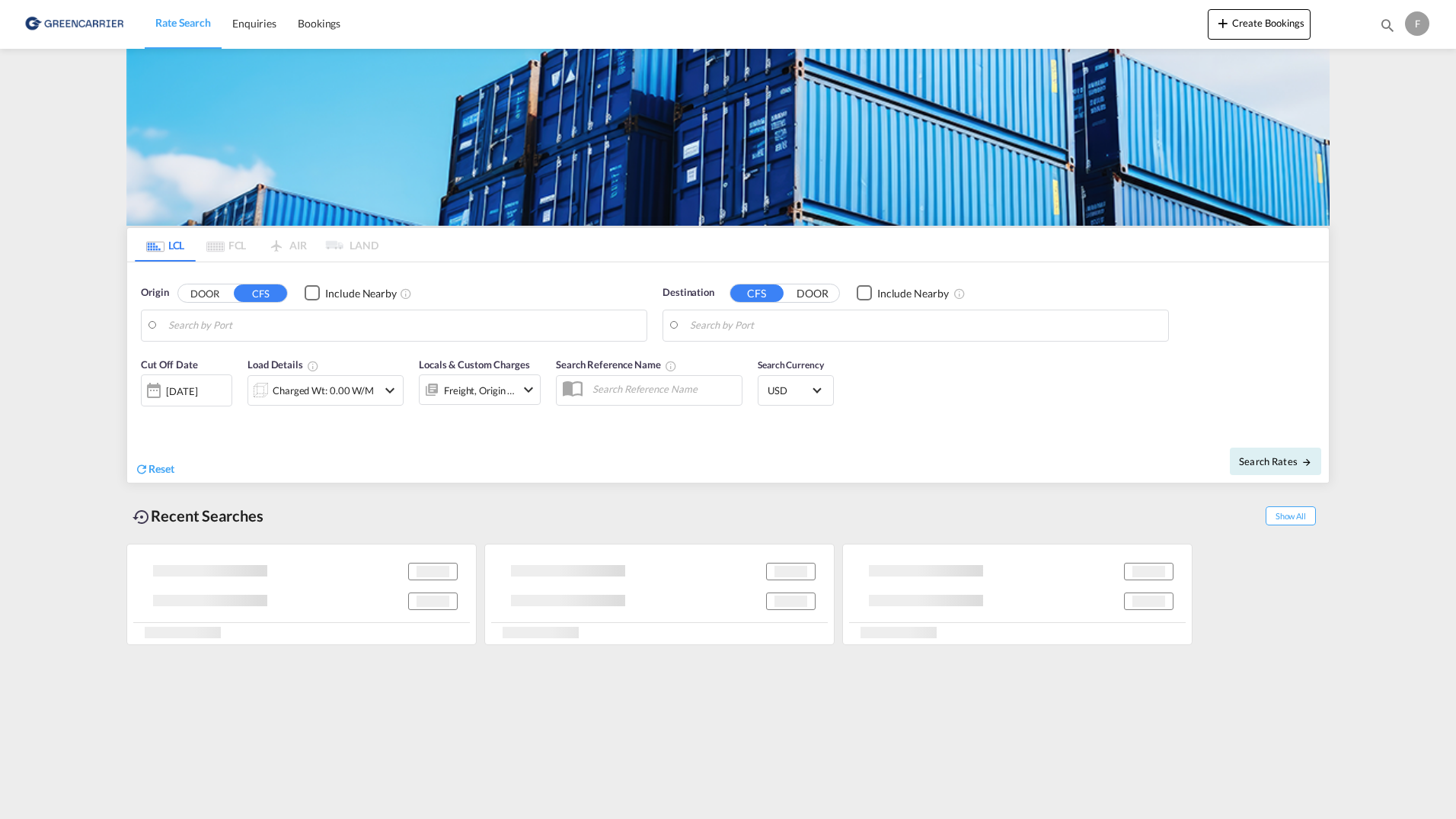
type input "DK-9320, Dronninglund"
type input "[GEOGRAPHIC_DATA], SGSIN"
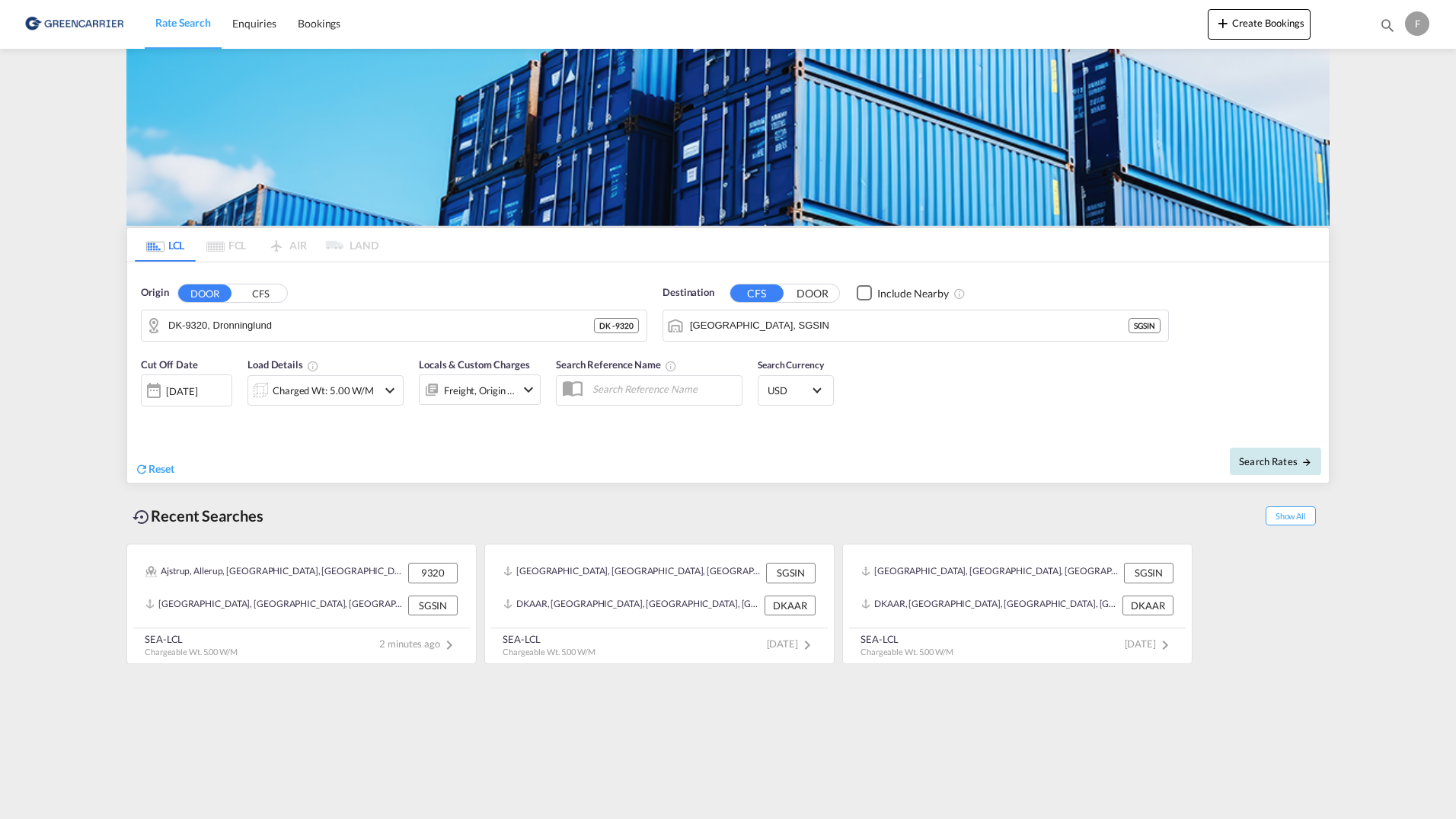
click at [1294, 461] on span "Search Rates" at bounding box center [1276, 460] width 73 height 12
type input "9320 to SGSIN / 17 Sep 2025"
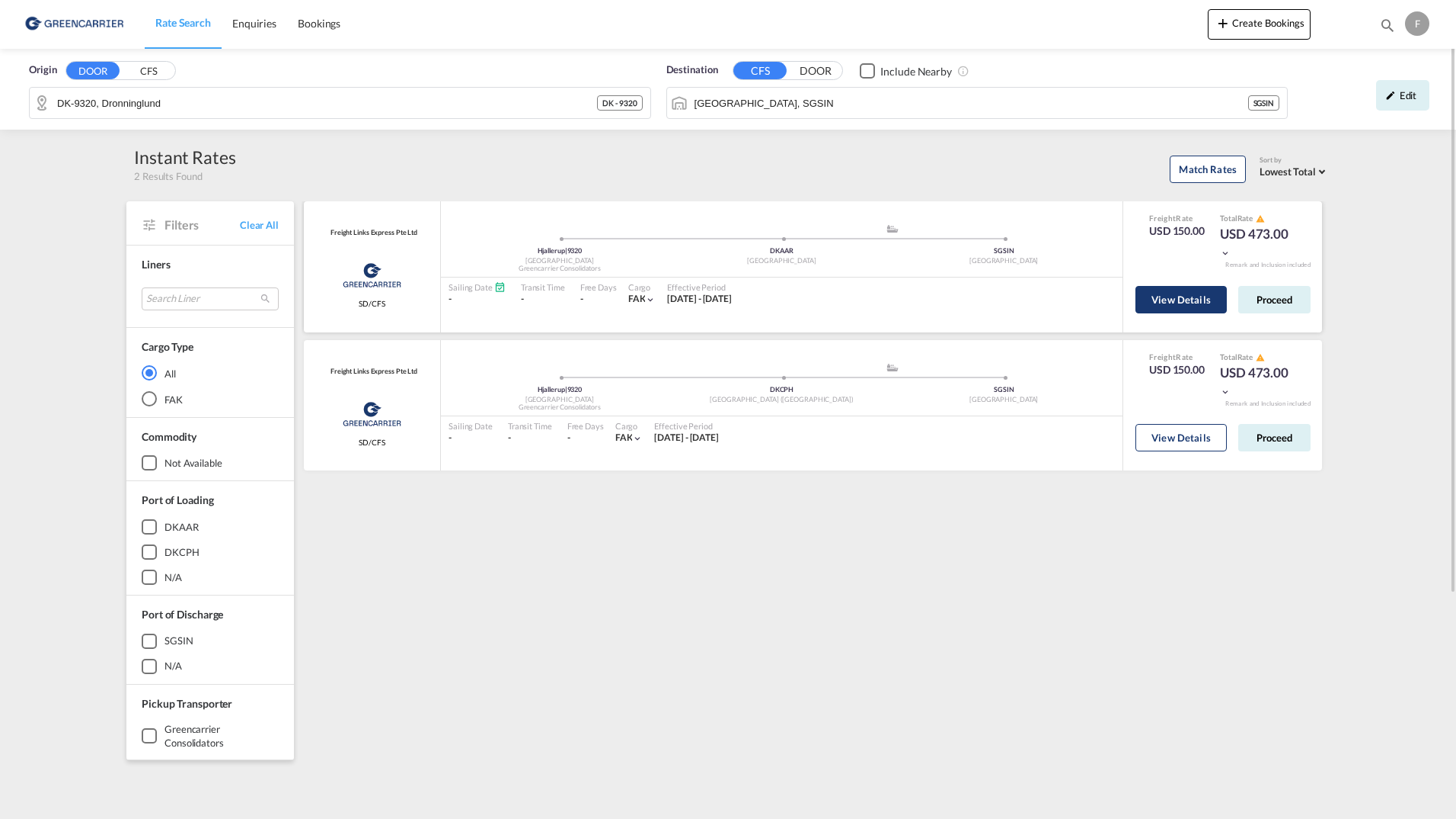
click at [1175, 297] on button "View Details" at bounding box center [1181, 300] width 91 height 27
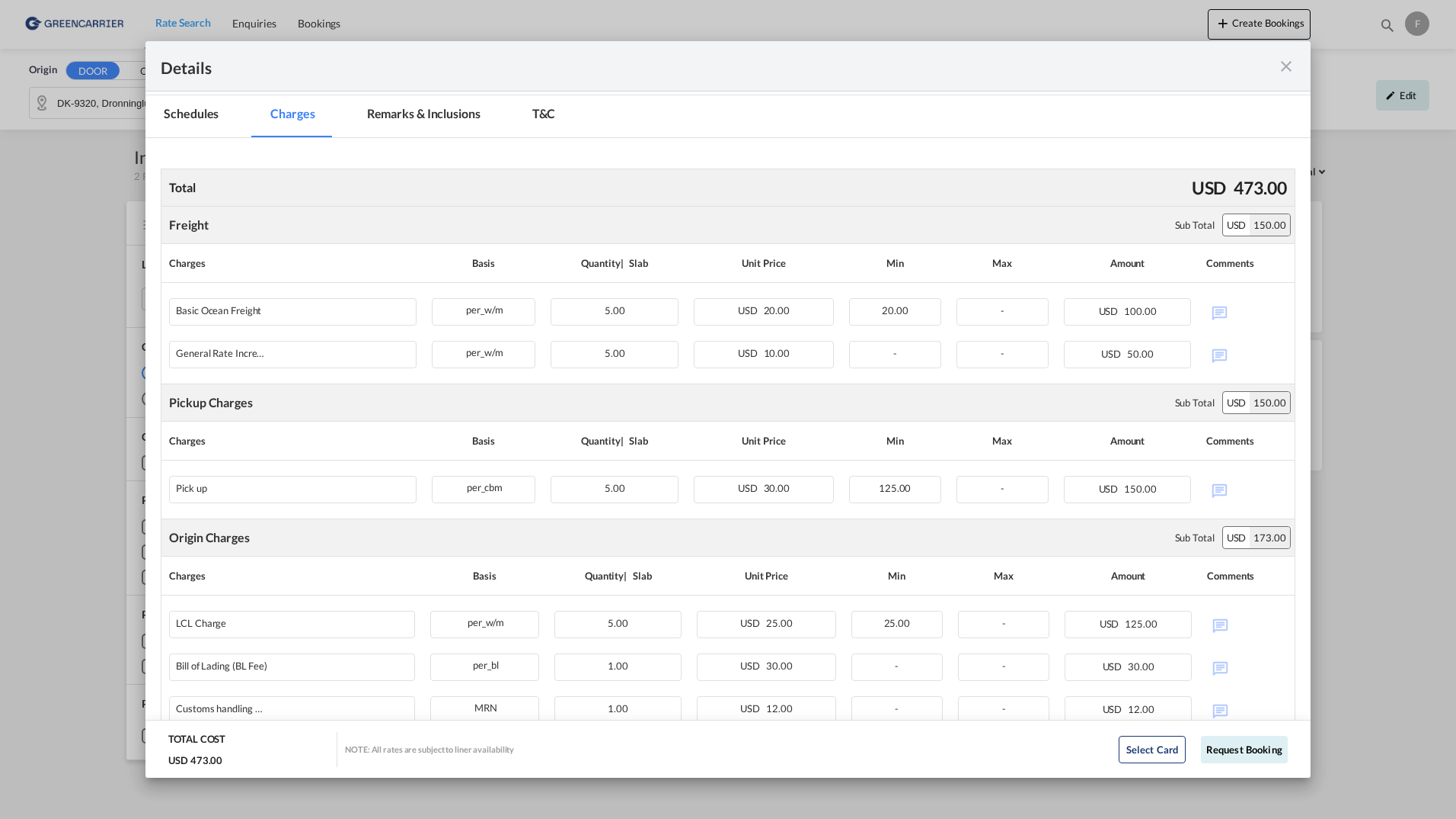
scroll to position [63, 0]
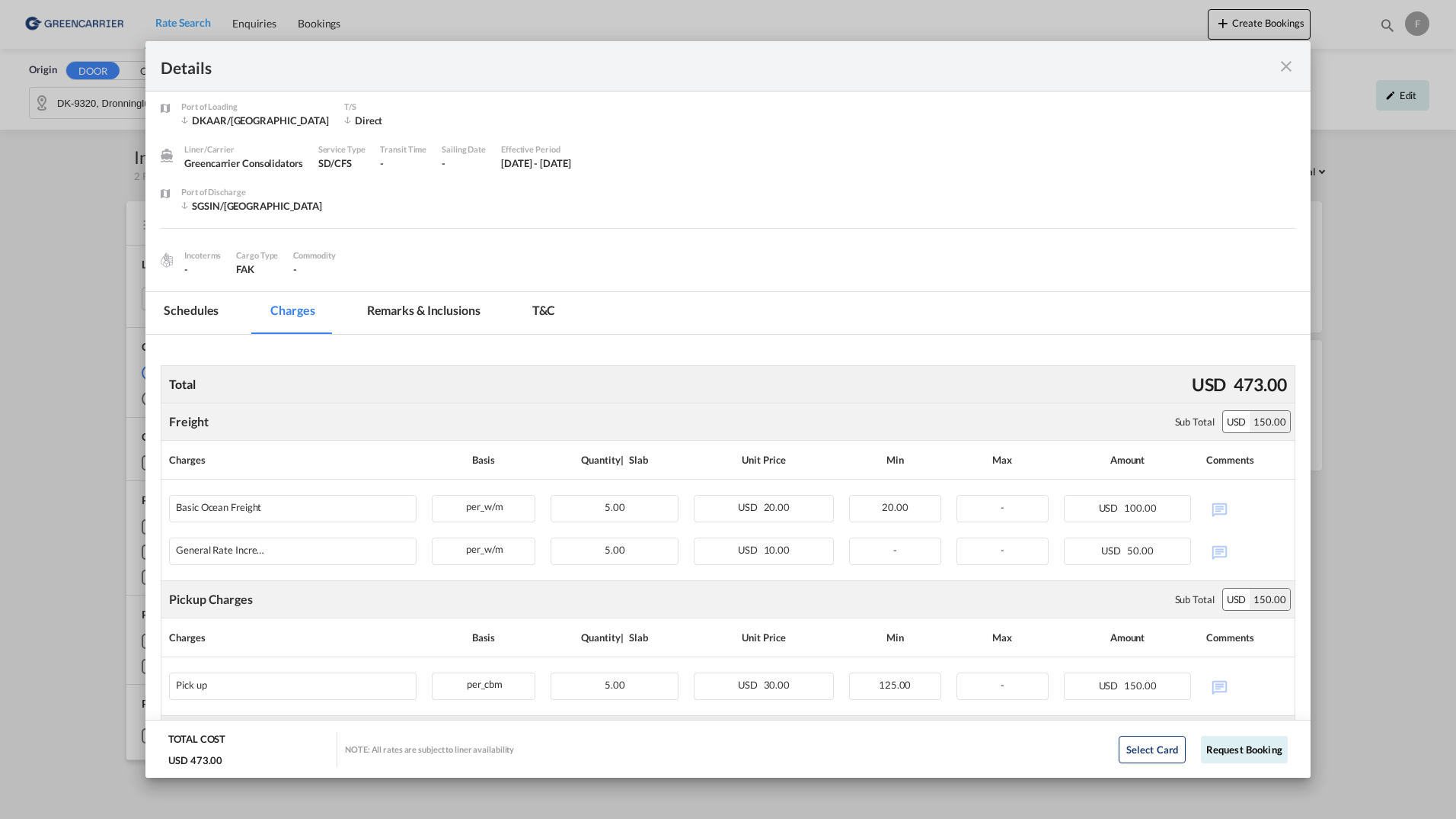
click at [208, 306] on md-tab-item "Schedules" at bounding box center [191, 313] width 91 height 42
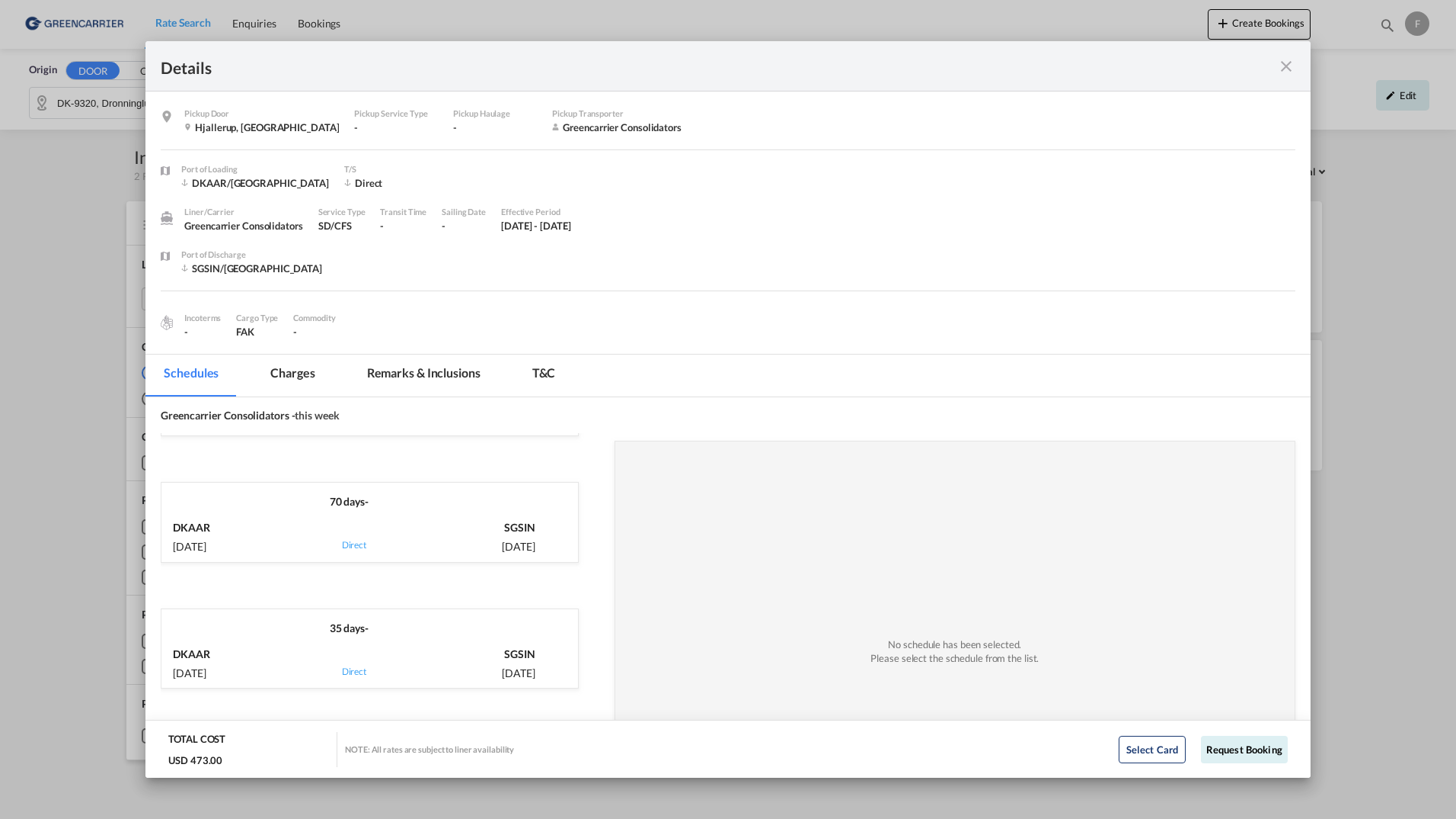
scroll to position [0, 0]
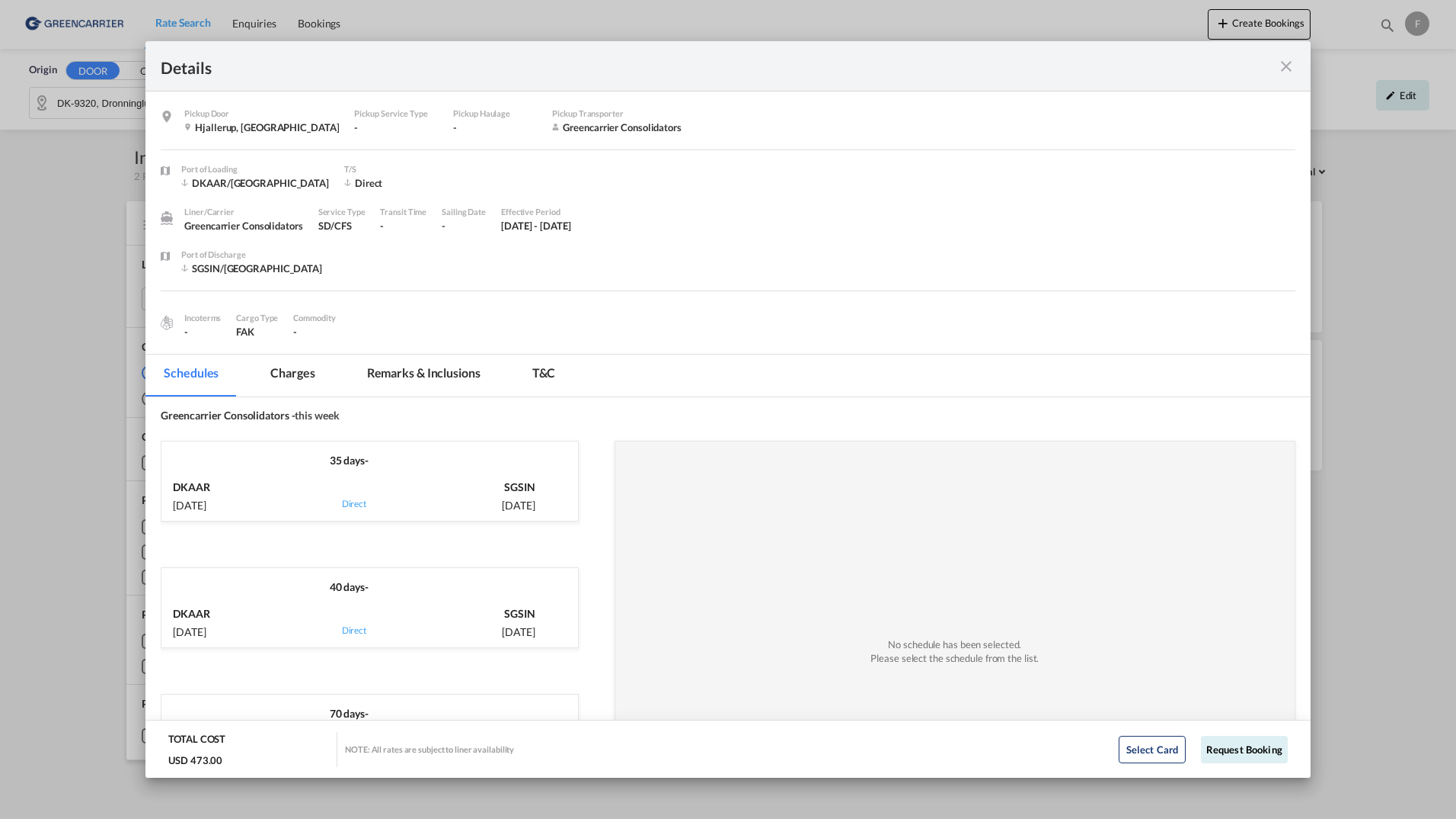
click at [296, 371] on md-tab-item "Charges" at bounding box center [293, 375] width 80 height 42
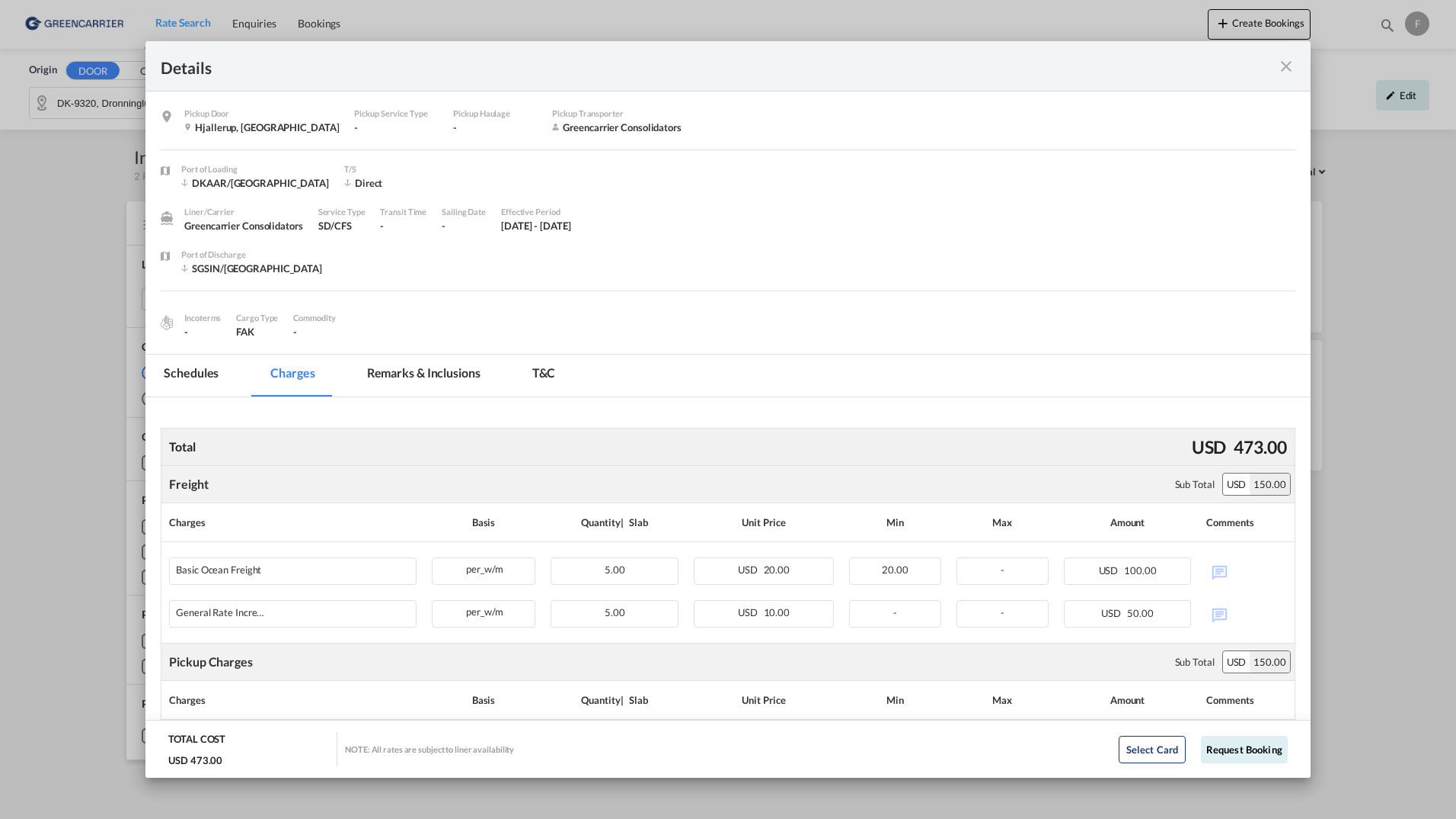
click at [1292, 60] on md-icon "icon-close fg-AAA8AD m-0 cursor" at bounding box center [1287, 66] width 19 height 19
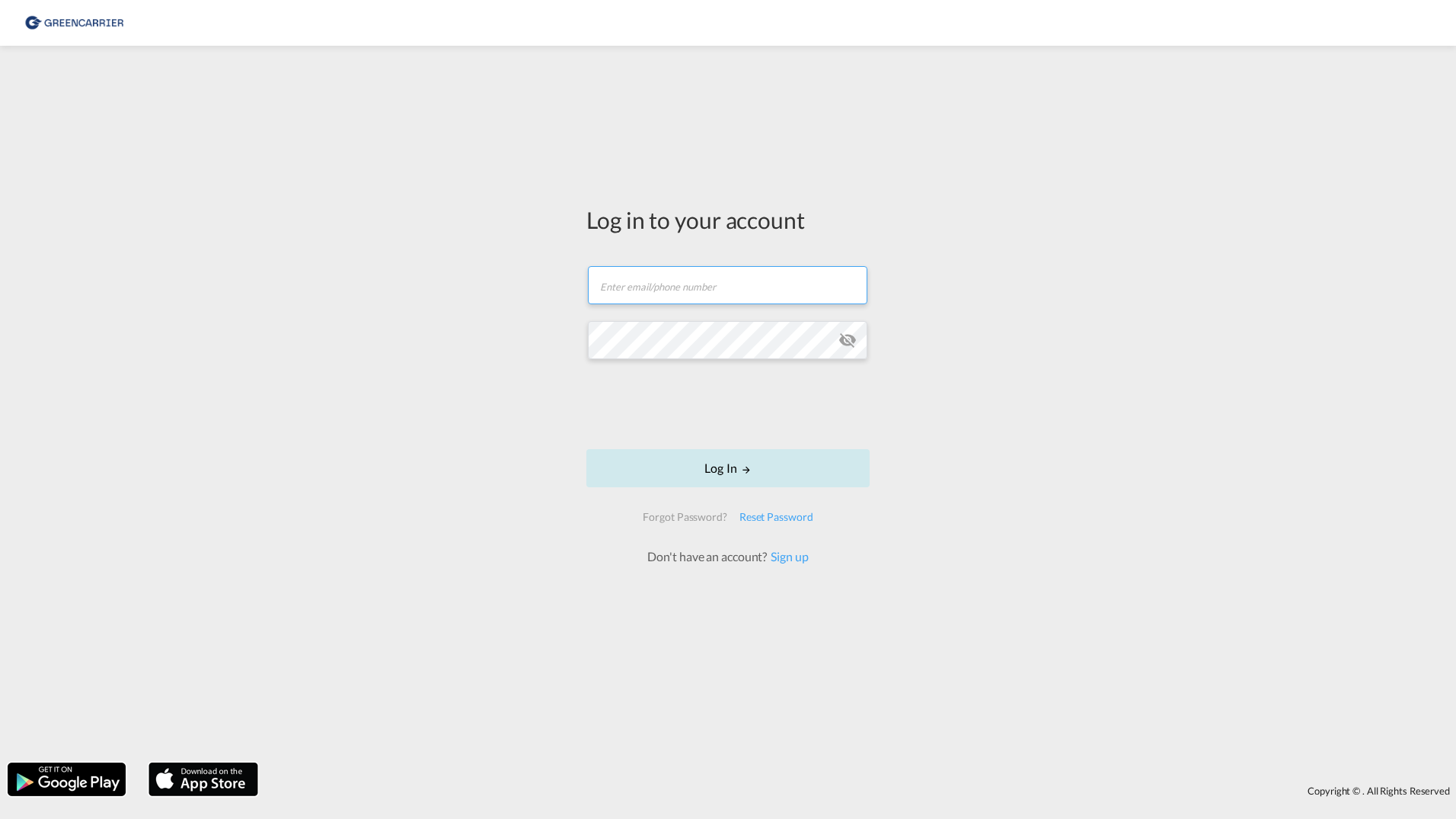
type input "filip.pehrsson@greencarrier.com"
click at [646, 454] on button "Log In" at bounding box center [728, 467] width 283 height 38
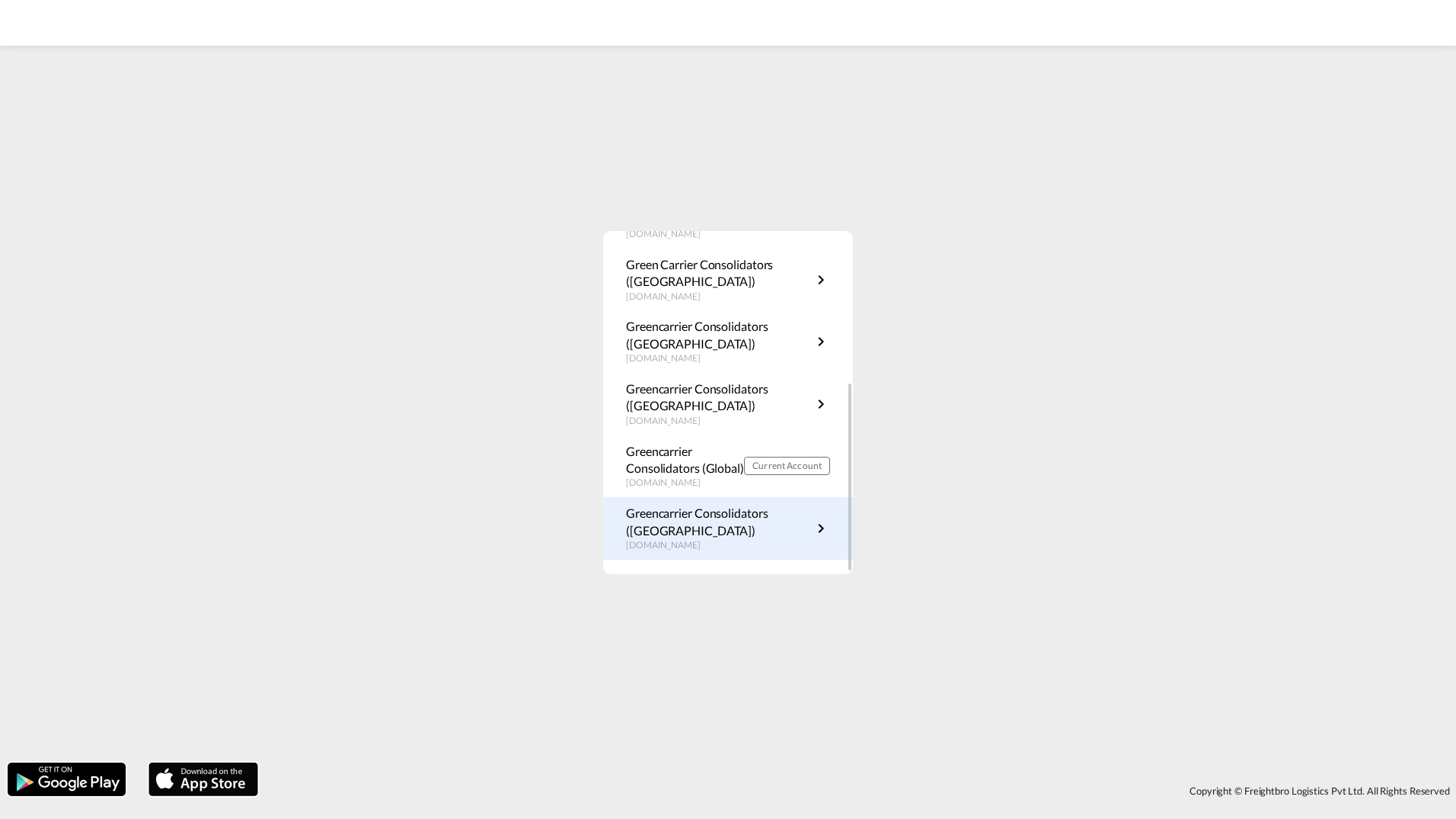
scroll to position [275, 0]
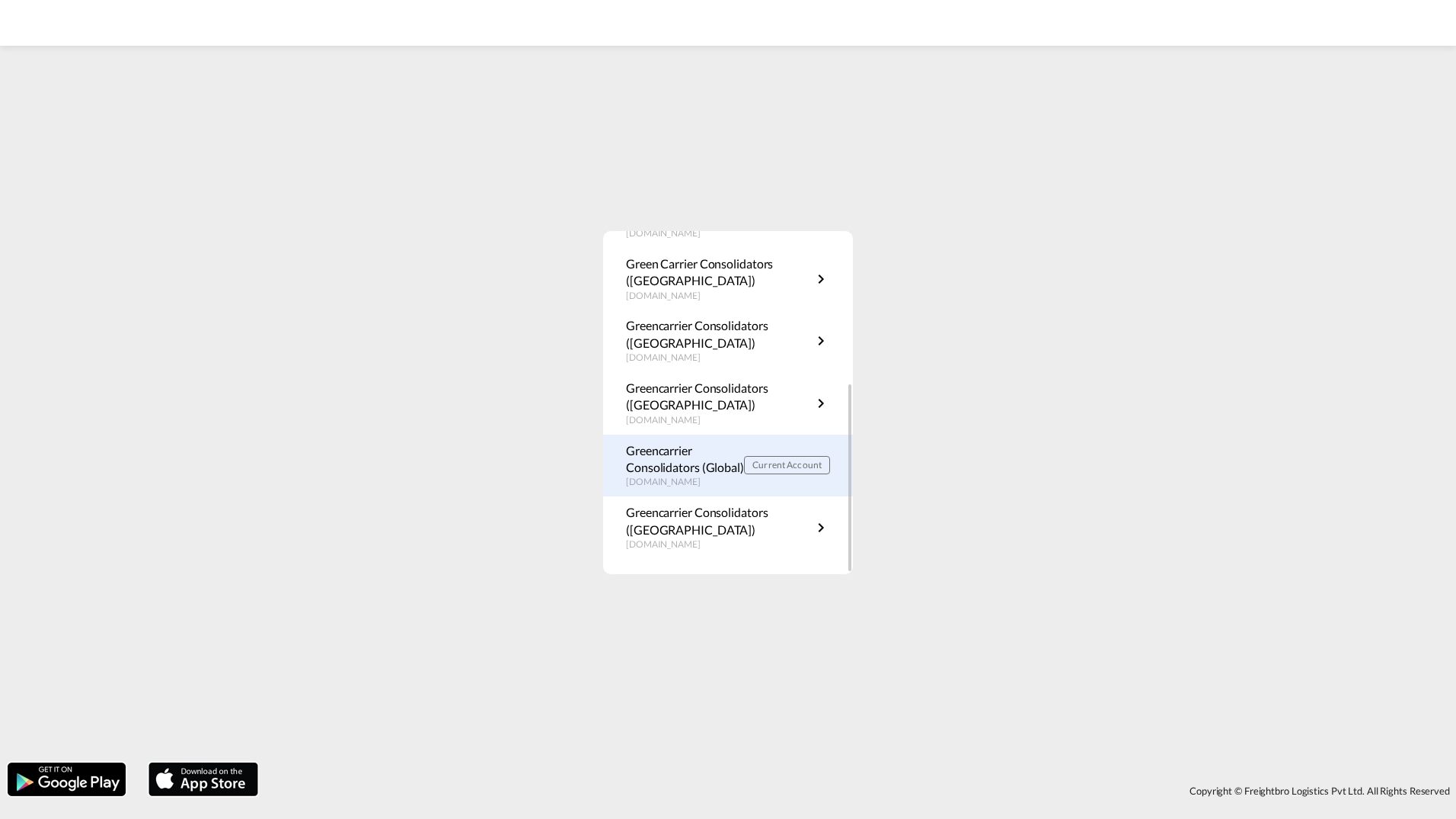
click at [698, 460] on p "Greencarrier Consolidators (Global)" at bounding box center [684, 458] width 118 height 34
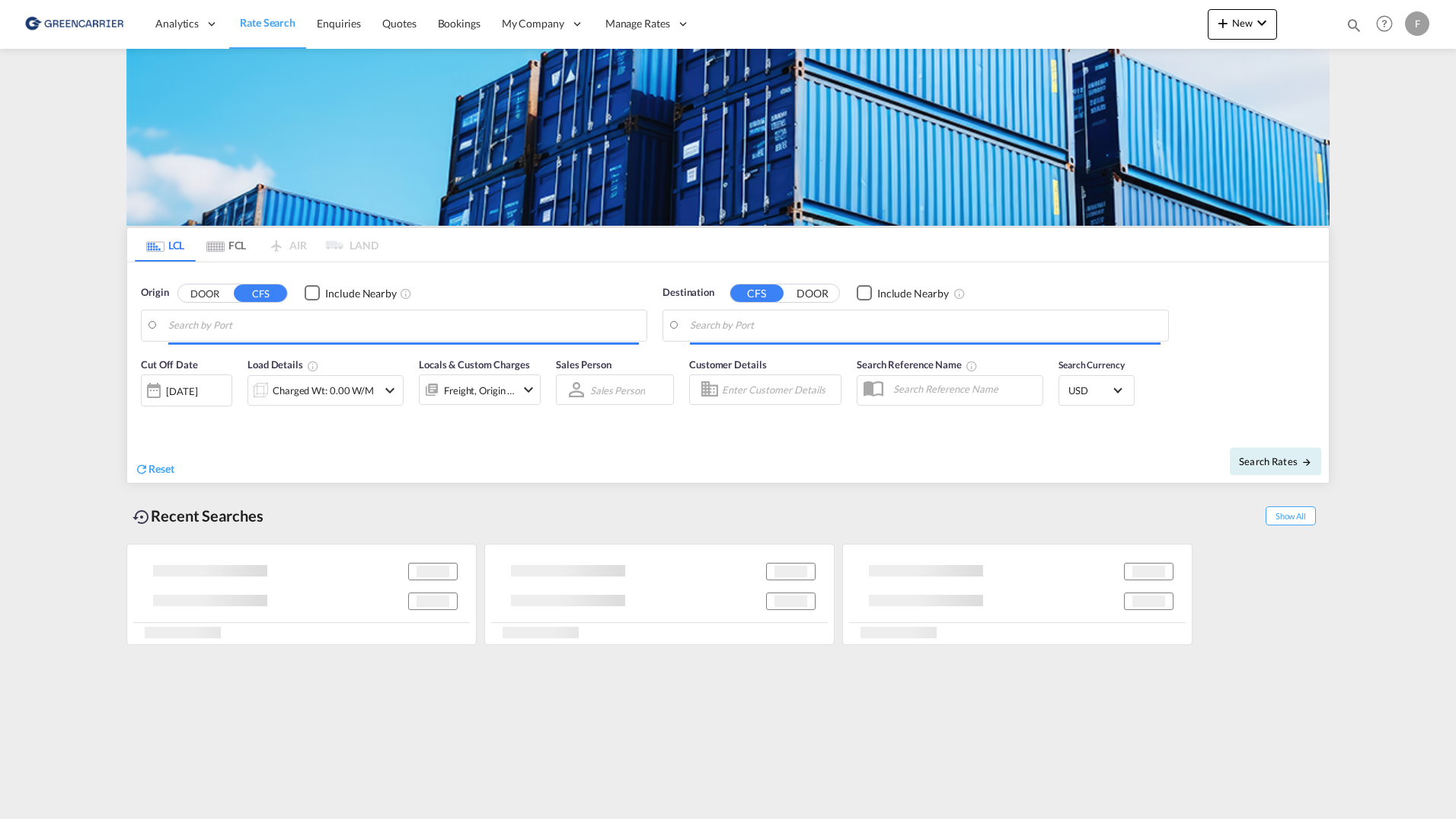
type input "SE-30271, [GEOGRAPHIC_DATA], [GEOGRAPHIC_DATA]"
type input "[GEOGRAPHIC_DATA], SGSIN"
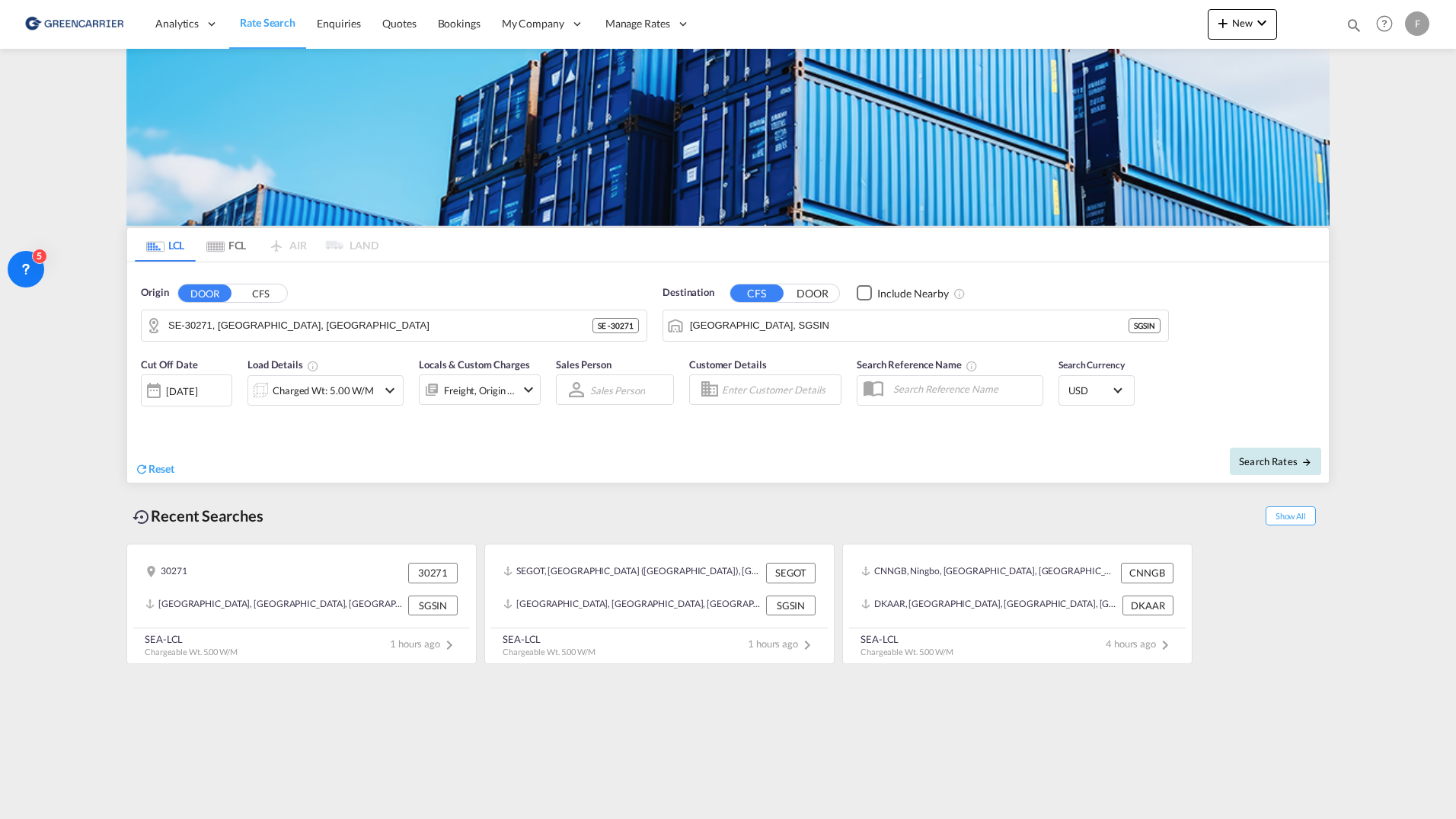
click at [1242, 457] on span "Search Rates" at bounding box center [1276, 460] width 73 height 12
type input "30271 to SGSIN / [DATE]"
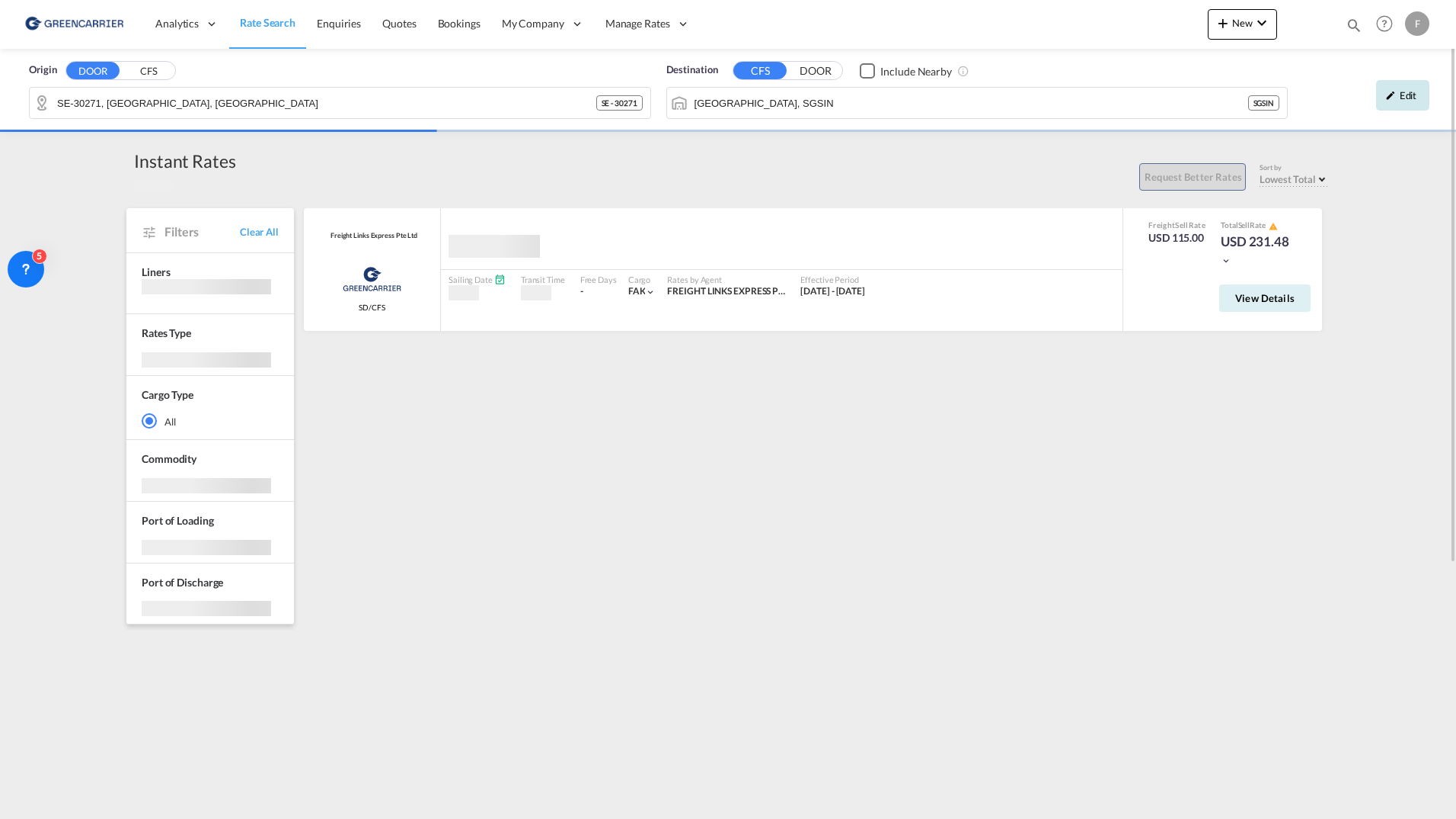
click at [1394, 100] on md-icon "icon-pencil" at bounding box center [1390, 95] width 11 height 11
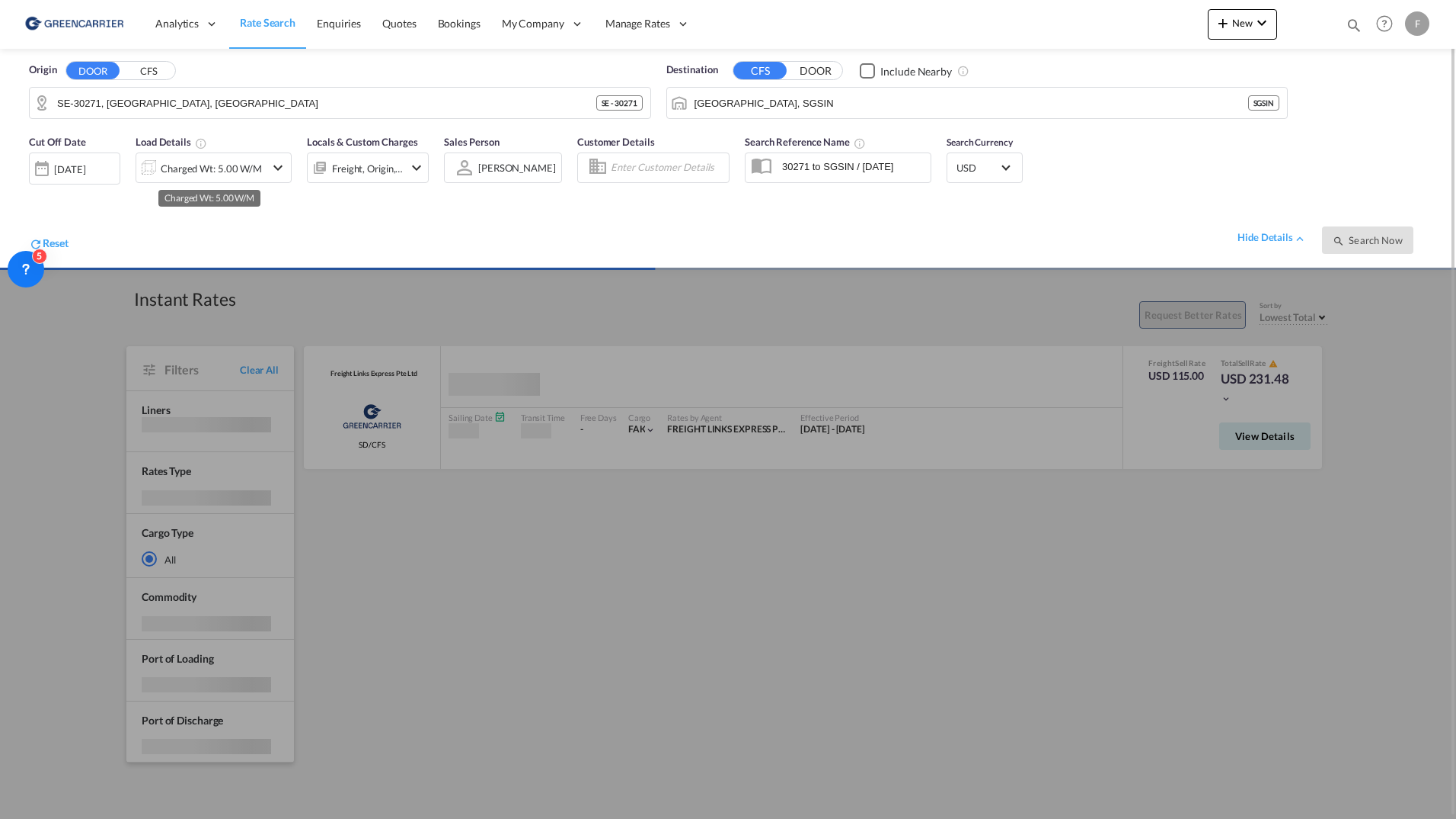
click at [258, 167] on div "Charged Wt: 5.00 W/M" at bounding box center [211, 169] width 101 height 22
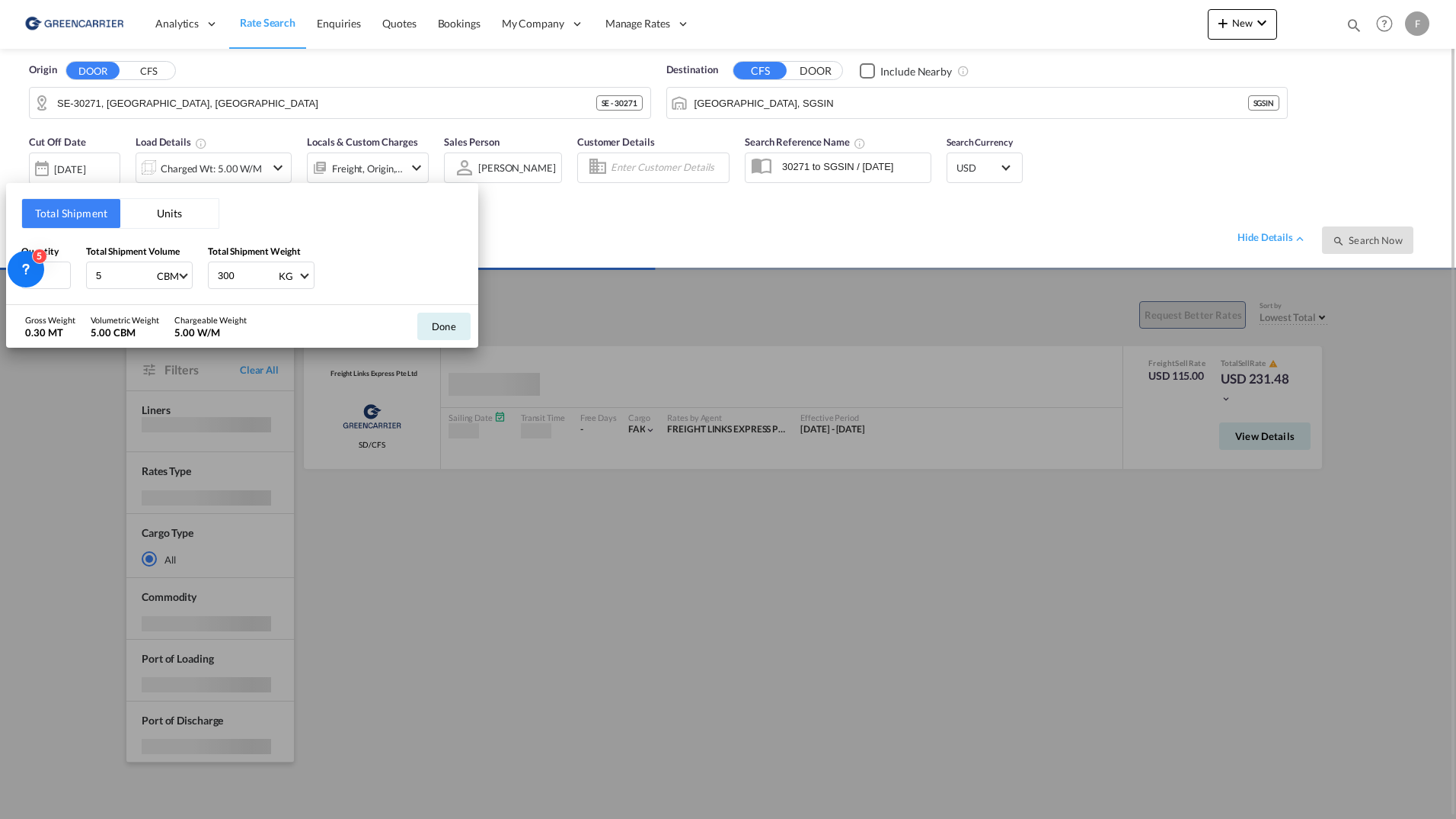
click at [732, 288] on div "Total Shipment Units Quantity 1 Total Shipment Volume 5 CBM CBM CFT Total Shipm…" at bounding box center [728, 410] width 1456 height 819
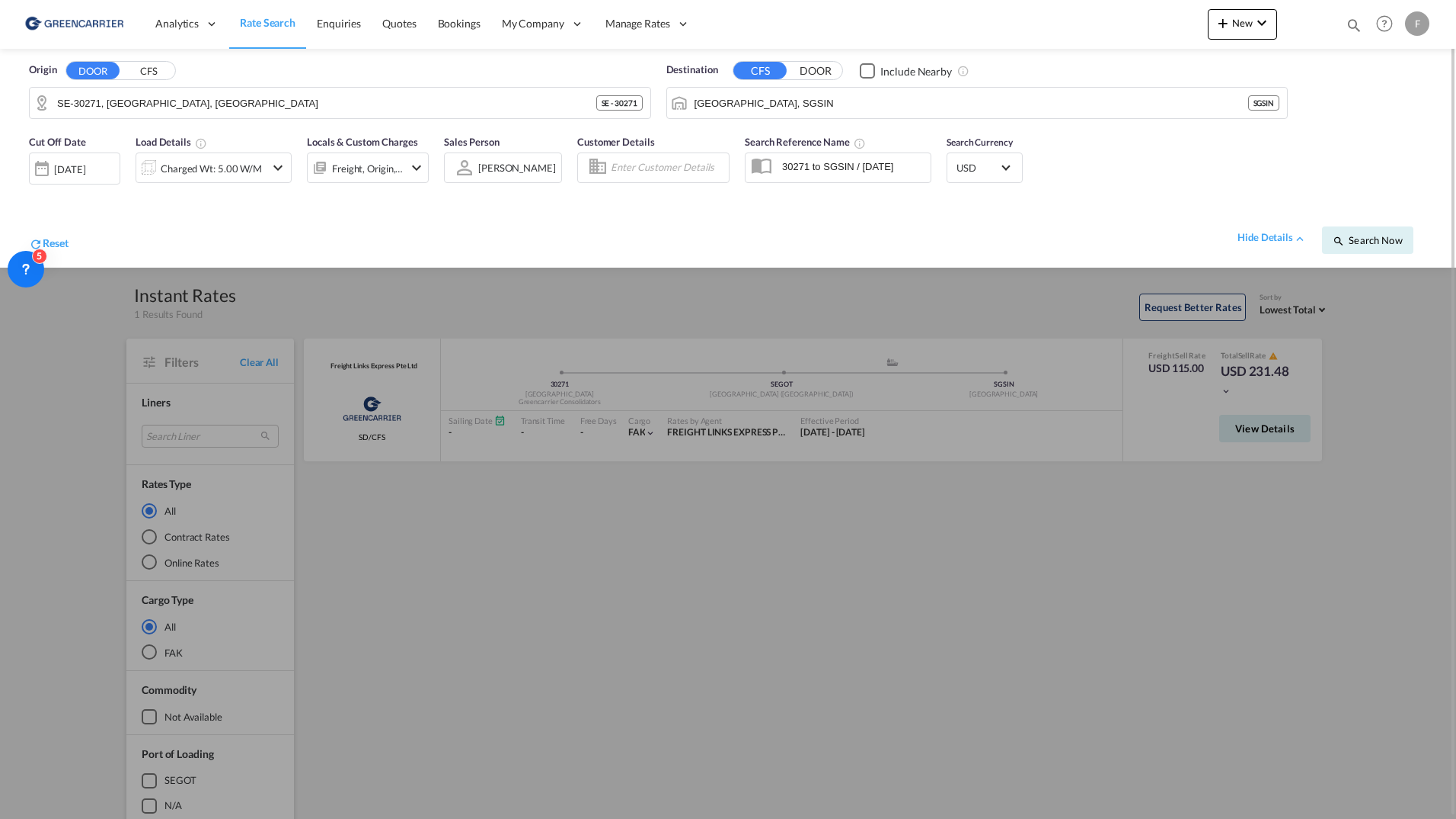
click at [1394, 431] on div at bounding box center [728, 410] width 1456 height 819
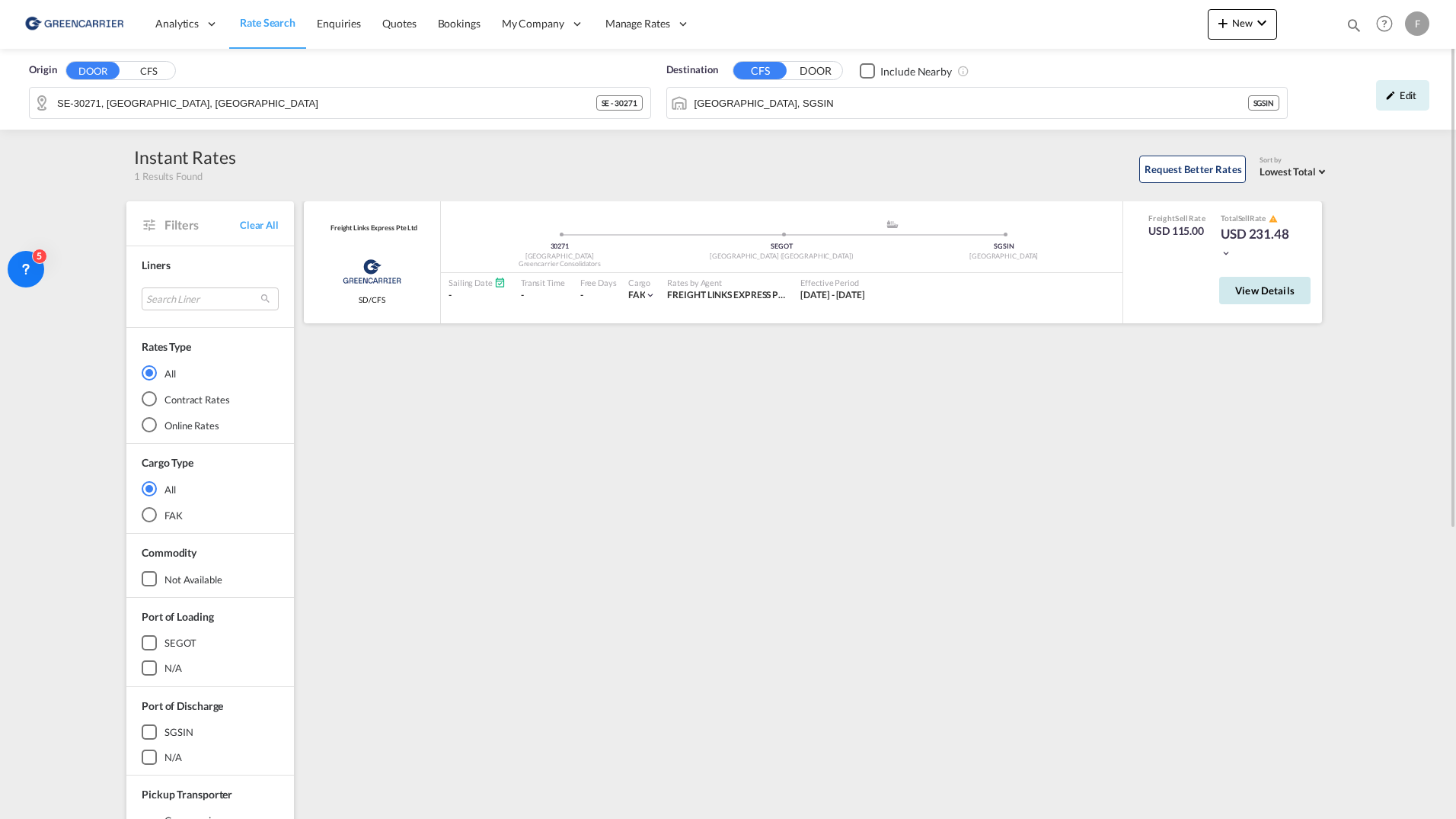
click at [1277, 290] on span "View Details" at bounding box center [1265, 290] width 60 height 12
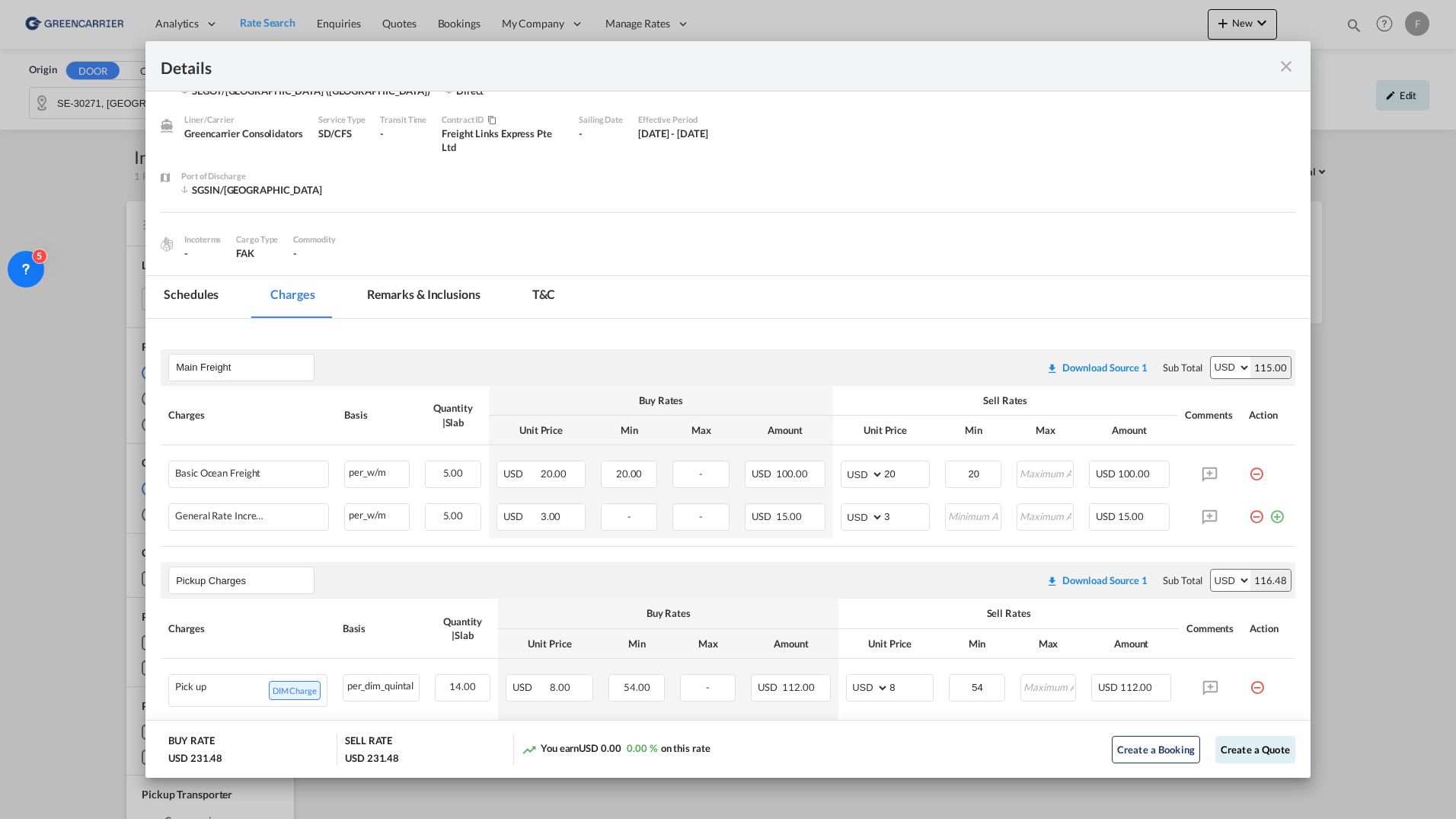
scroll to position [213, 0]
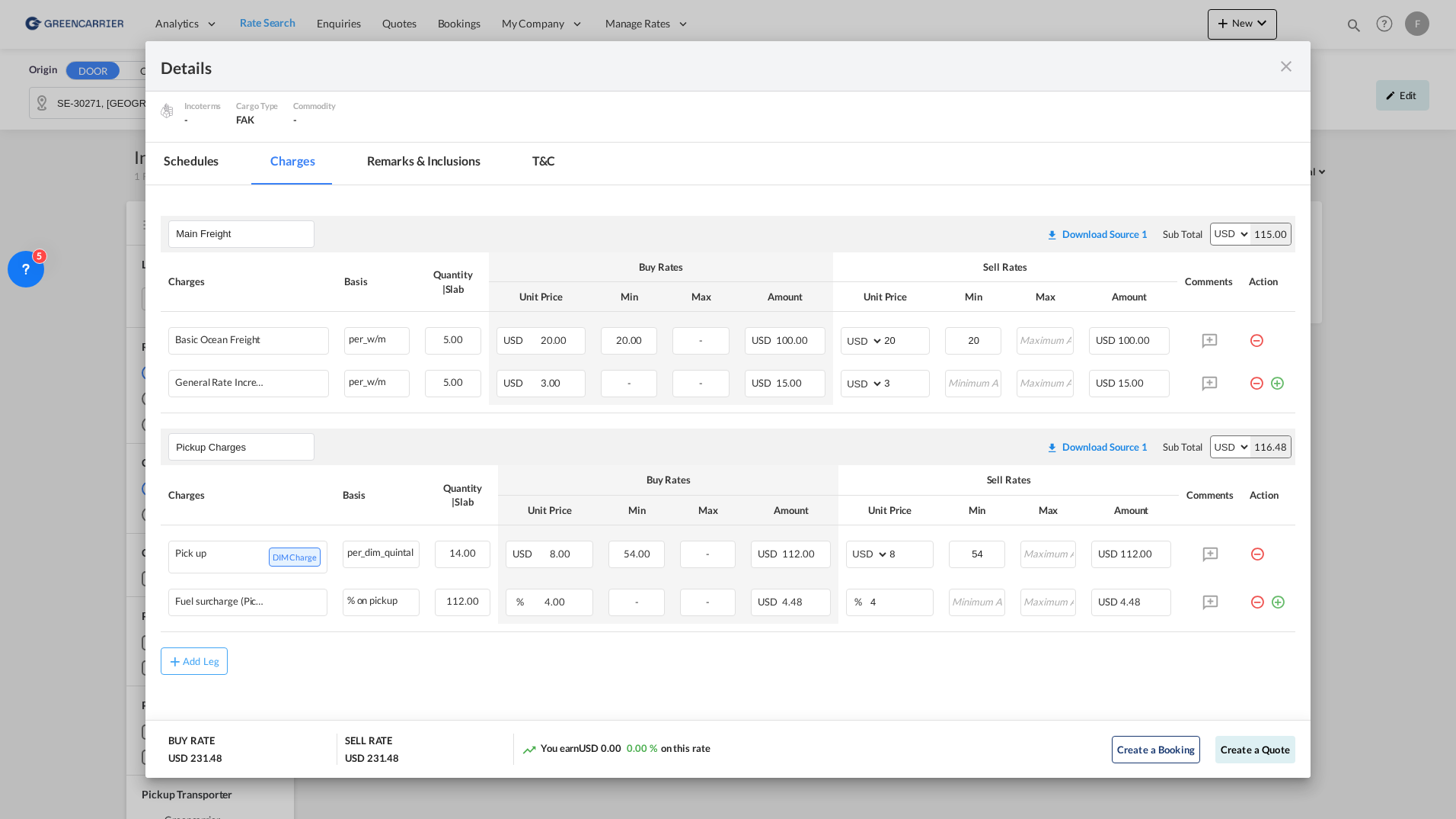
click at [1292, 59] on md-icon "icon-close fg-AAA8AD m-0 cursor" at bounding box center [1287, 66] width 19 height 19
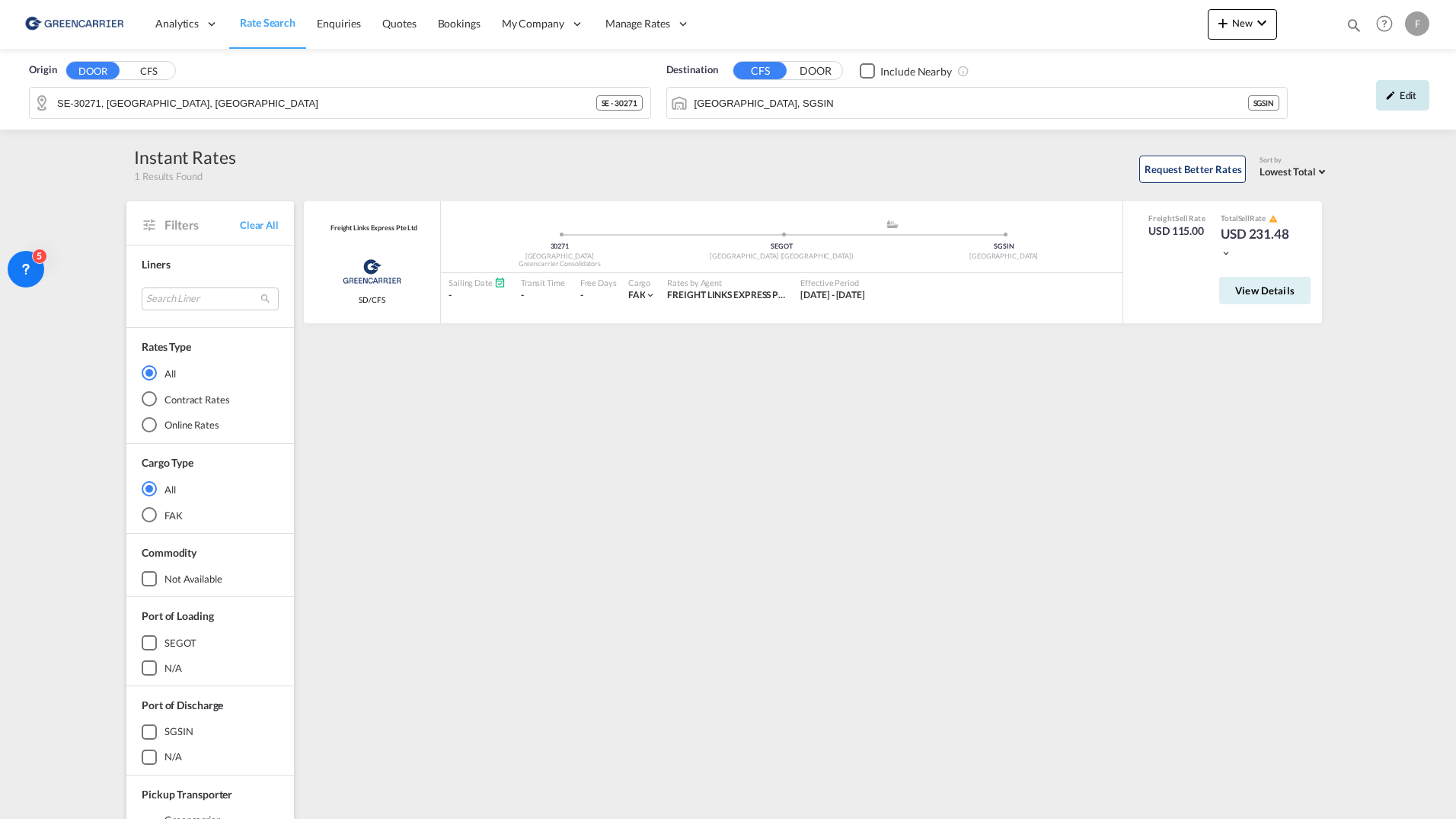
click at [1378, 98] on div "Edit" at bounding box center [1403, 95] width 53 height 30
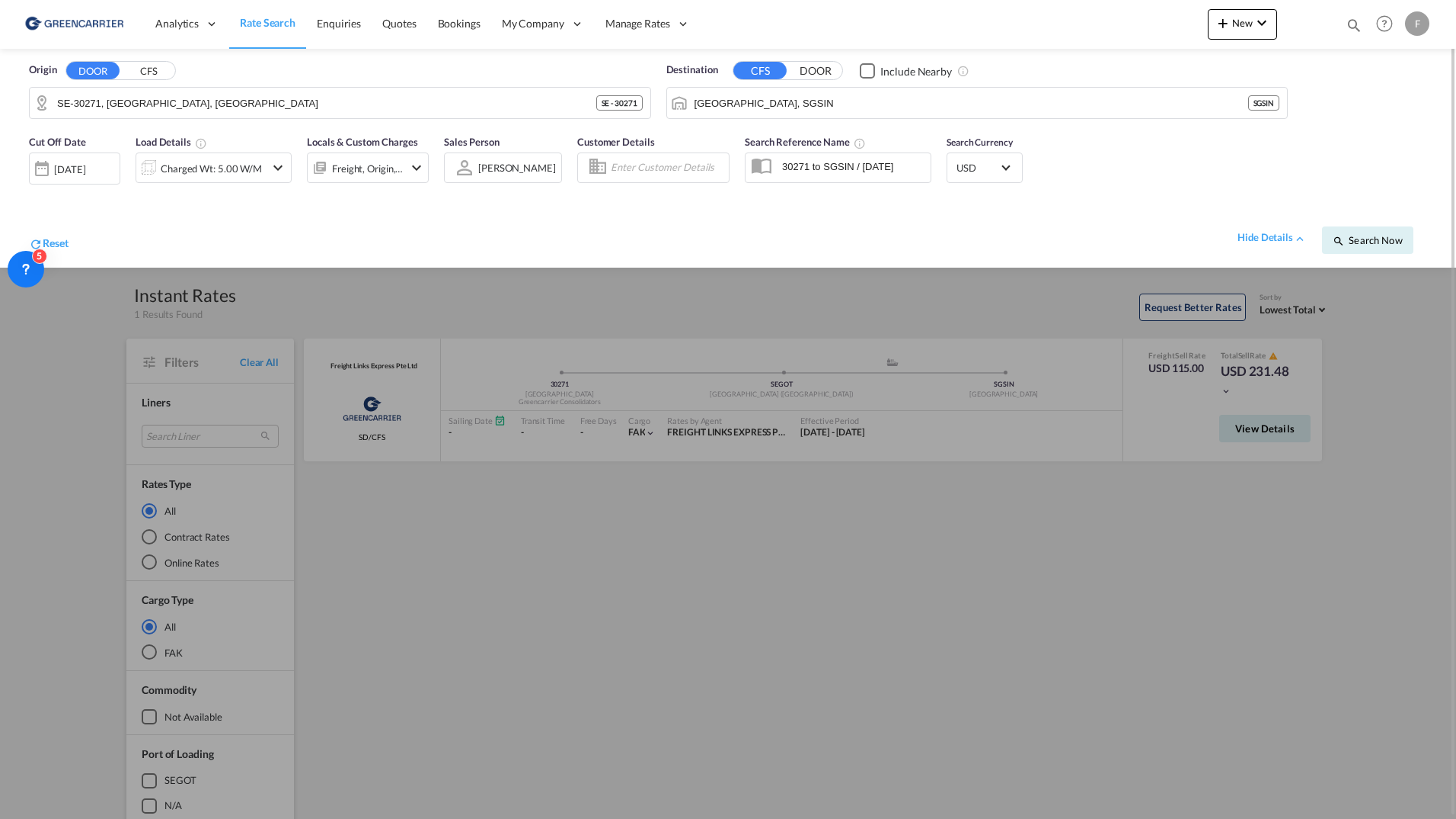
click at [211, 190] on div "Cut Off Date 17 Sep 2025 17/09/2025 Load Details Charged Wt: 5.00 W/M Locals & …" at bounding box center [229, 165] width 399 height 61
click at [212, 170] on div "Charged Wt: 5.00 W/M" at bounding box center [211, 169] width 101 height 22
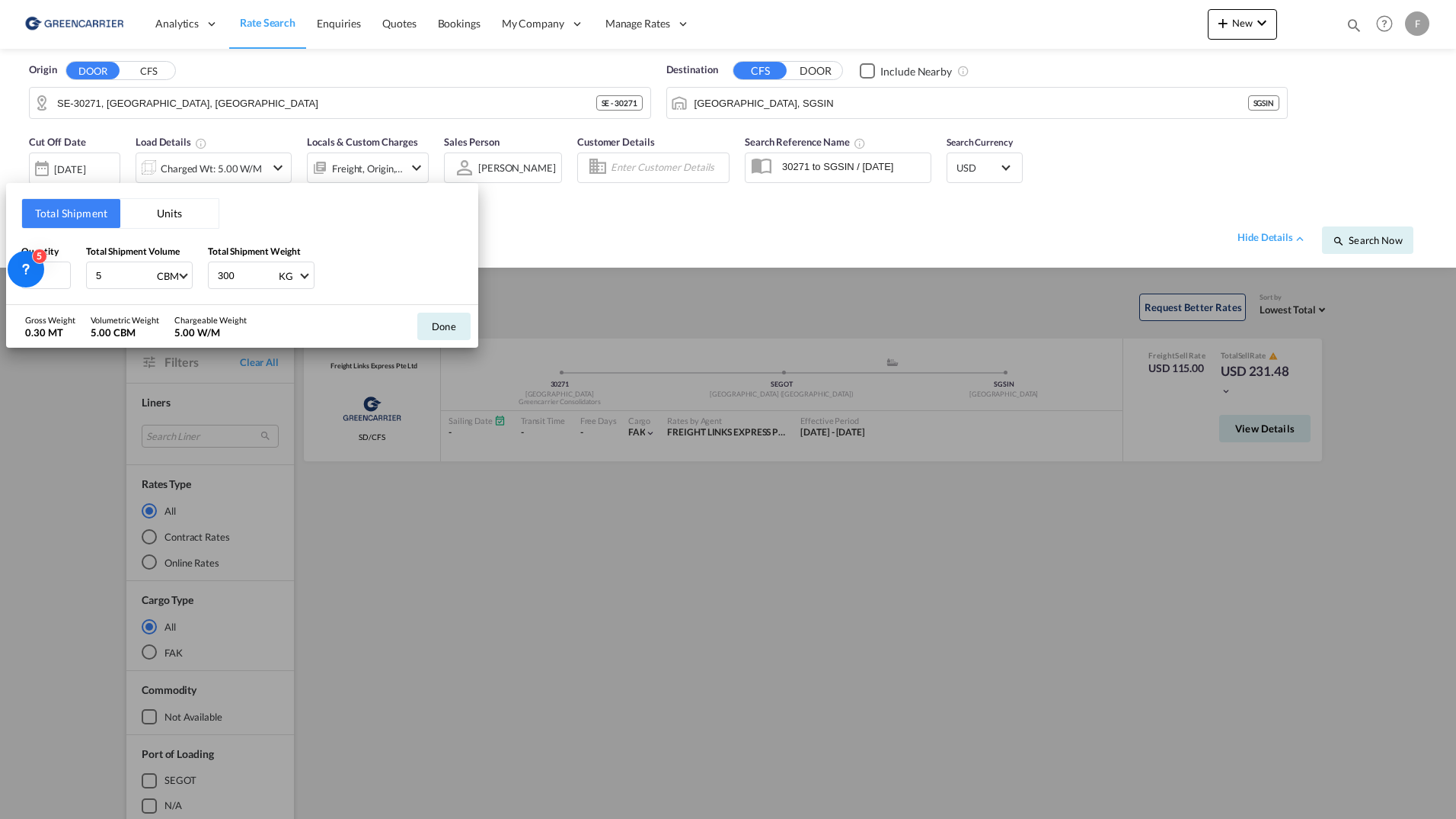
click at [1007, 269] on div "Total Shipment Units Quantity 1 Total Shipment Volume 5 CBM CBM CFT Total Shipm…" at bounding box center [728, 410] width 1456 height 819
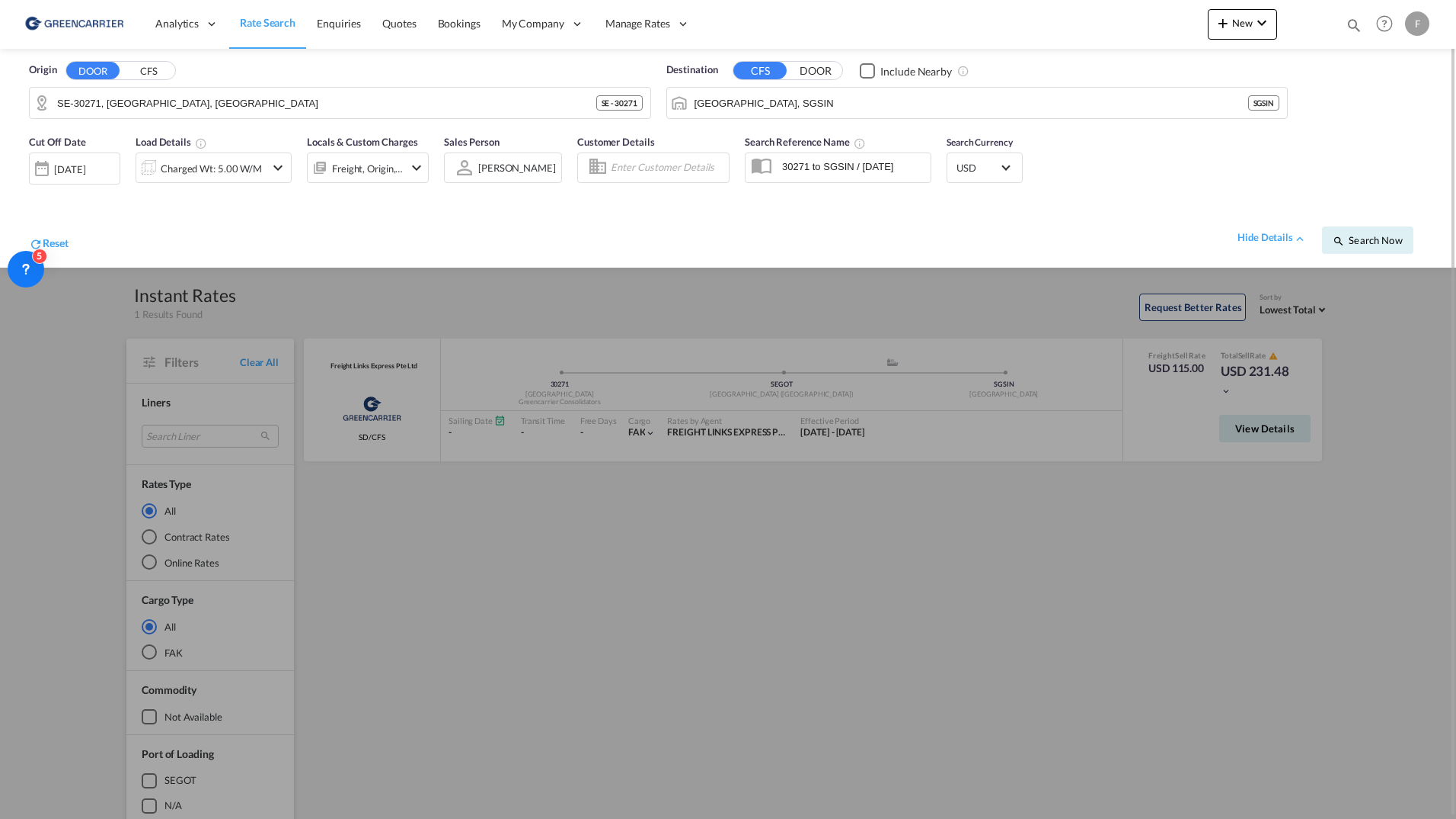
click at [951, 589] on div at bounding box center [728, 410] width 1456 height 819
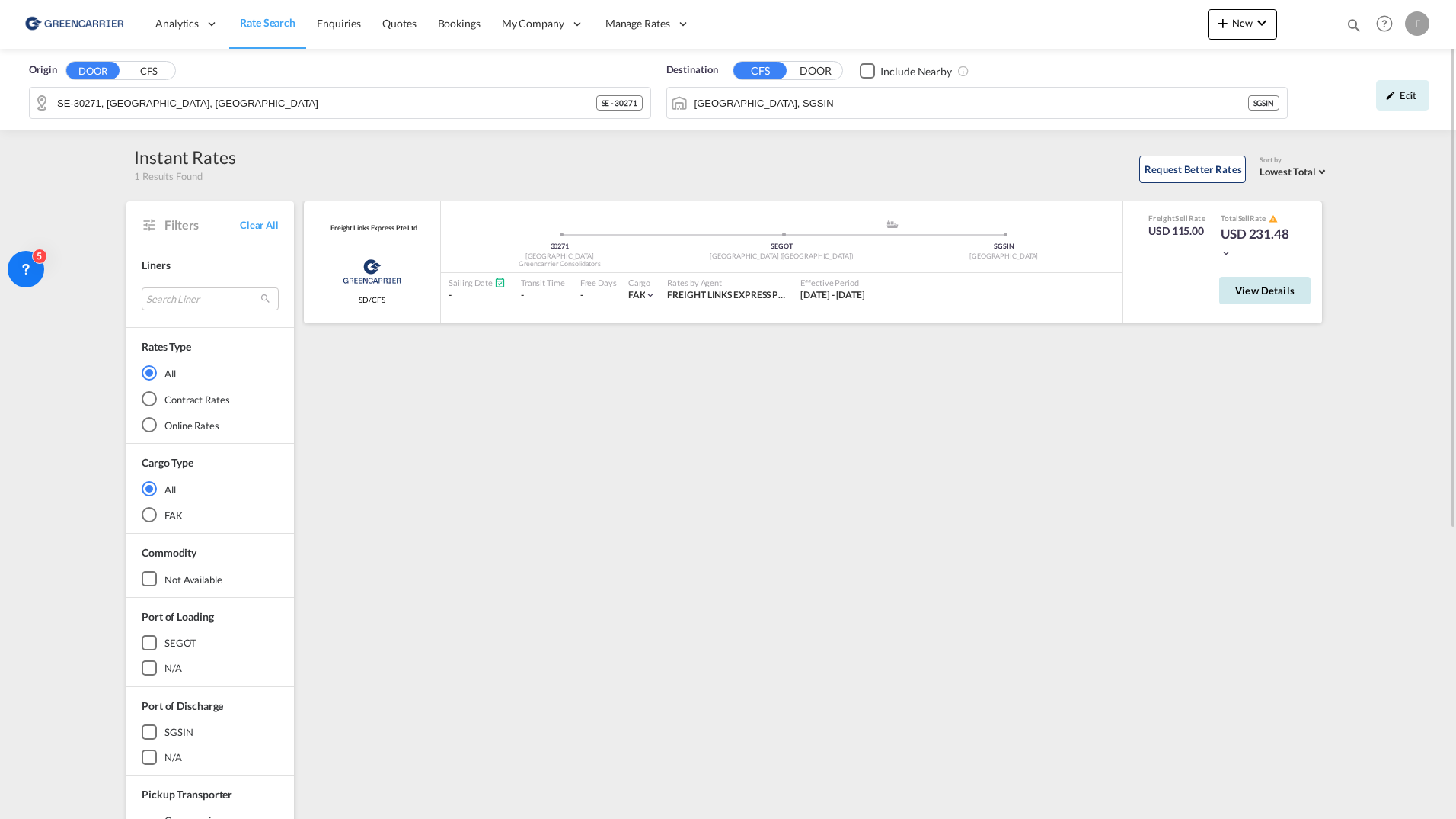
click at [1275, 290] on span "View Details" at bounding box center [1265, 290] width 60 height 12
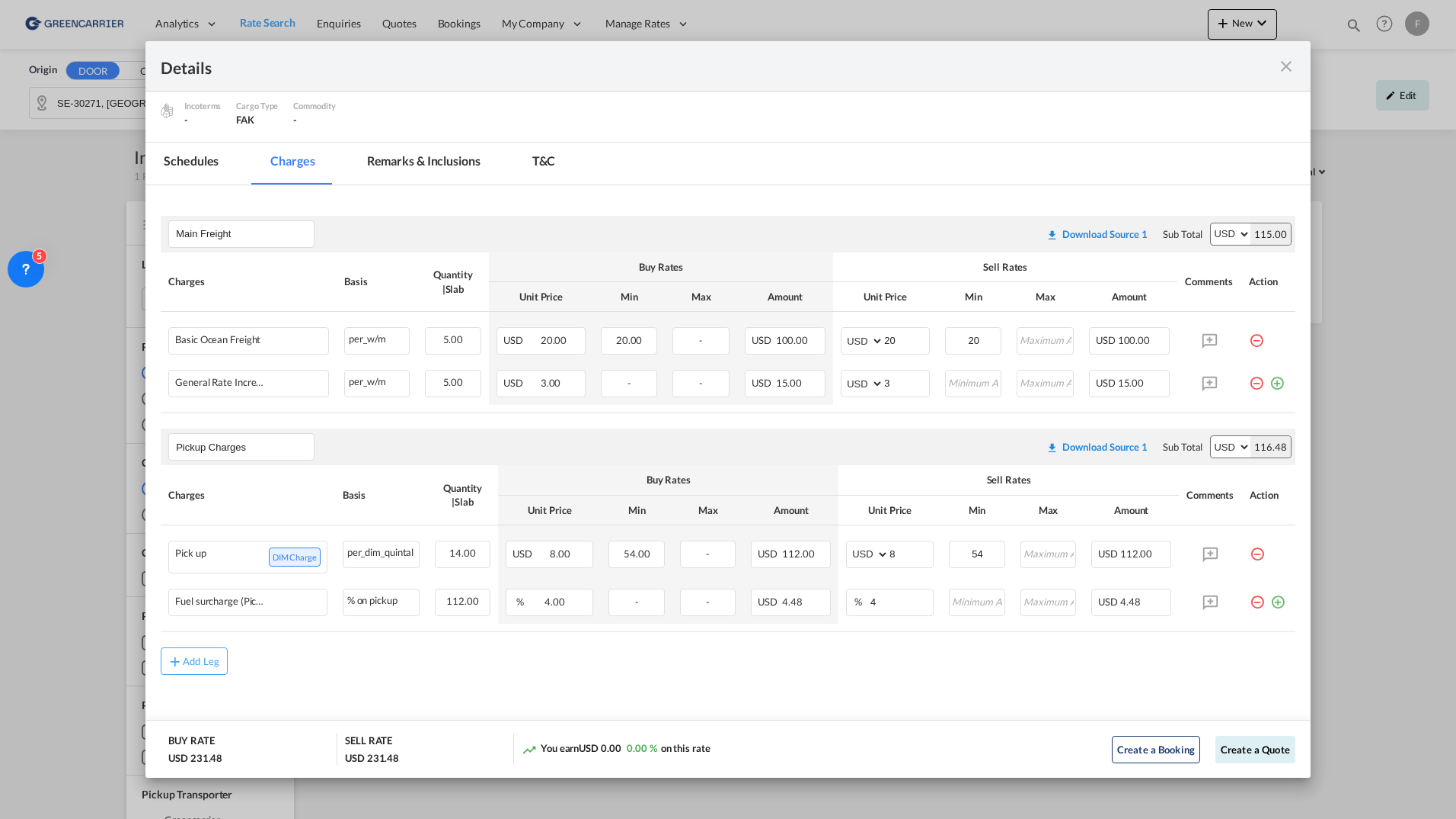
click at [1293, 68] on md-icon "icon-close fg-AAA8AD m-0 cursor" at bounding box center [1287, 66] width 19 height 19
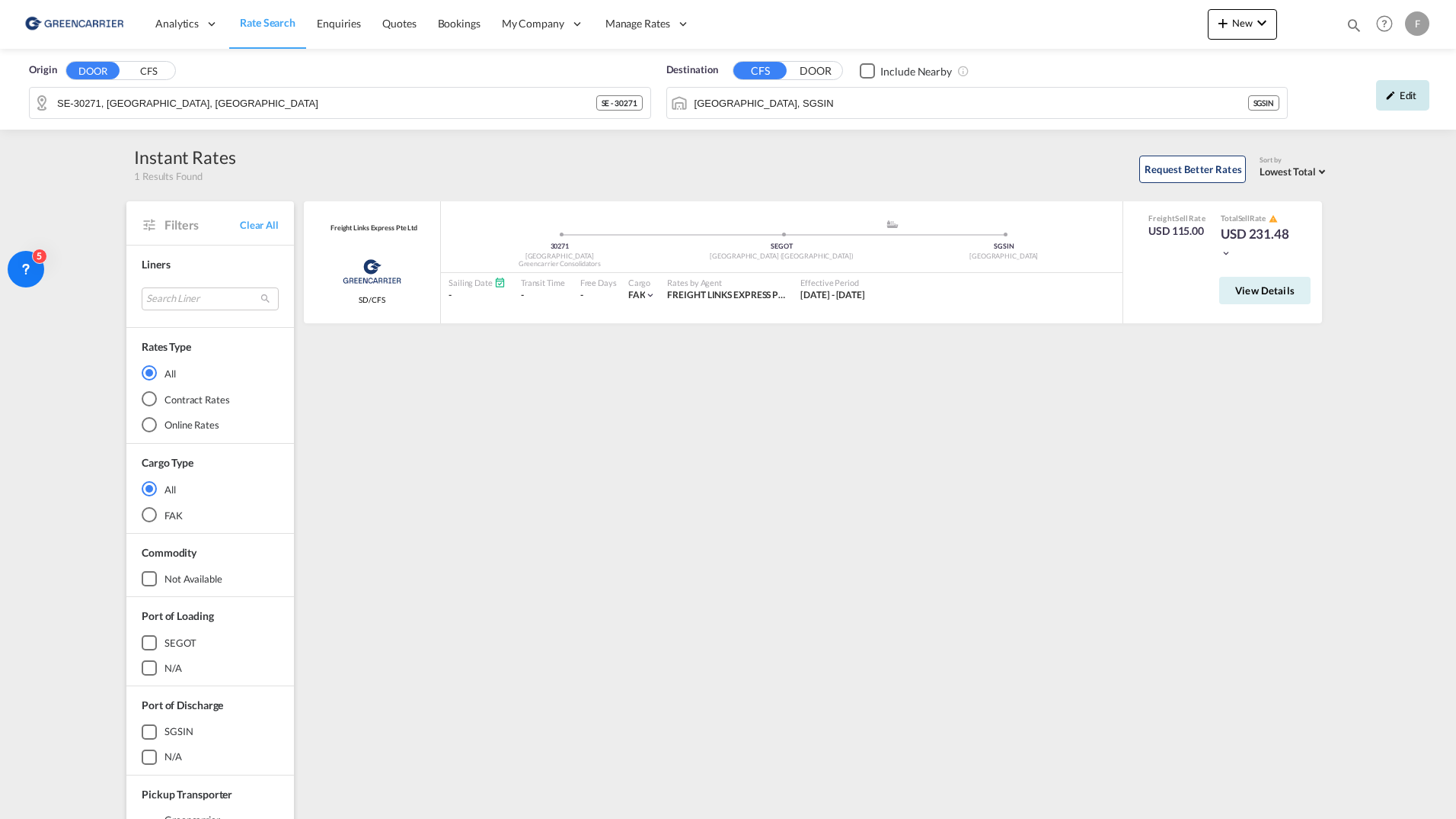
click at [1414, 96] on div "Edit" at bounding box center [1403, 95] width 53 height 30
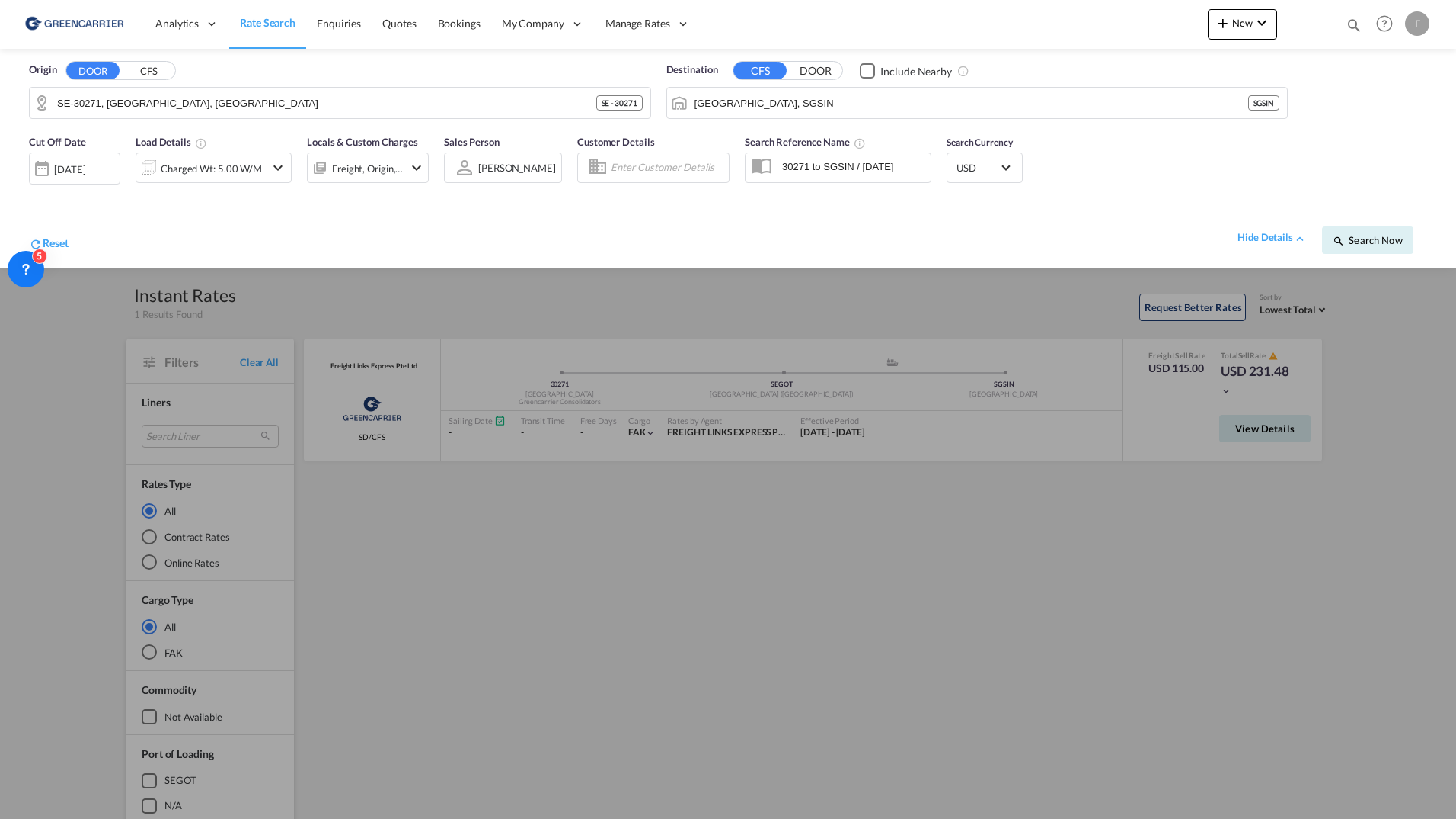
click at [166, 68] on button "CFS" at bounding box center [148, 72] width 53 height 18
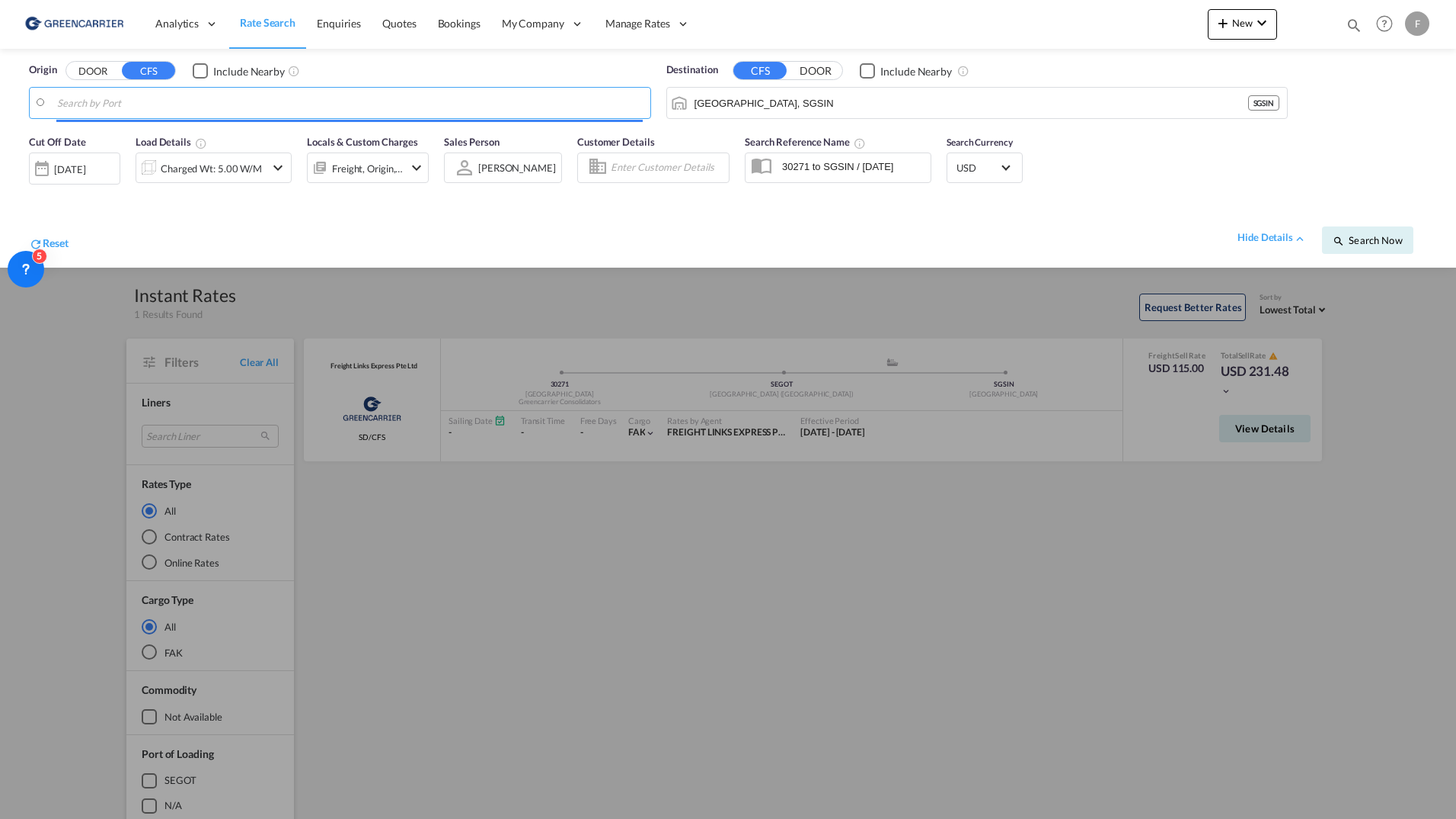
click at [149, 111] on input "Search by Port" at bounding box center [350, 102] width 586 height 23
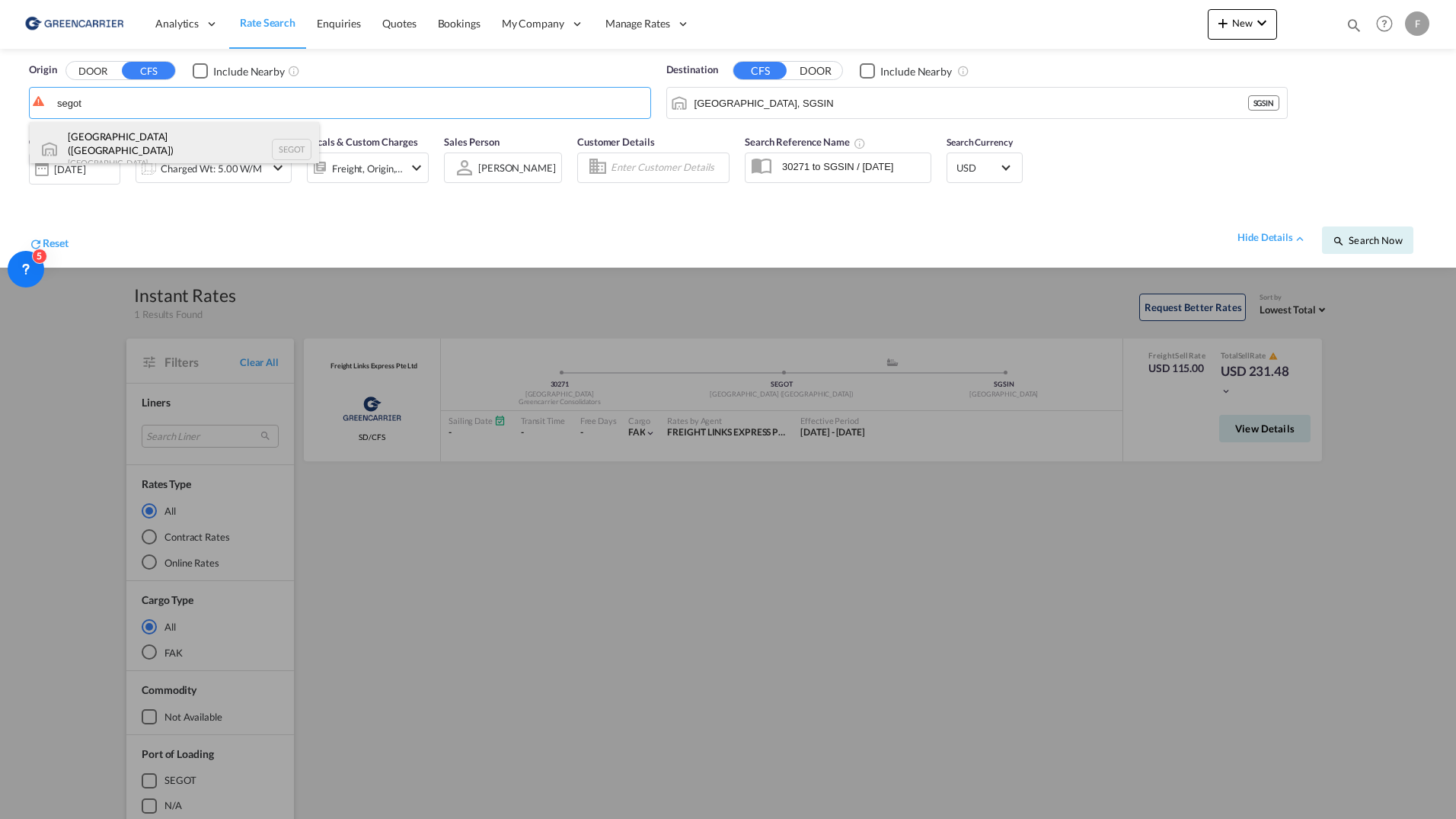
click at [136, 148] on div "Gothenburg (Goteborg) Sweden SEGOT" at bounding box center [174, 149] width 290 height 55
type input "Gothenburg (Goteborg), SEGOT"
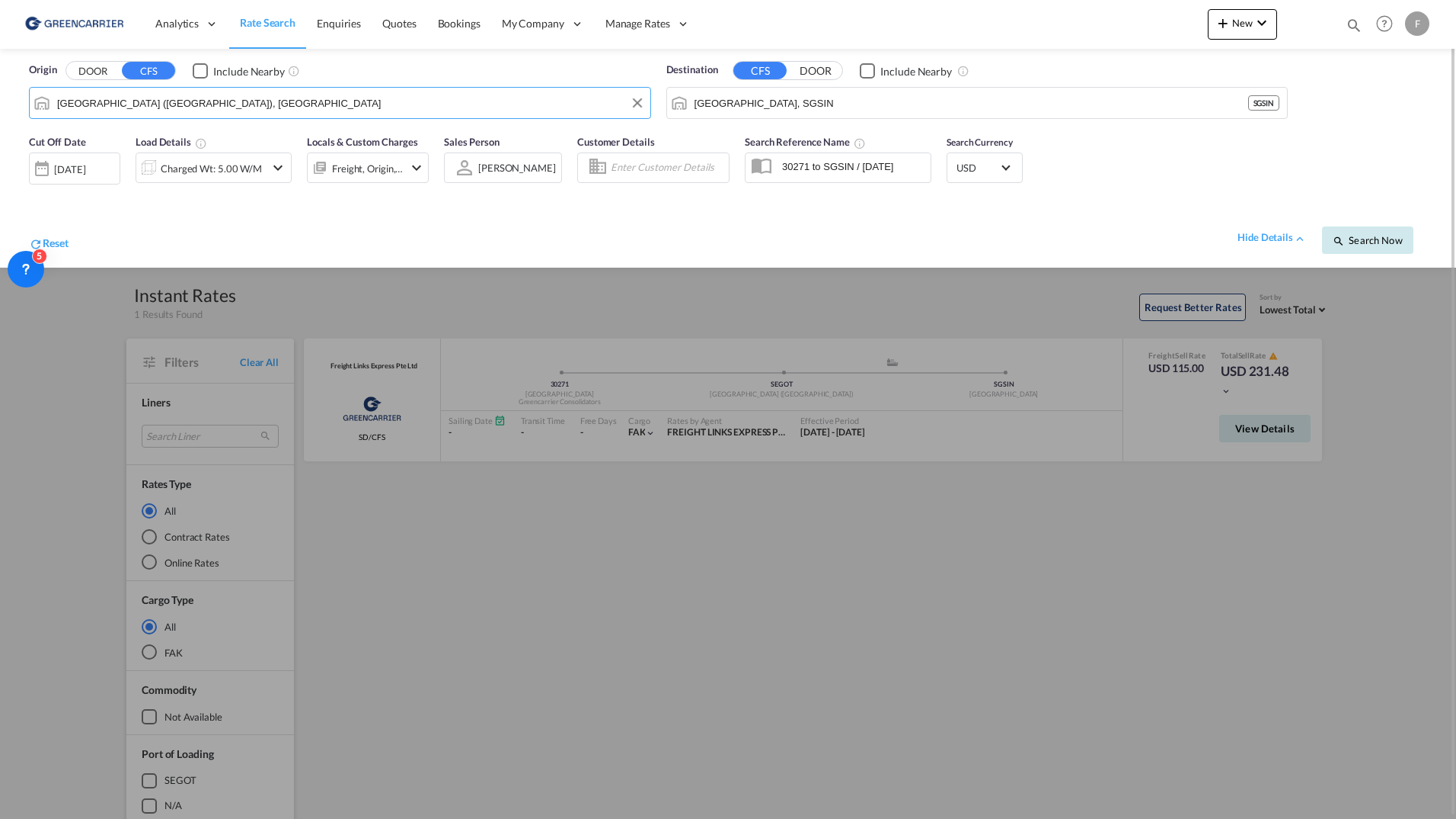
click at [1378, 234] on span "Search Now" at bounding box center [1367, 240] width 70 height 12
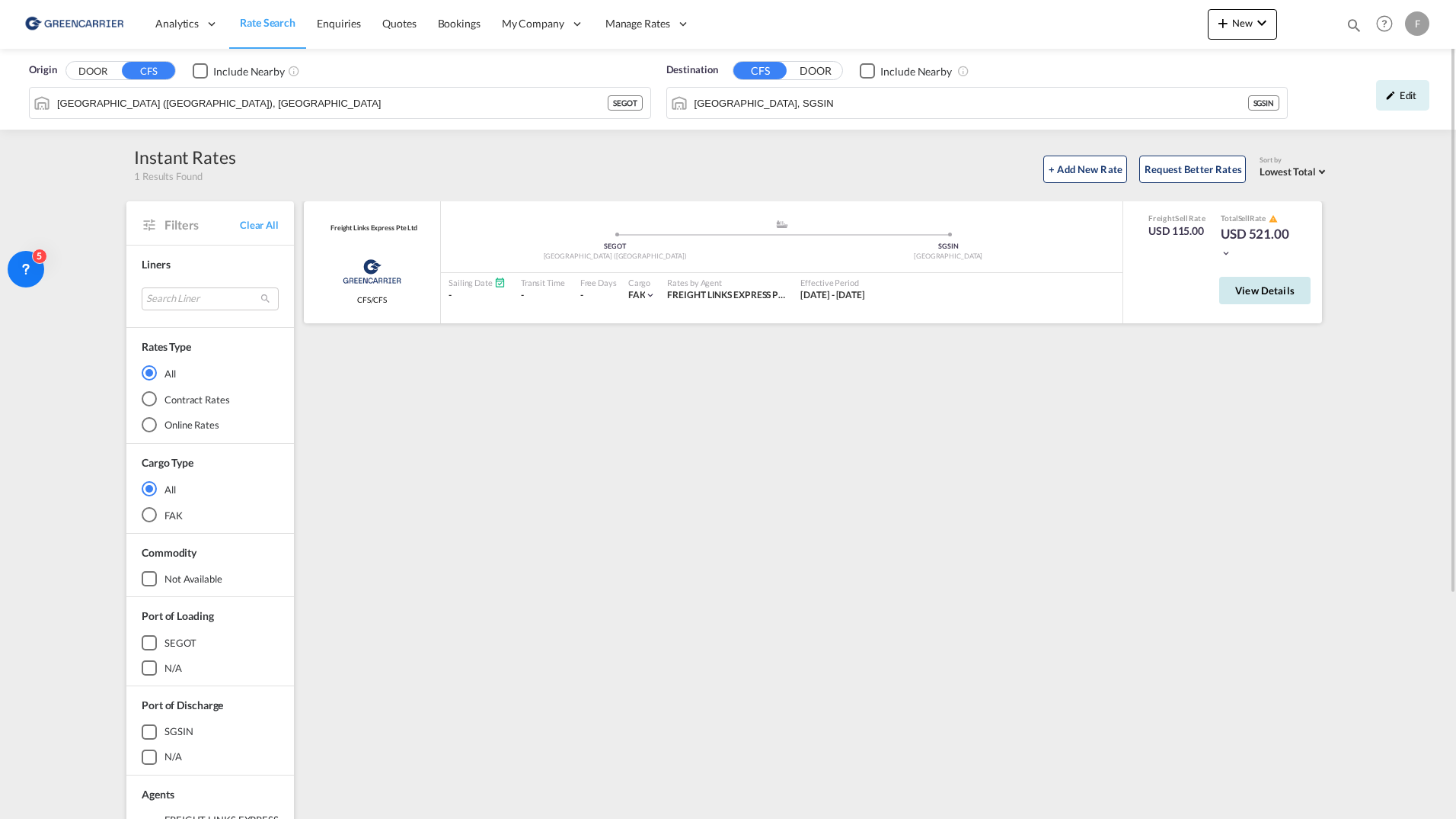
click at [1264, 295] on span "View Details" at bounding box center [1265, 290] width 60 height 12
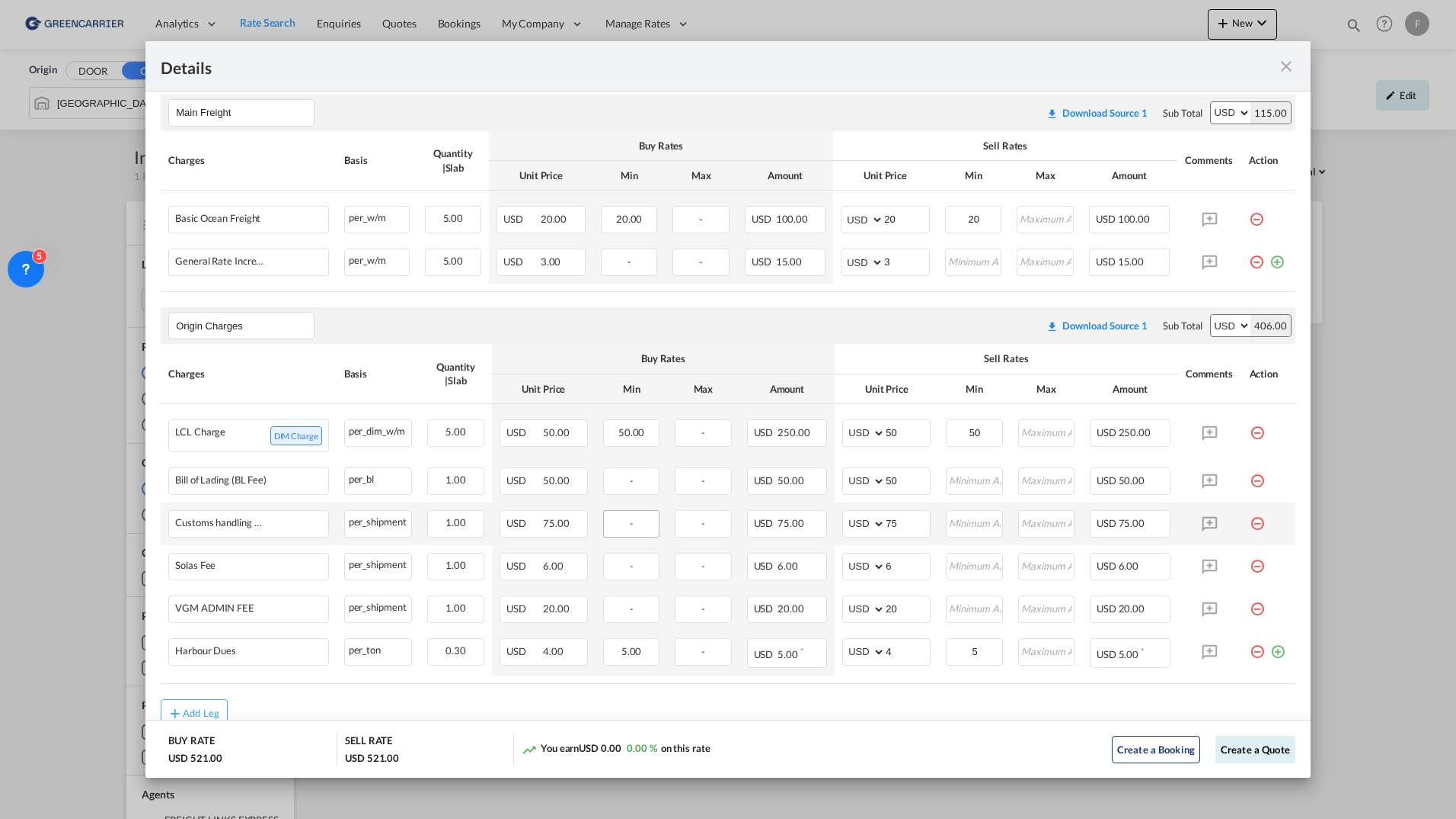
scroll to position [266, 0]
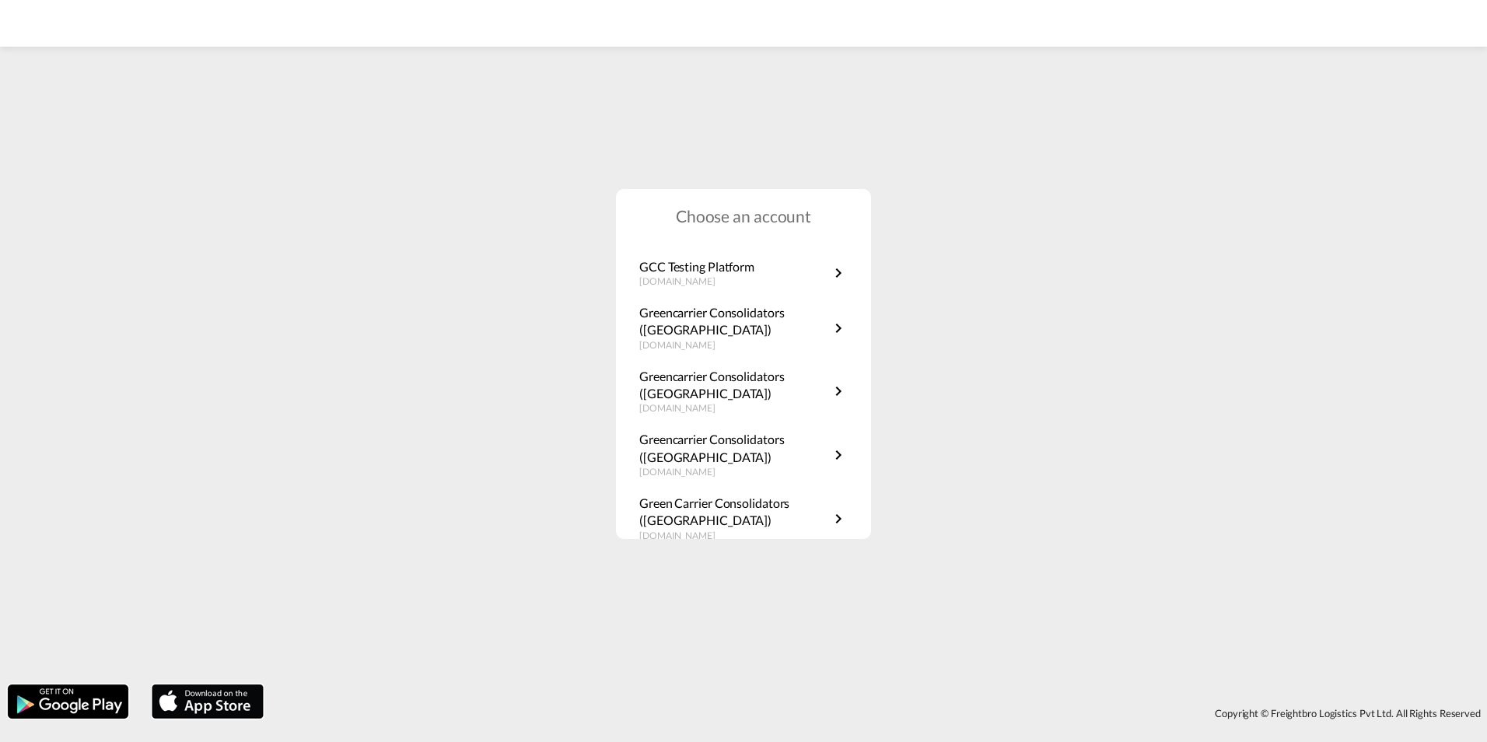
scroll to position [281, 0]
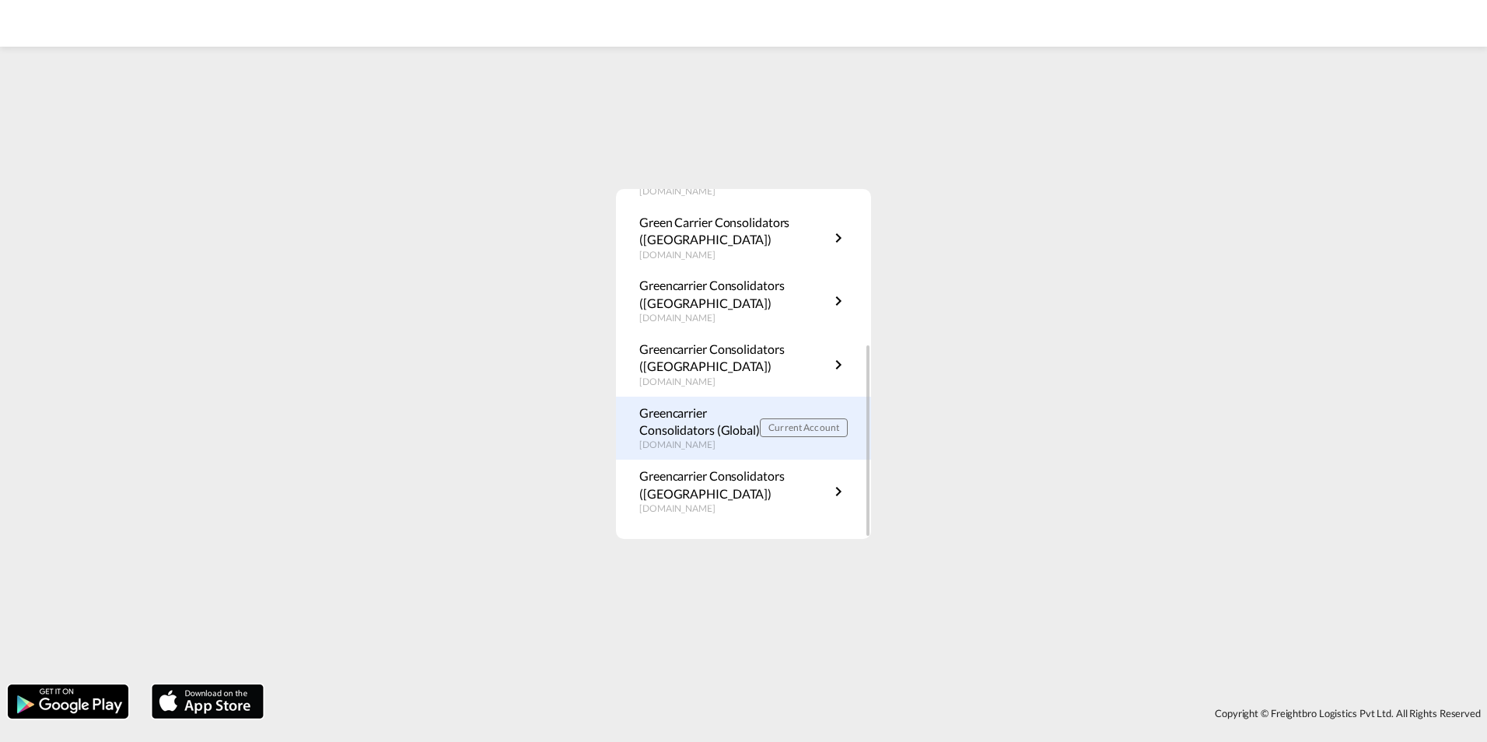
click at [713, 422] on p "Greencarrier Consolidators (Global)" at bounding box center [699, 422] width 121 height 35
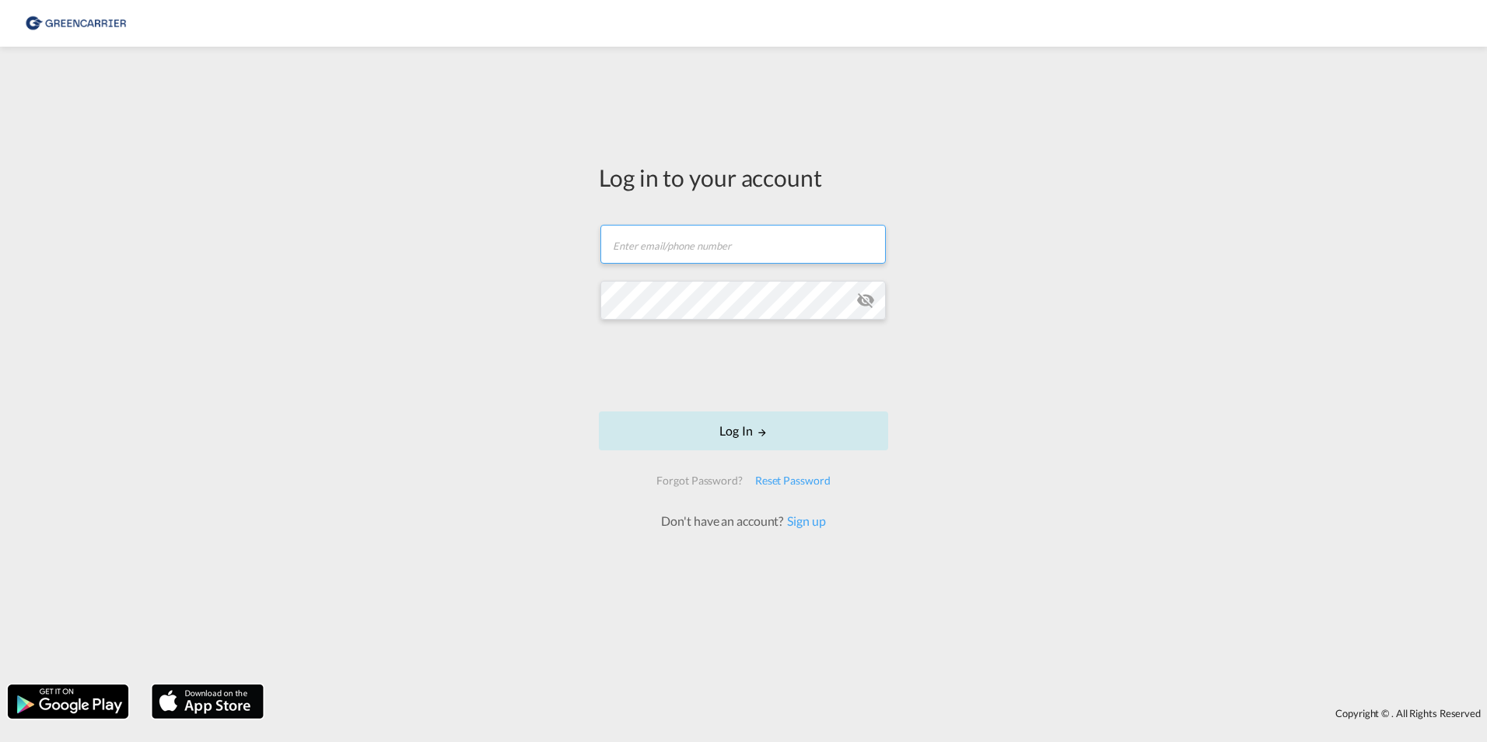
type input "[PERSON_NAME][EMAIL_ADDRESS][DOMAIN_NAME]"
click at [682, 438] on button "Log In" at bounding box center [743, 431] width 289 height 39
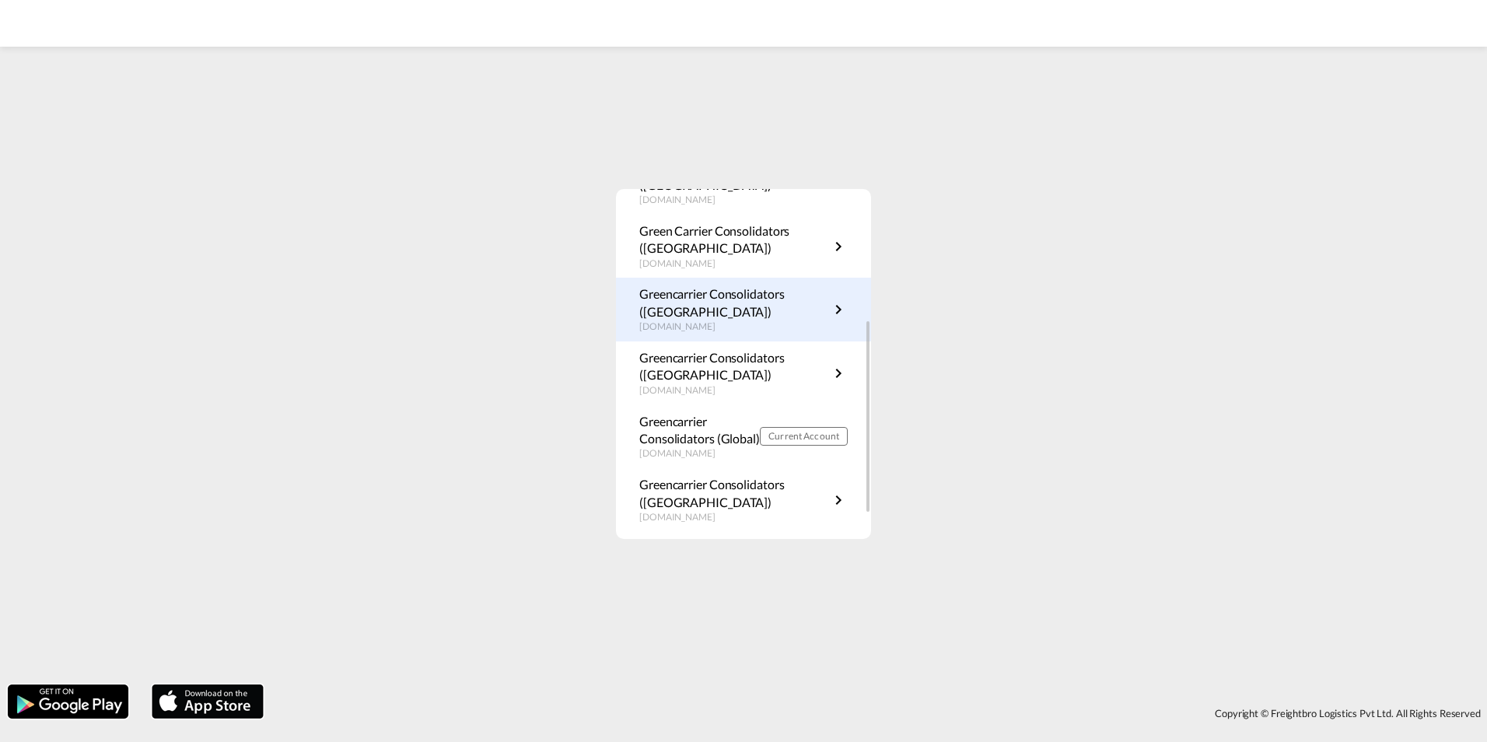
scroll to position [281, 0]
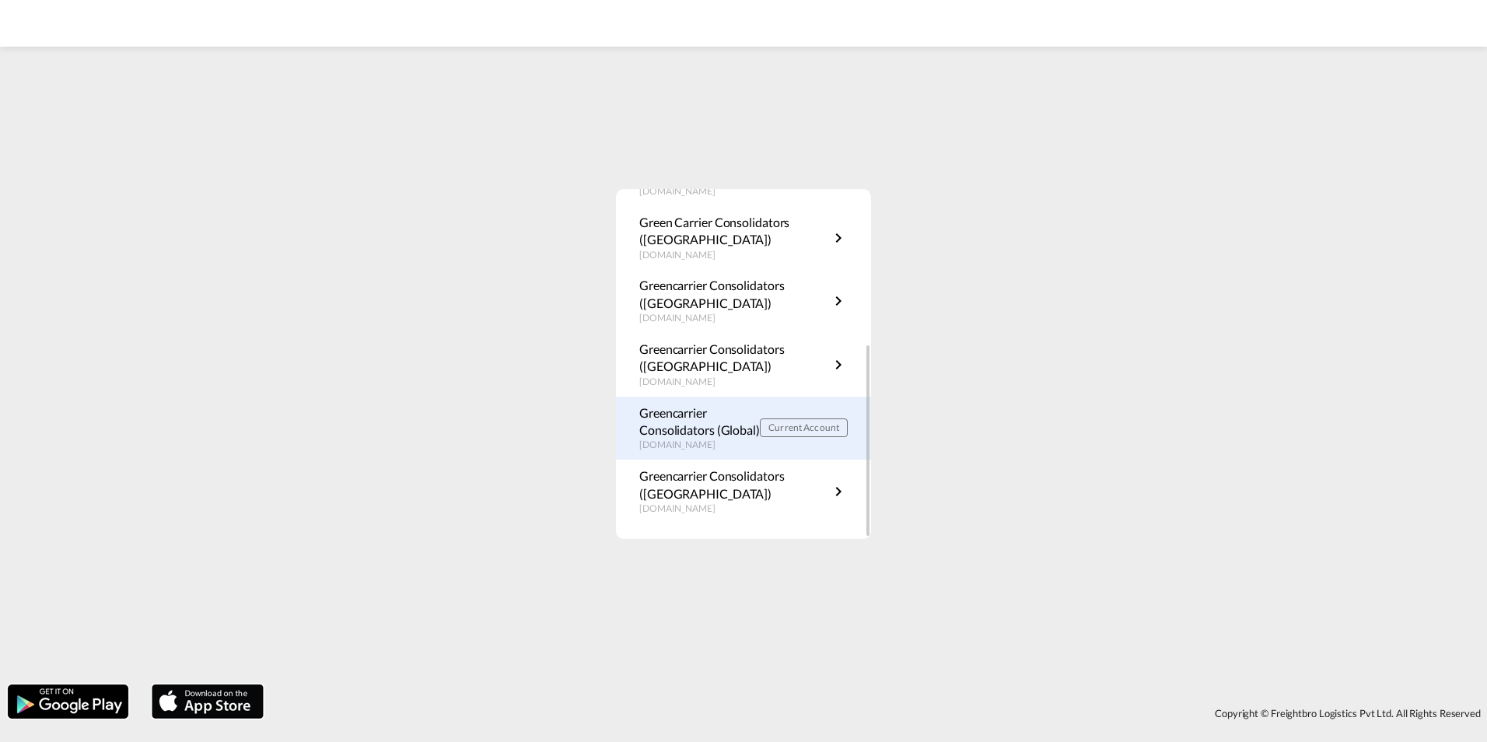
click at [679, 415] on p "Greencarrier Consolidators (Global)" at bounding box center [699, 422] width 121 height 35
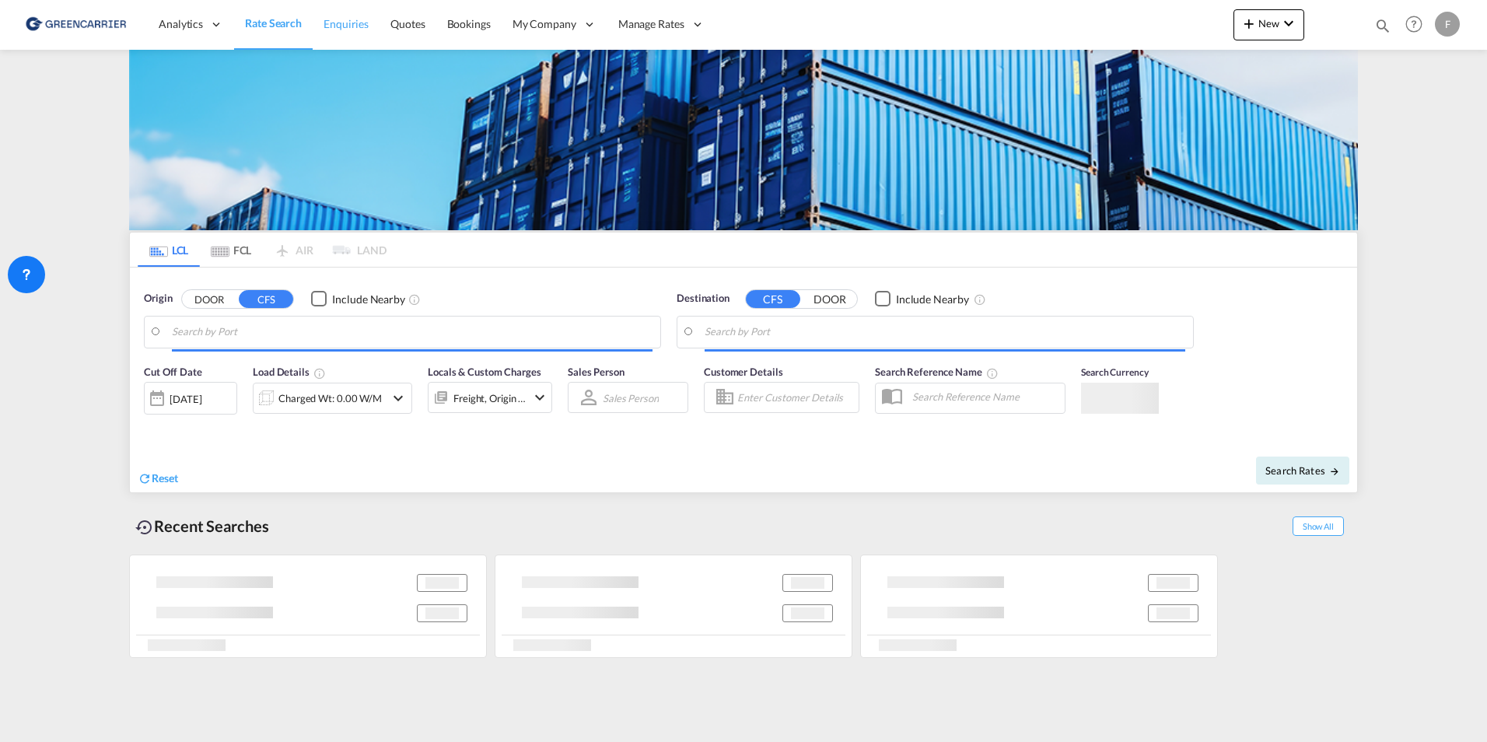
type input "[GEOGRAPHIC_DATA] ([GEOGRAPHIC_DATA]), [GEOGRAPHIC_DATA]"
type input "[GEOGRAPHIC_DATA], SGSIN"
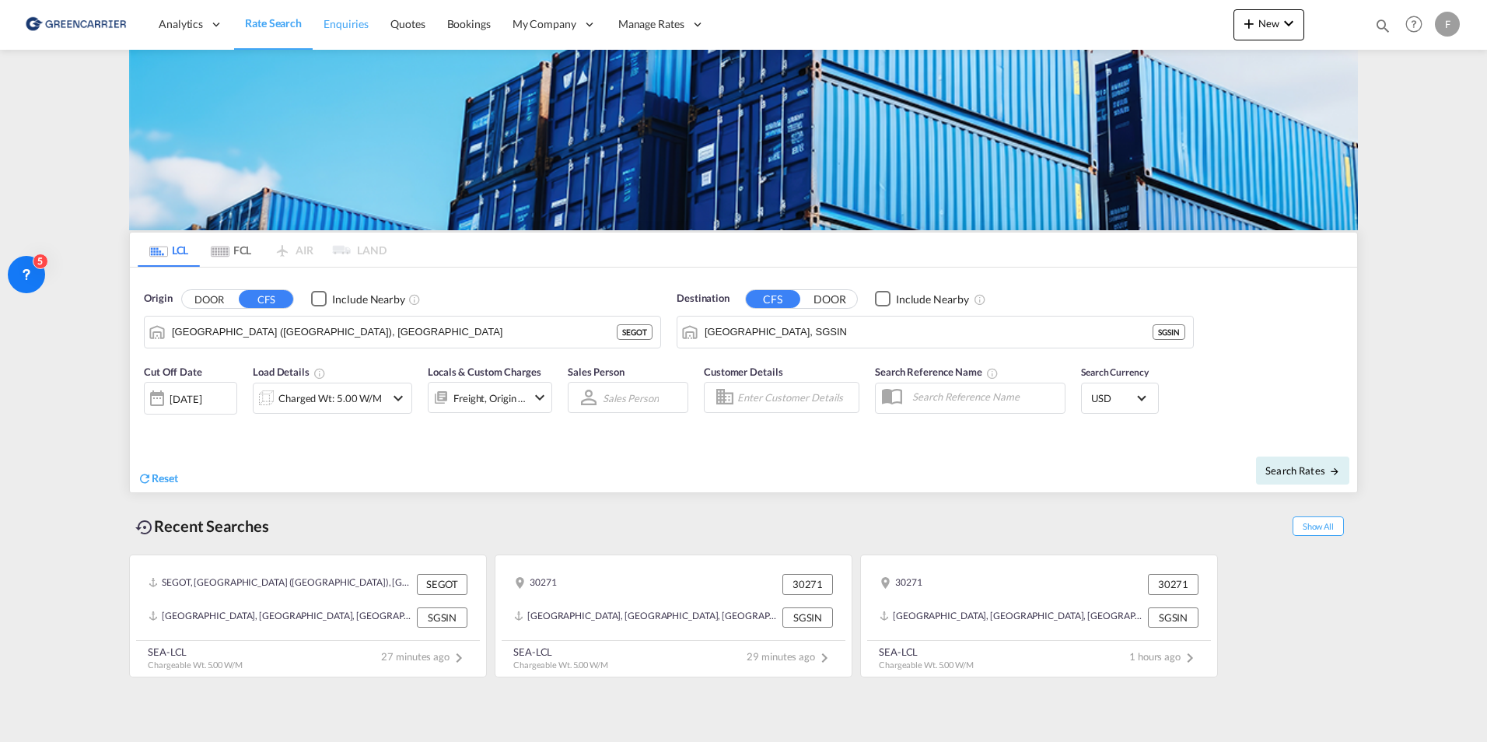
click at [338, 32] on link "Enquiries" at bounding box center [346, 24] width 67 height 51
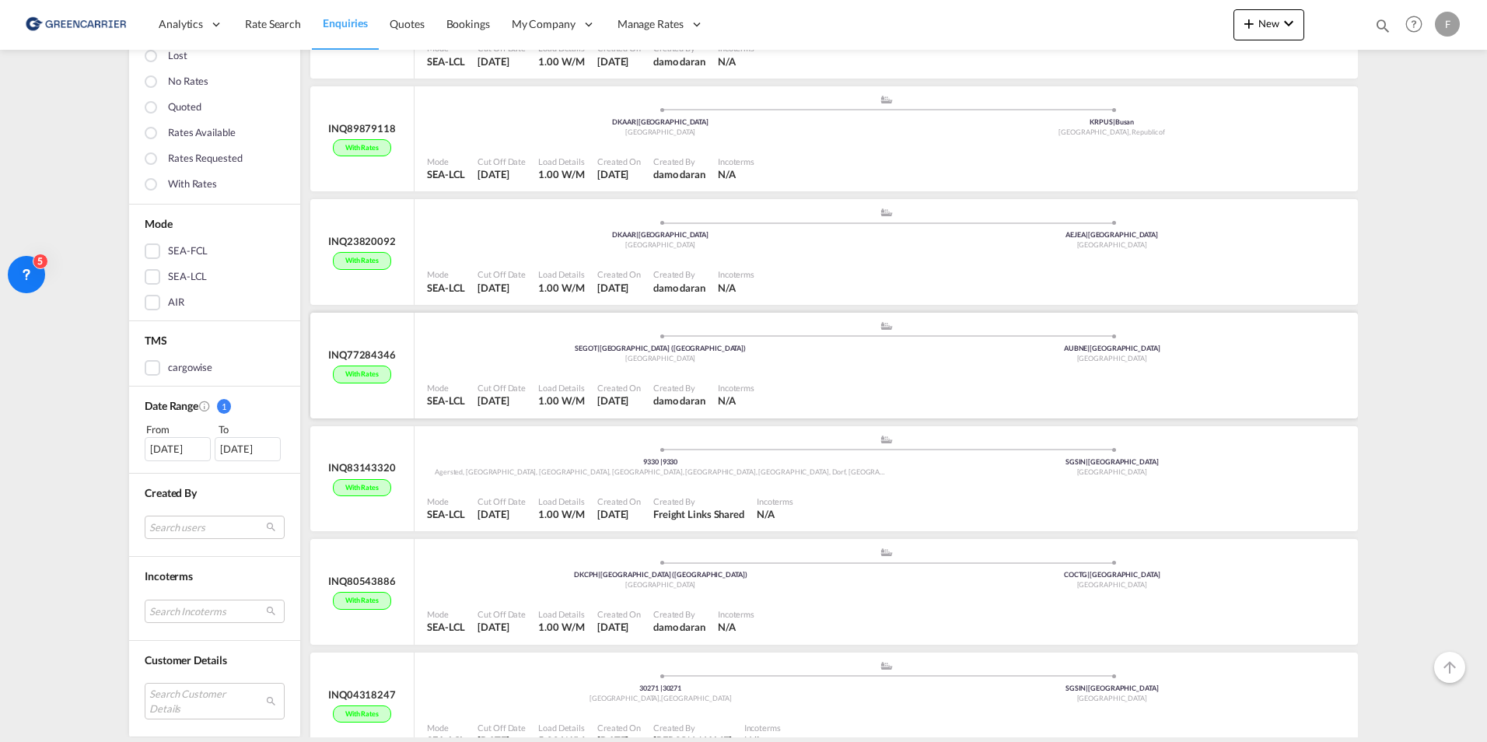
scroll to position [1167, 0]
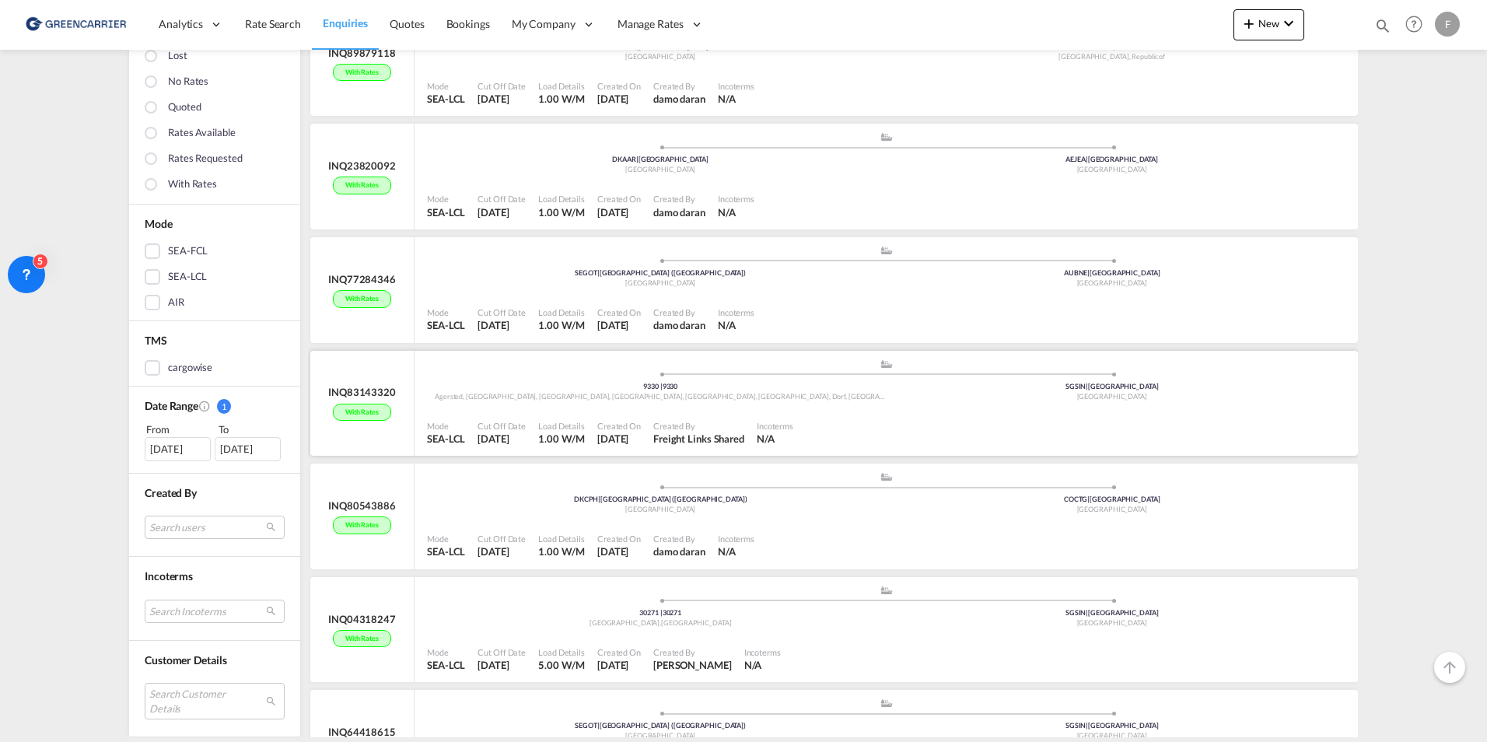
click at [482, 378] on ul ".a{fill:#aaa8ad;} .a{fill:#aaa8ad;} 9330 | 9330 Agersted, Albæk-Lyngså, Asaa, B…" at bounding box center [886, 378] width 903 height 8
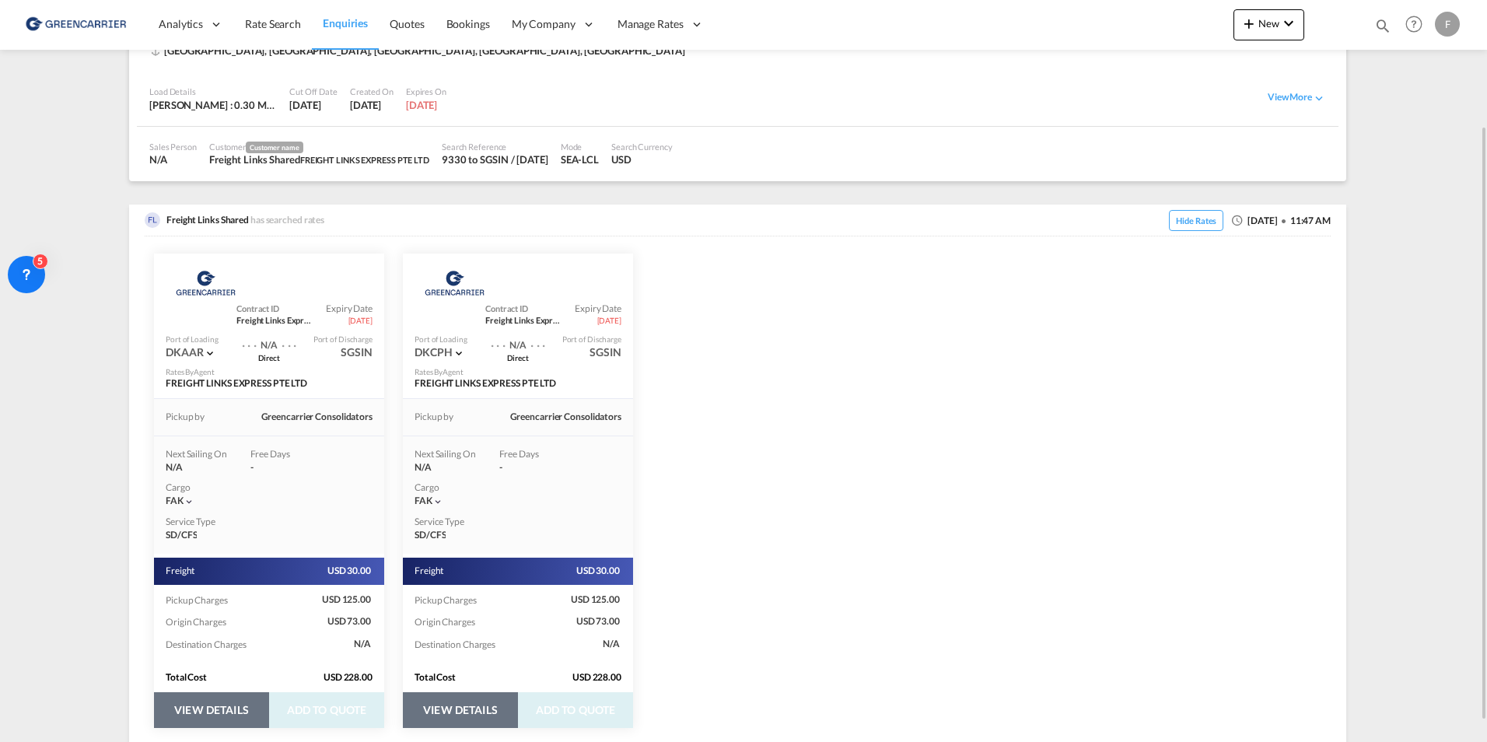
scroll to position [180, 0]
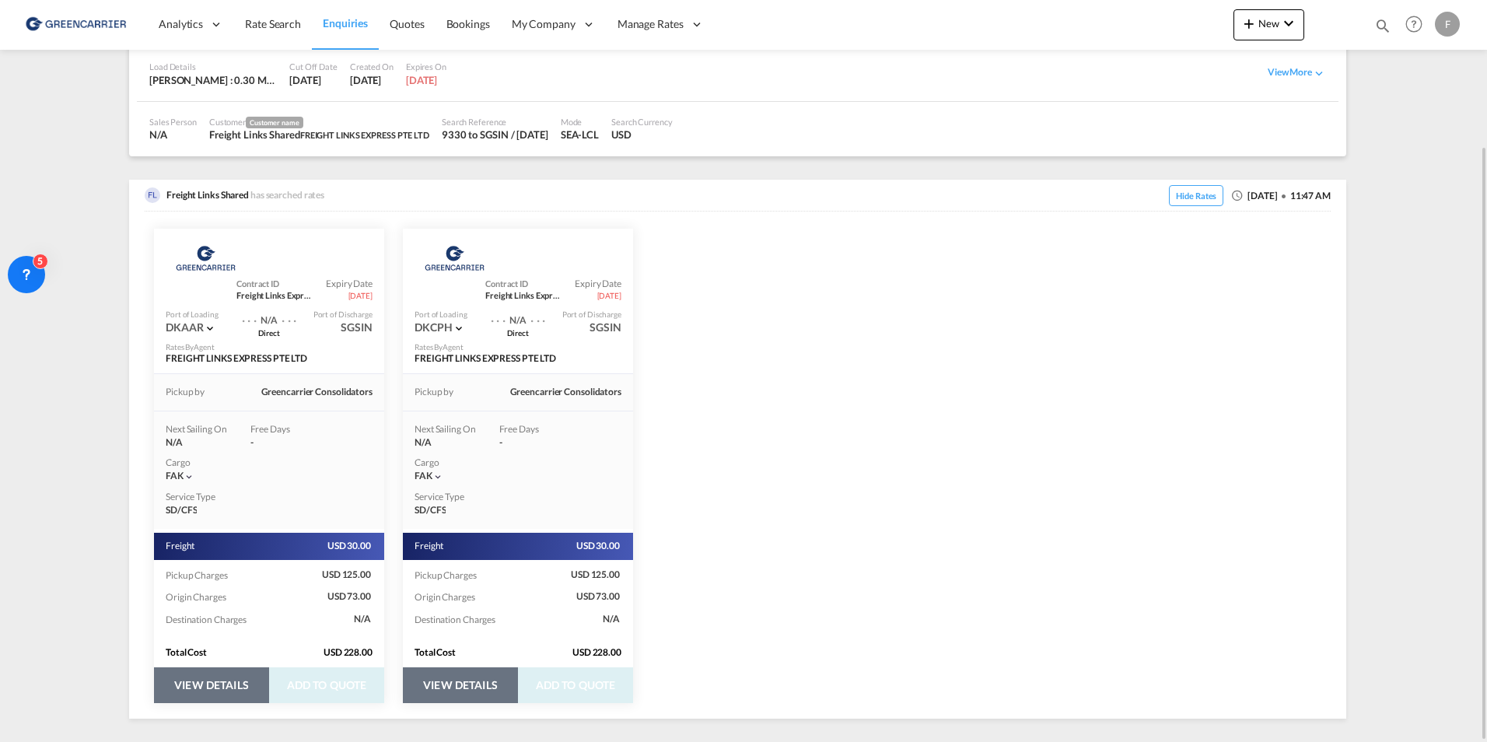
click at [191, 685] on button "VIEW DETAILS" at bounding box center [211, 685] width 115 height 36
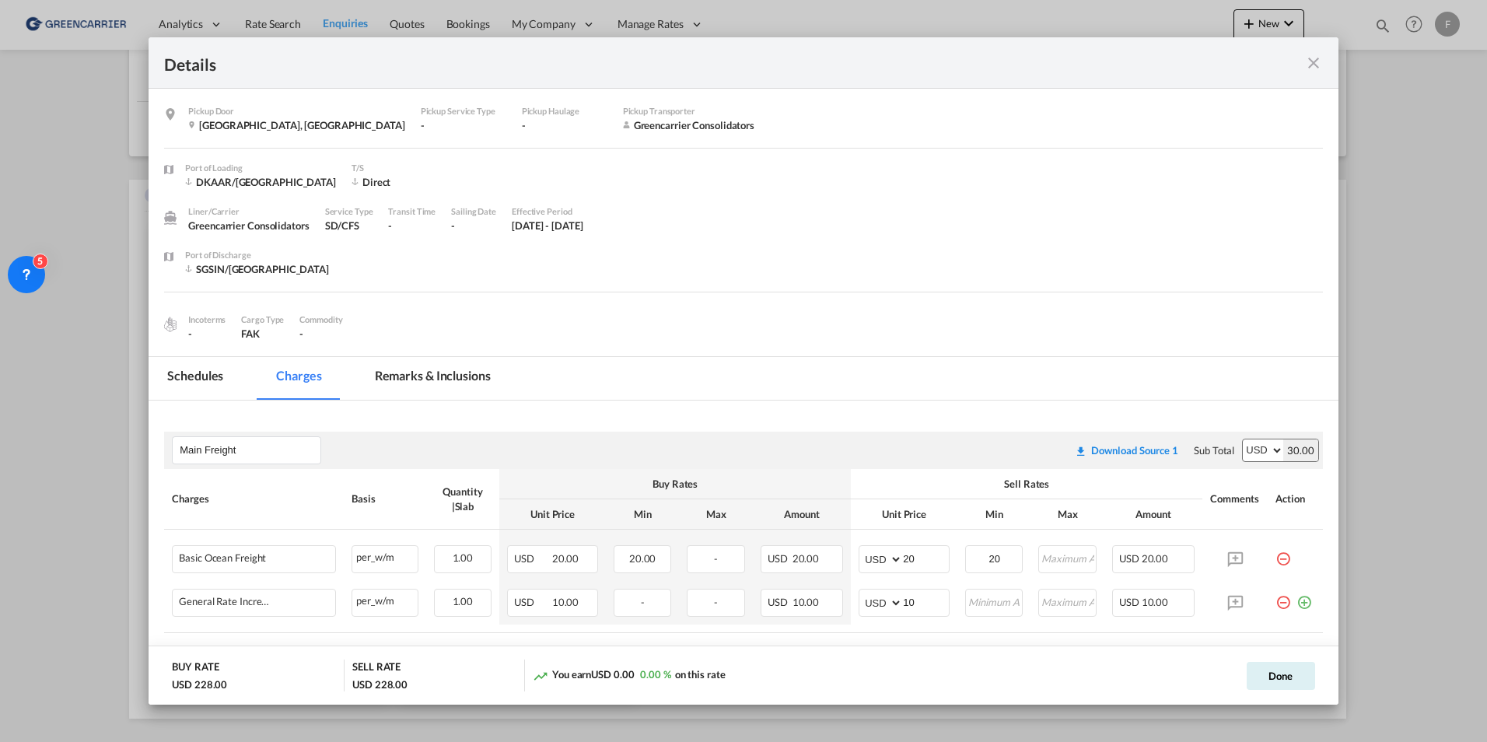
scroll to position [559, 0]
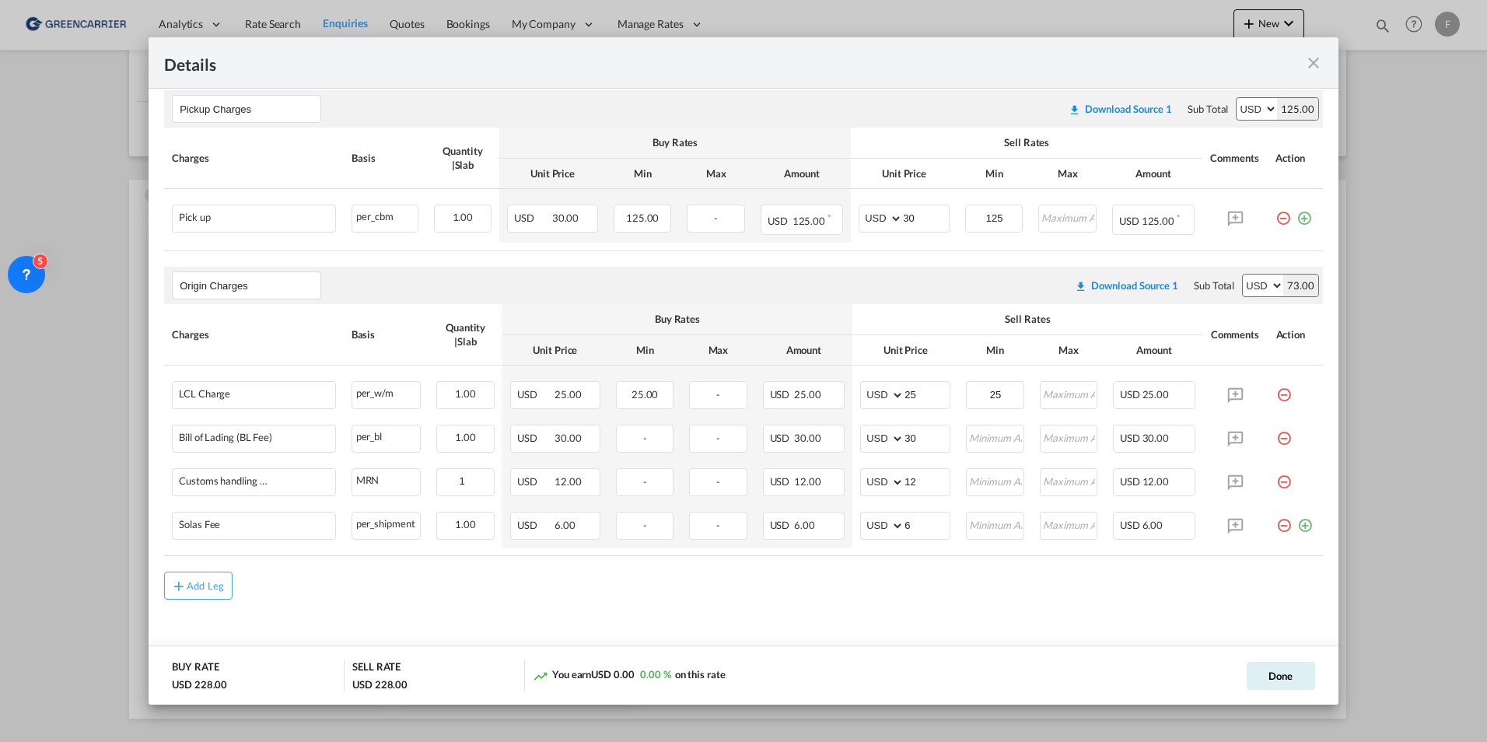
click at [33, 482] on div "Details Pickup Door Dronninglund, Denmark Pickup Service Type - Pickup Haulage …" at bounding box center [743, 371] width 1487 height 742
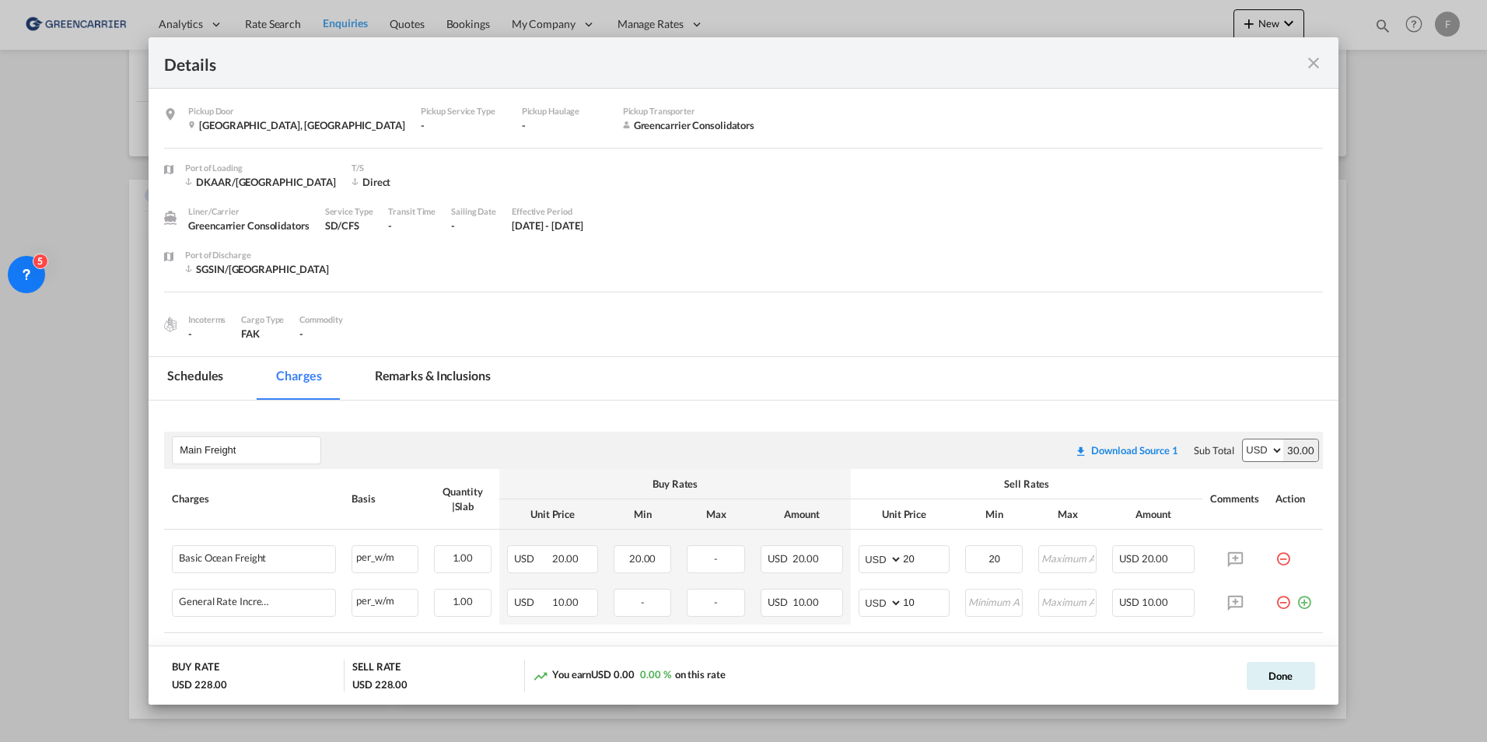
click at [78, 107] on div "Details Pickup Door Dronninglund, Denmark Pickup Service Type - Pickup Haulage …" at bounding box center [743, 371] width 1487 height 742
click at [1315, 61] on md-icon "icon-close fg-AAA8AD m-0 cursor" at bounding box center [1314, 63] width 19 height 19
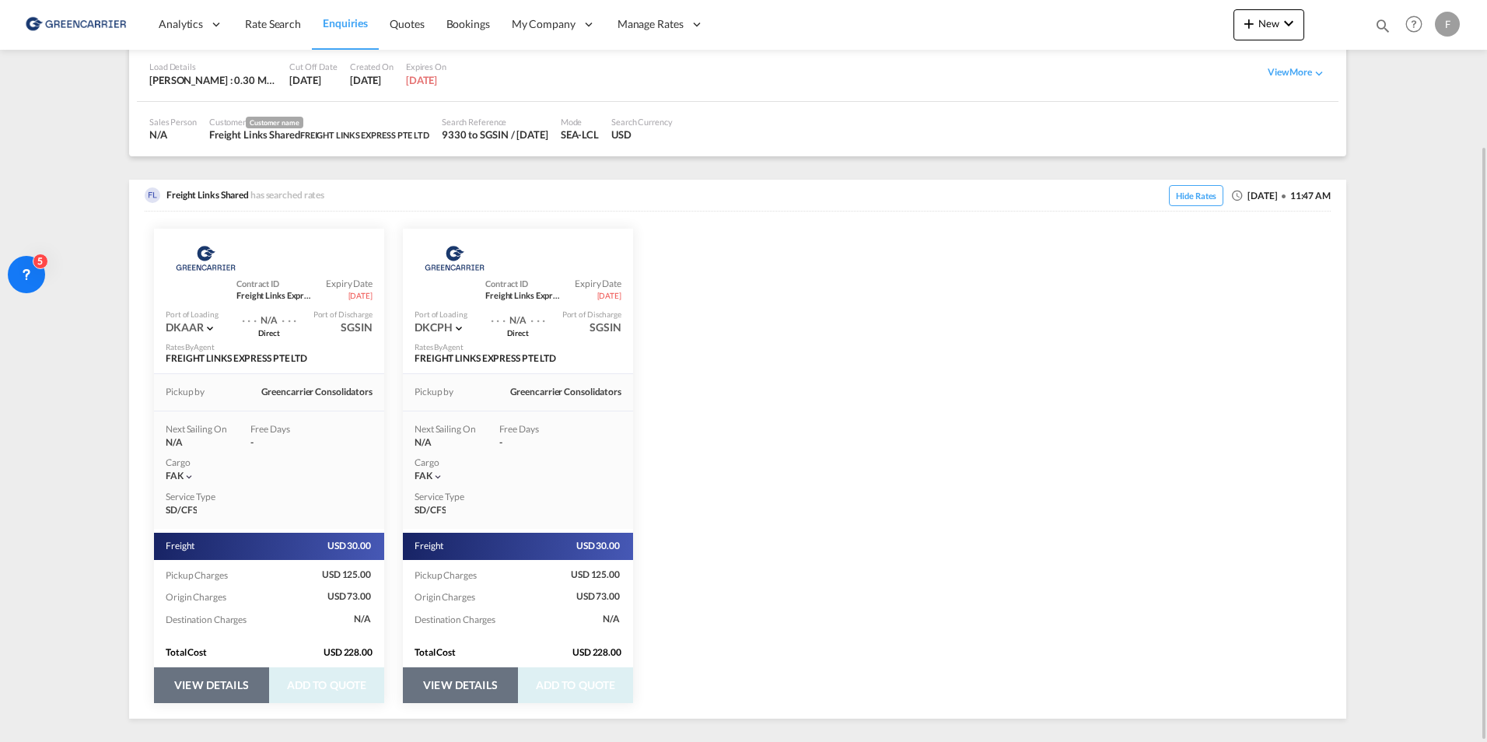
click at [330, 30] on link "Enquiries" at bounding box center [345, 24] width 67 height 51
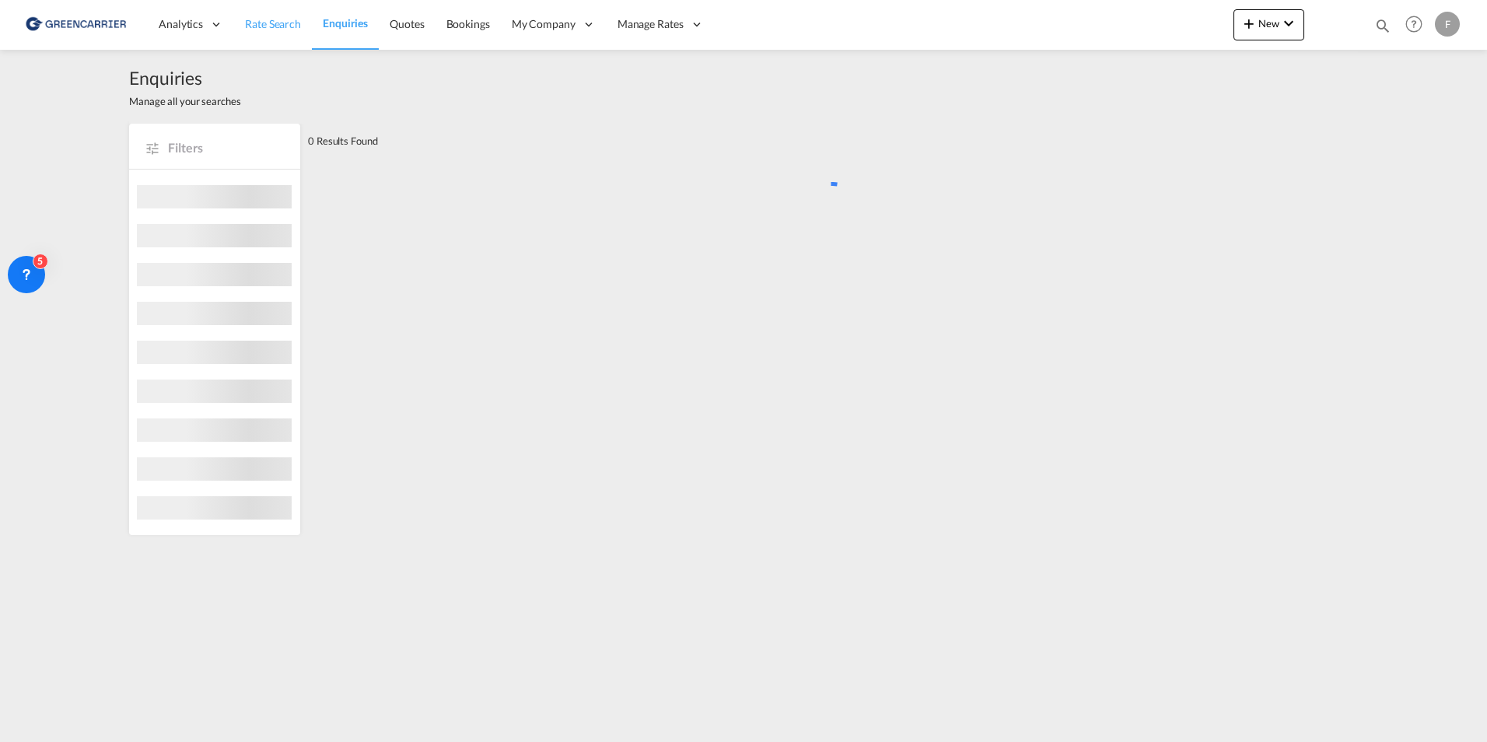
click at [285, 30] on span "Rate Search" at bounding box center [273, 23] width 56 height 13
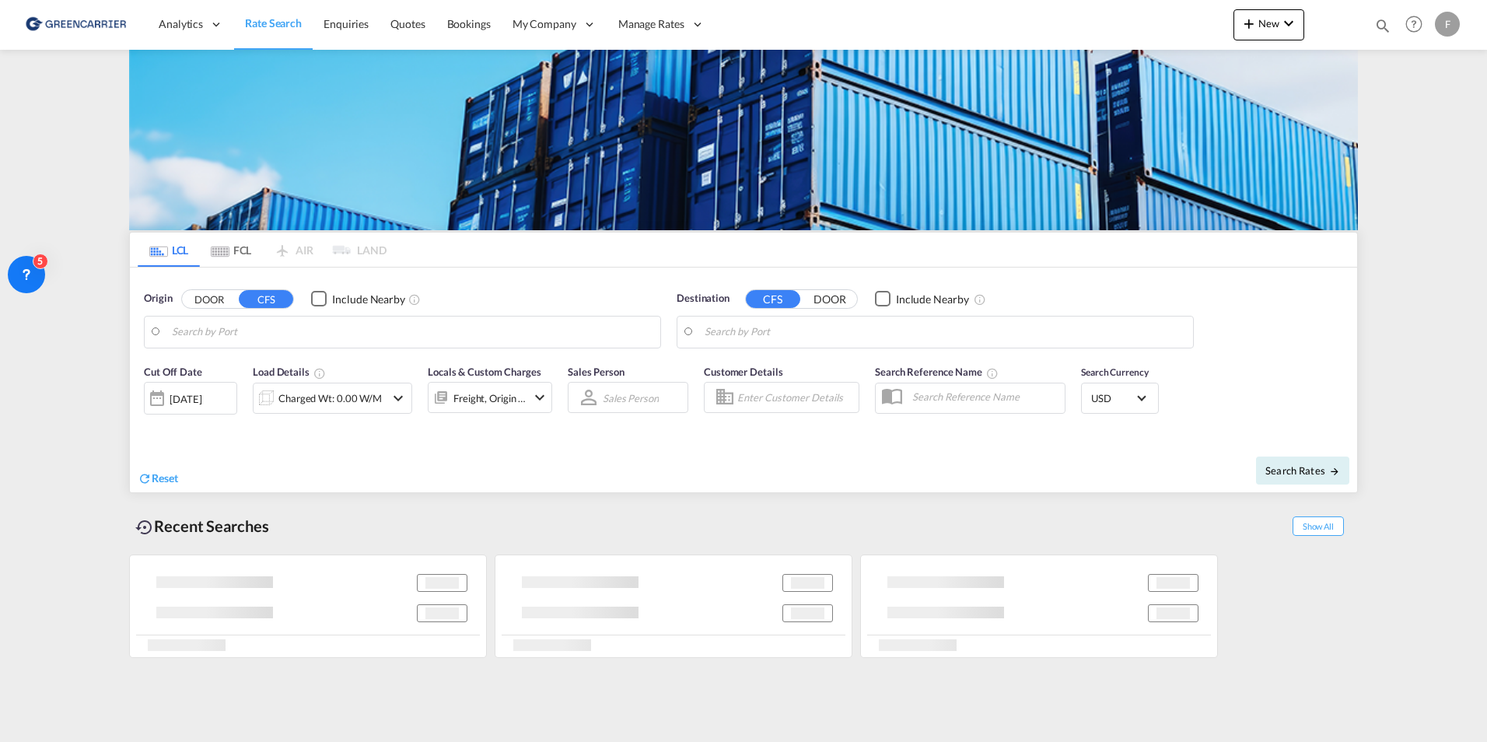
type input "Gothenburg (Goteborg), SEGOT"
type input "Singapore, SGSIN"
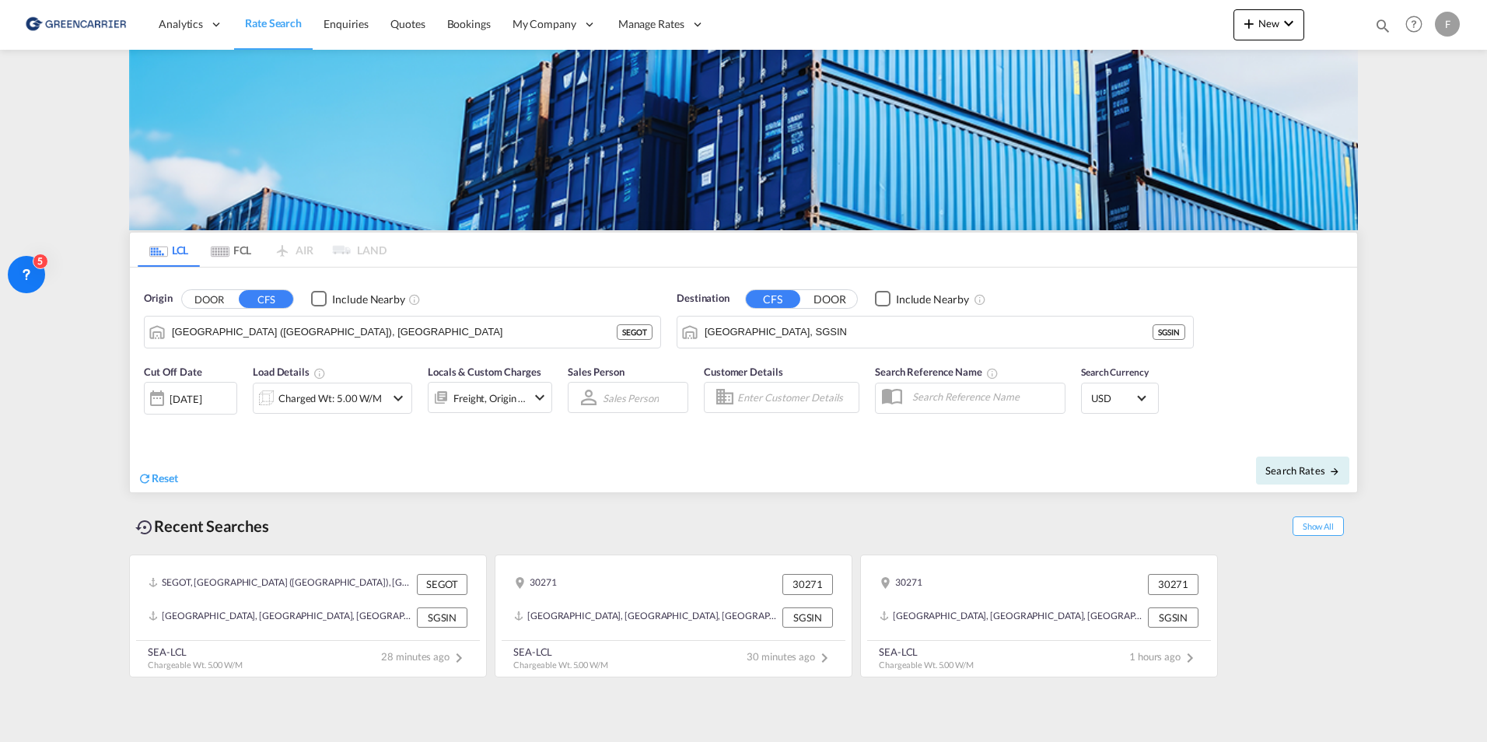
click at [1410, 307] on md-content "Analytics Reports Dashboard Rate Search Enquiries Quotes Bookings" at bounding box center [743, 371] width 1487 height 742
click at [501, 388] on div "Freight, Origin +1" at bounding box center [490, 398] width 73 height 22
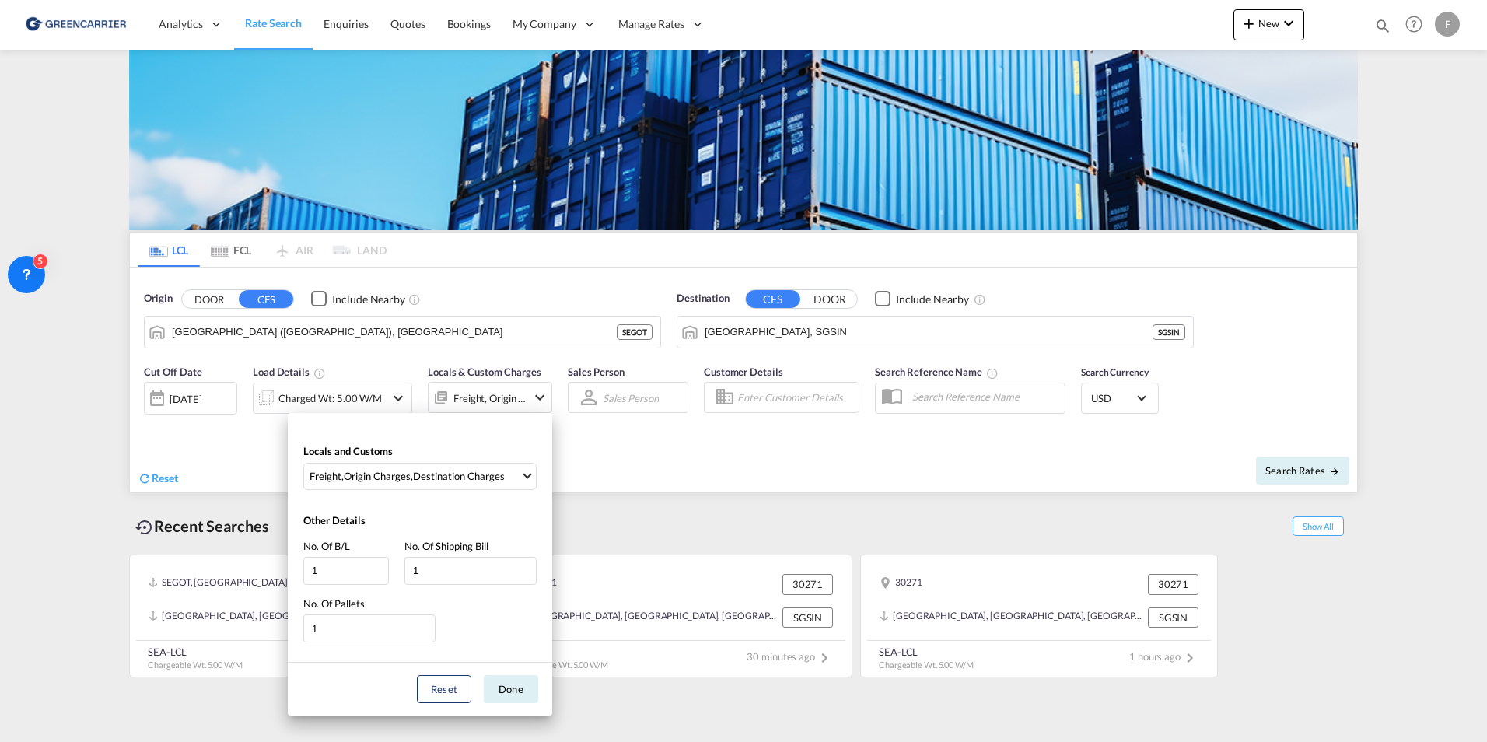
click at [651, 454] on div "Locals and Customs Freight , Origin Charges , Destination Charges Clear All Sel…" at bounding box center [743, 371] width 1487 height 742
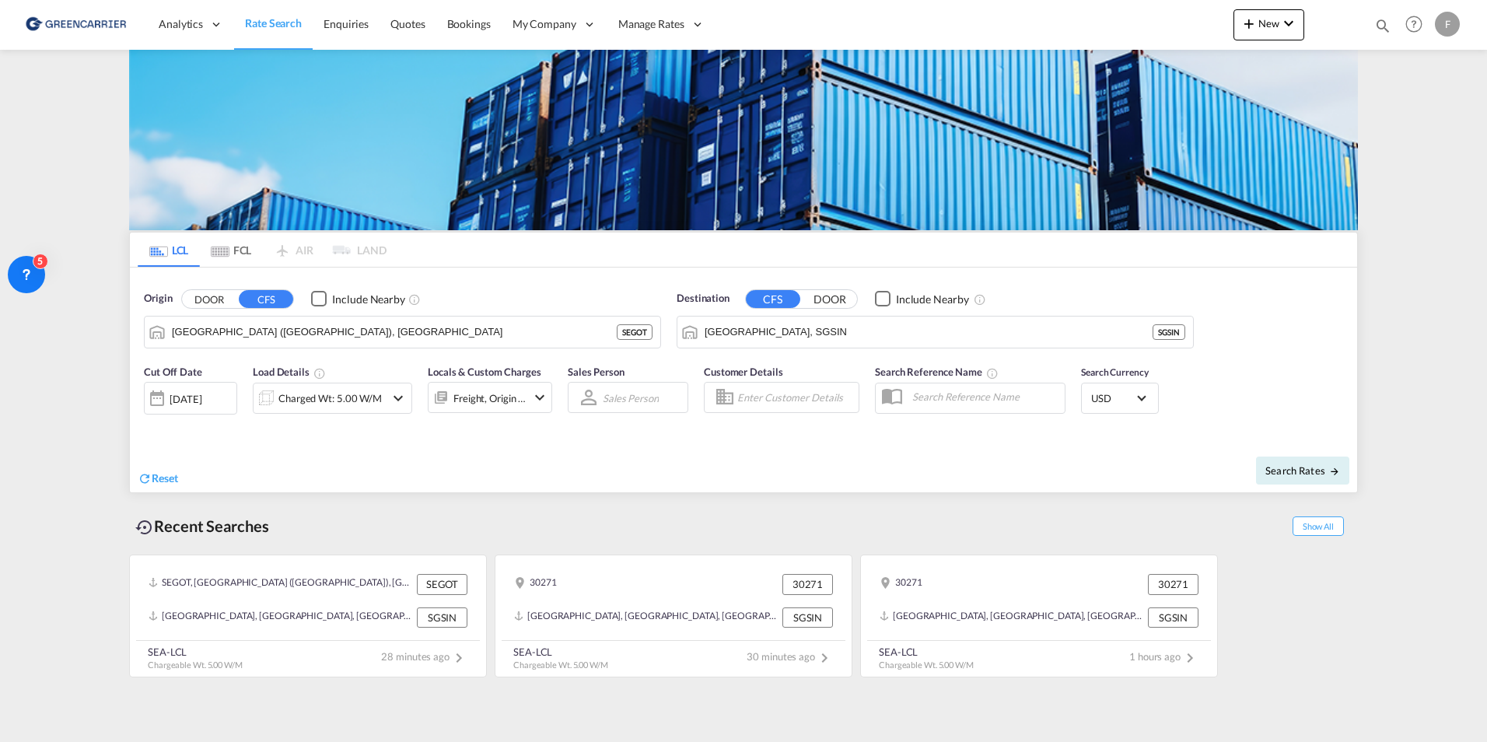
click at [530, 399] on div "Freight, Origin +1" at bounding box center [490, 397] width 124 height 31
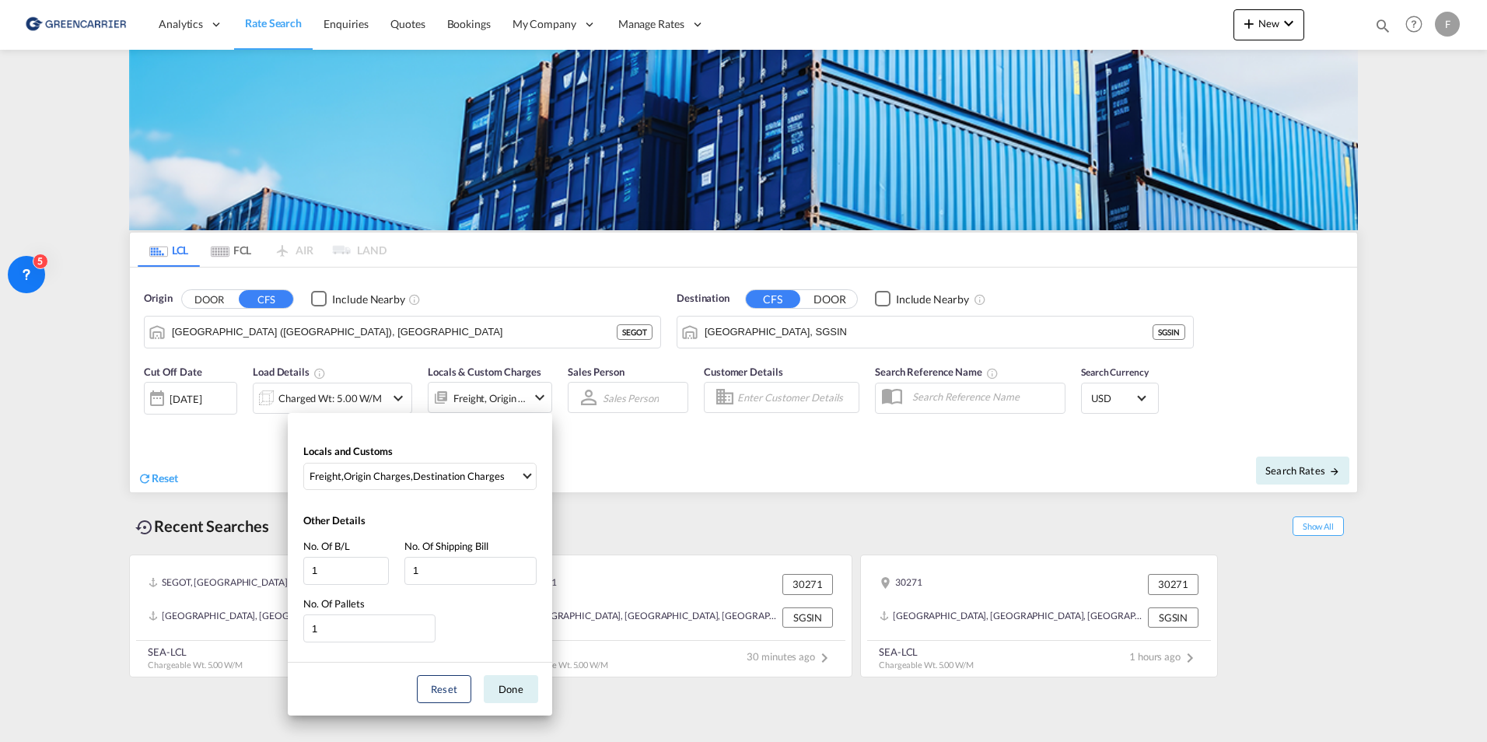
click at [679, 468] on div "Locals and Customs Freight , Origin Charges , Destination Charges Clear All Sel…" at bounding box center [743, 371] width 1487 height 742
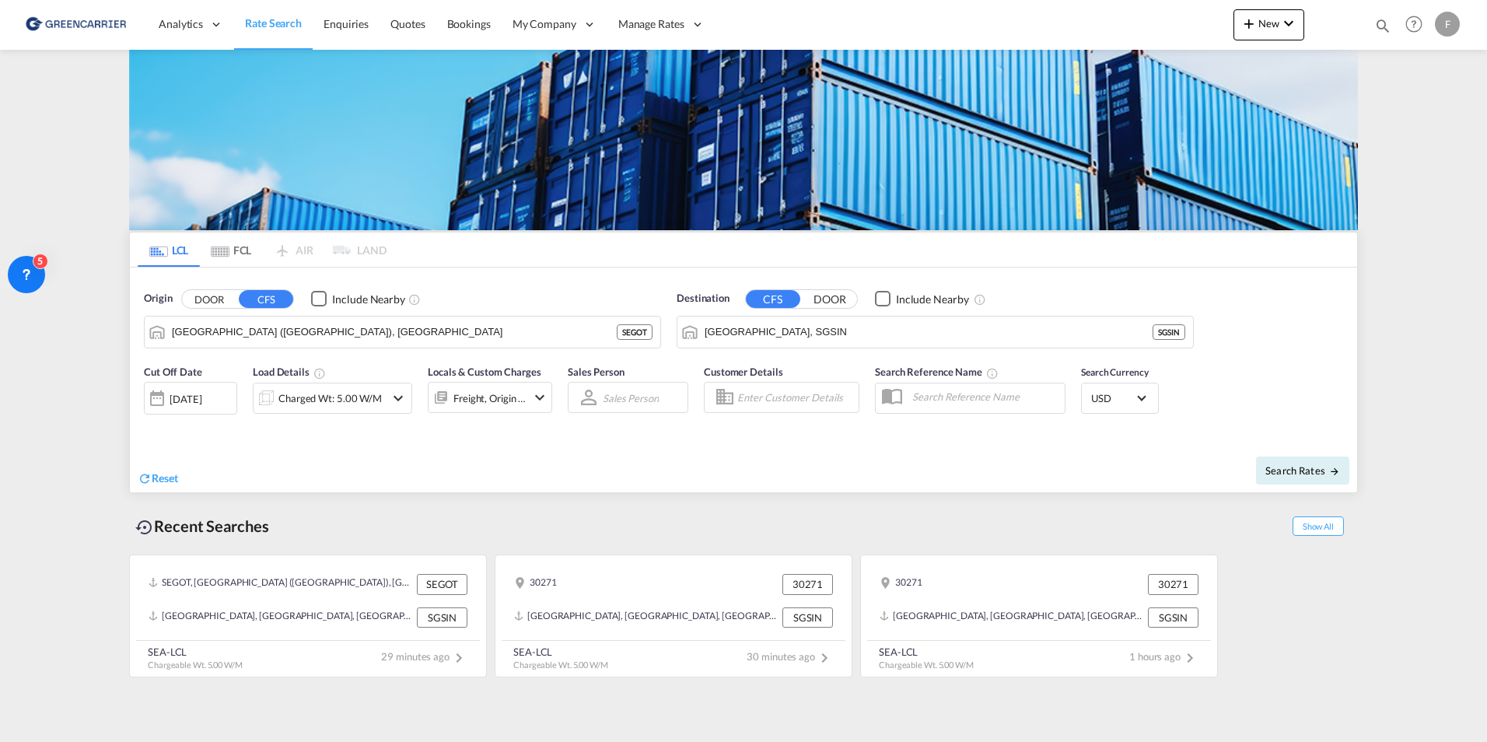
click at [497, 403] on div "Freight, Origin +1" at bounding box center [490, 398] width 73 height 22
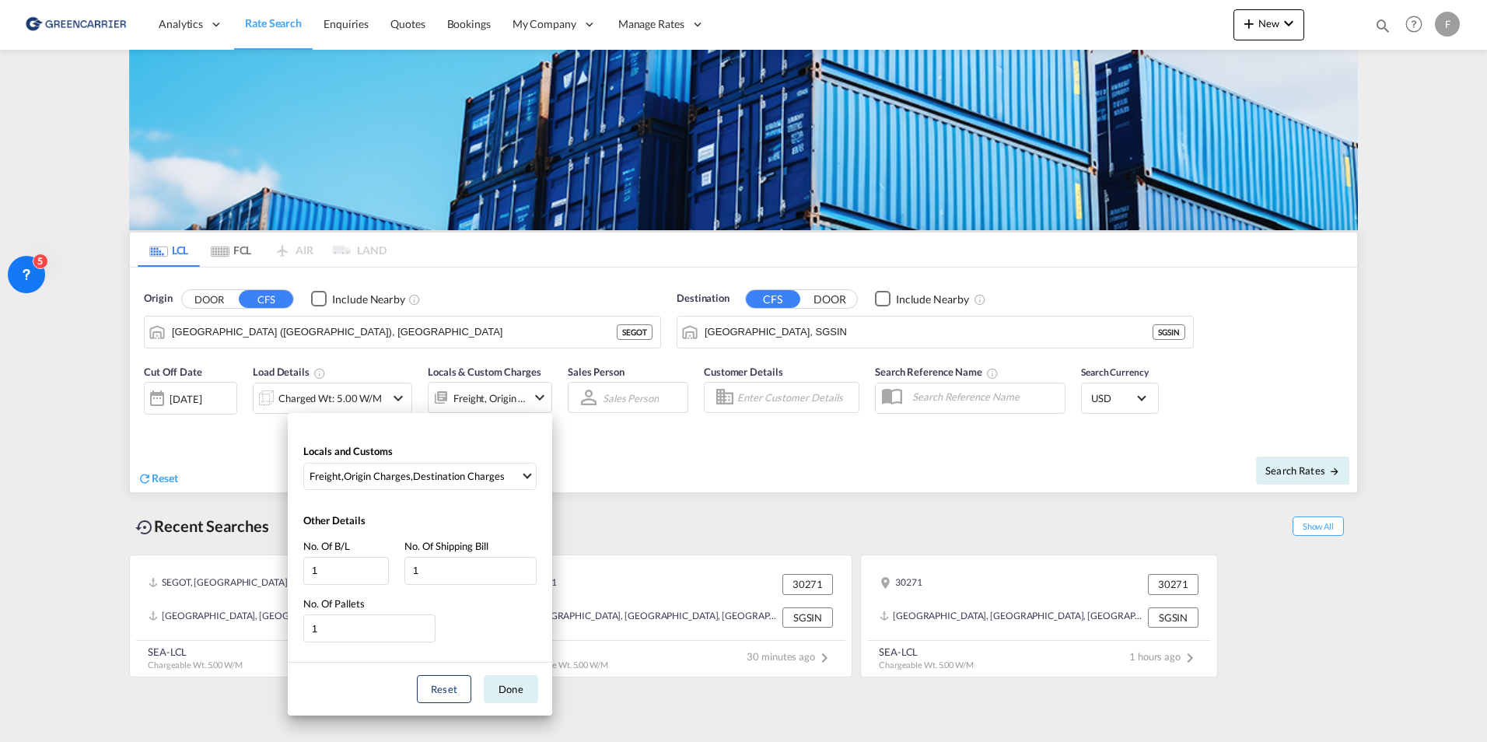
click at [457, 457] on div "Locals and Customs Freight , Origin Charges , Destination Charges Clear All Sel…" at bounding box center [420, 463] width 265 height 68
click at [457, 480] on div "Destination Charges" at bounding box center [459, 476] width 92 height 14
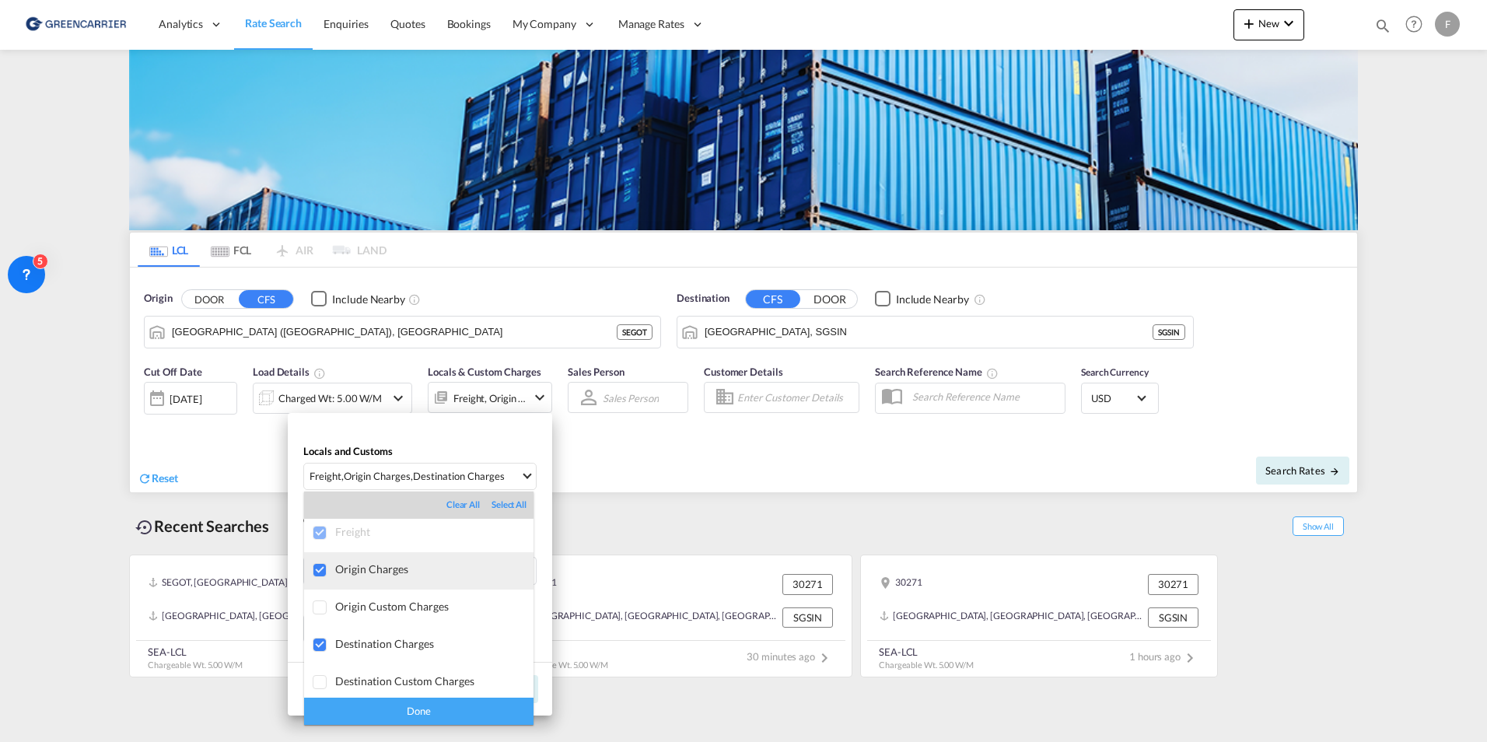
scroll to position [8, 0]
